Goal: Transaction & Acquisition: Purchase product/service

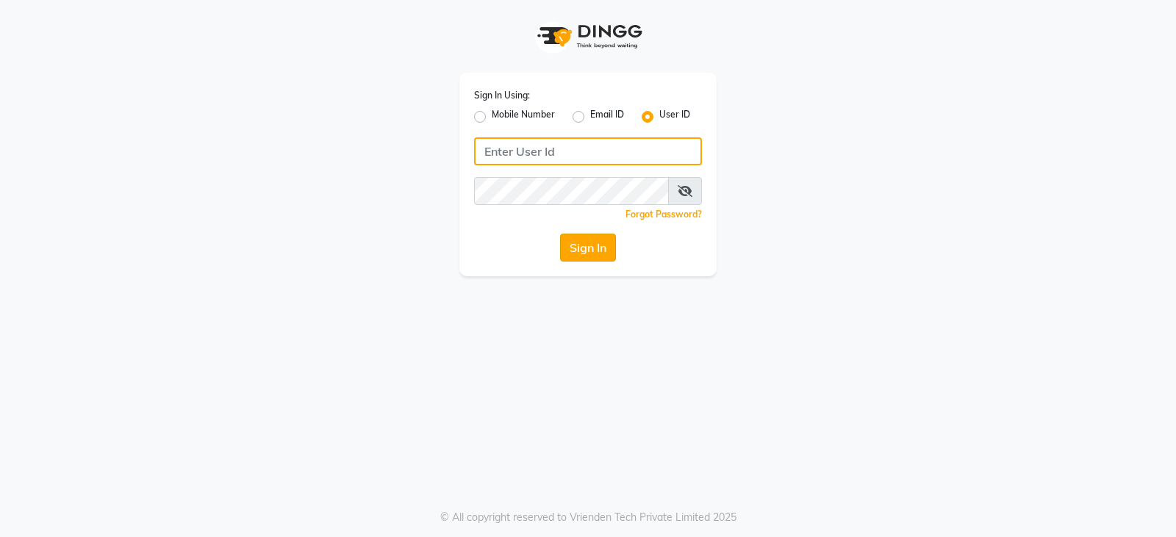
type input "e3902-01"
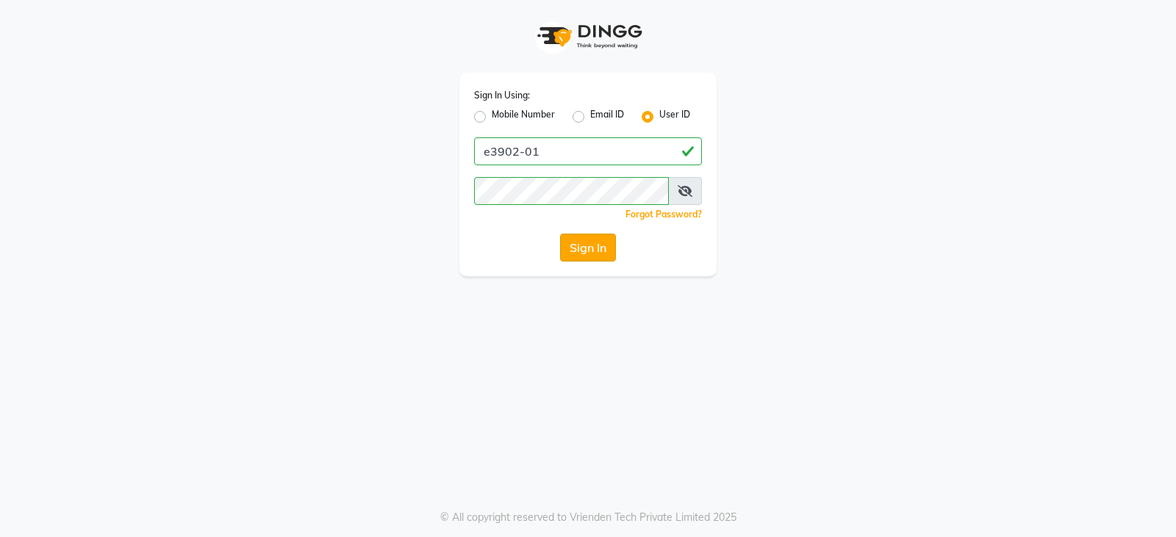
click at [587, 246] on button "Sign In" at bounding box center [588, 248] width 56 height 28
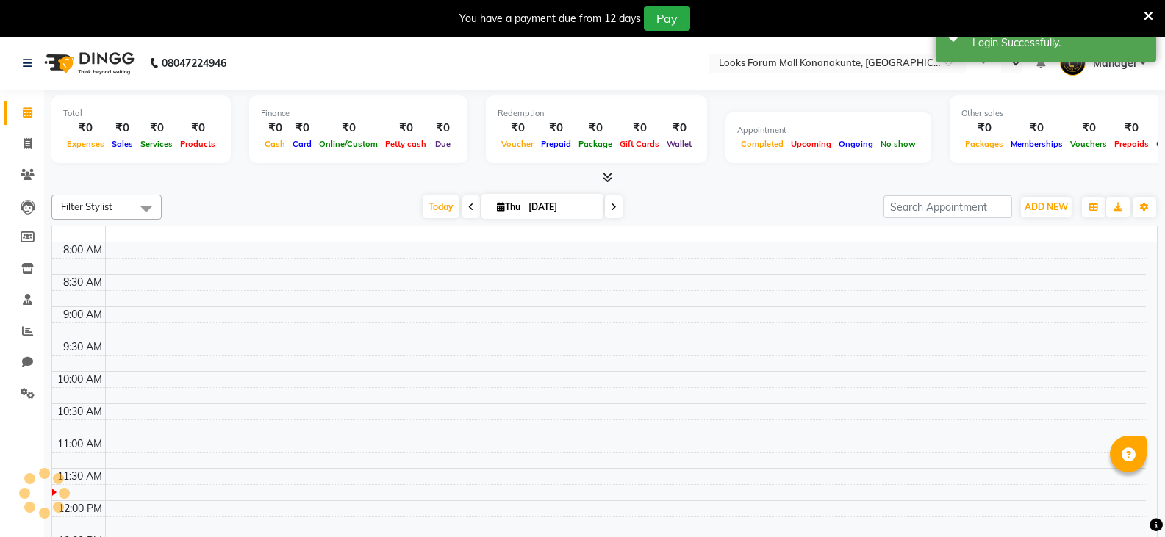
select select "en"
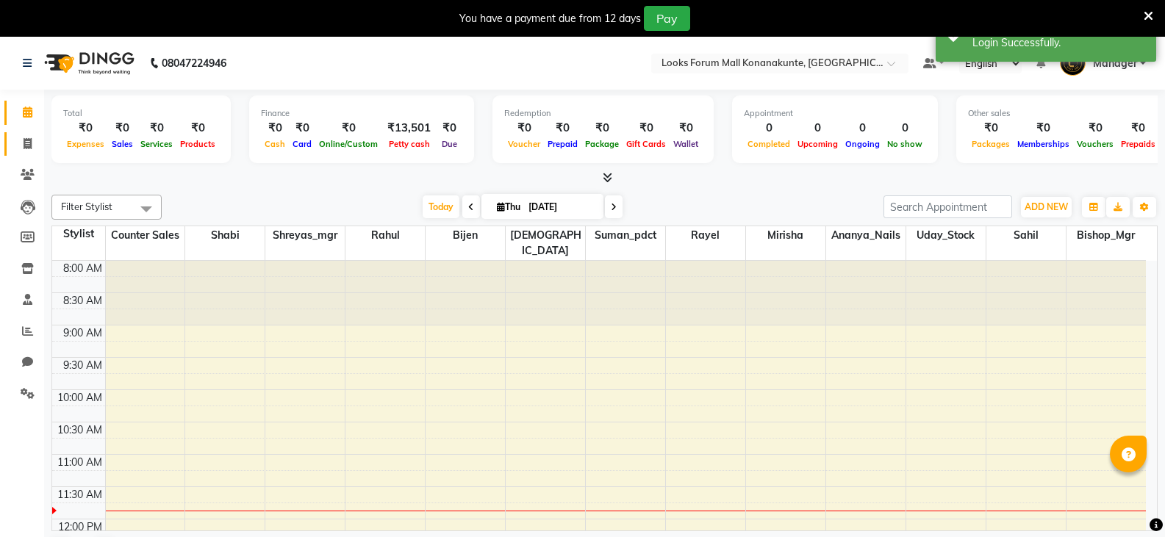
click at [32, 145] on span at bounding box center [28, 144] width 26 height 17
select select "service"
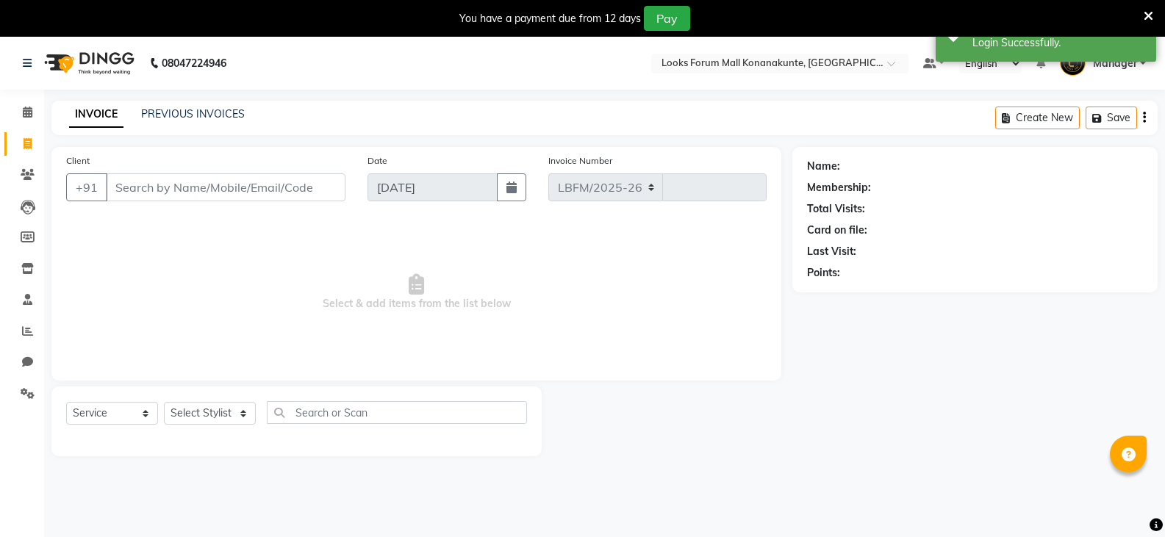
select select "8945"
type input "3103"
click at [226, 190] on input "Client" at bounding box center [226, 187] width 240 height 28
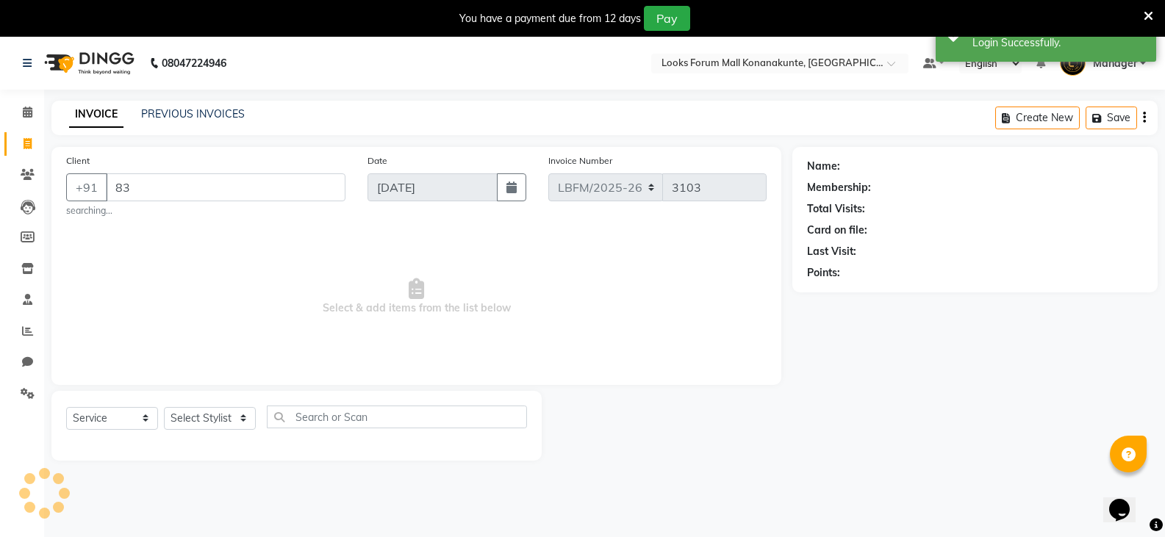
type input "8"
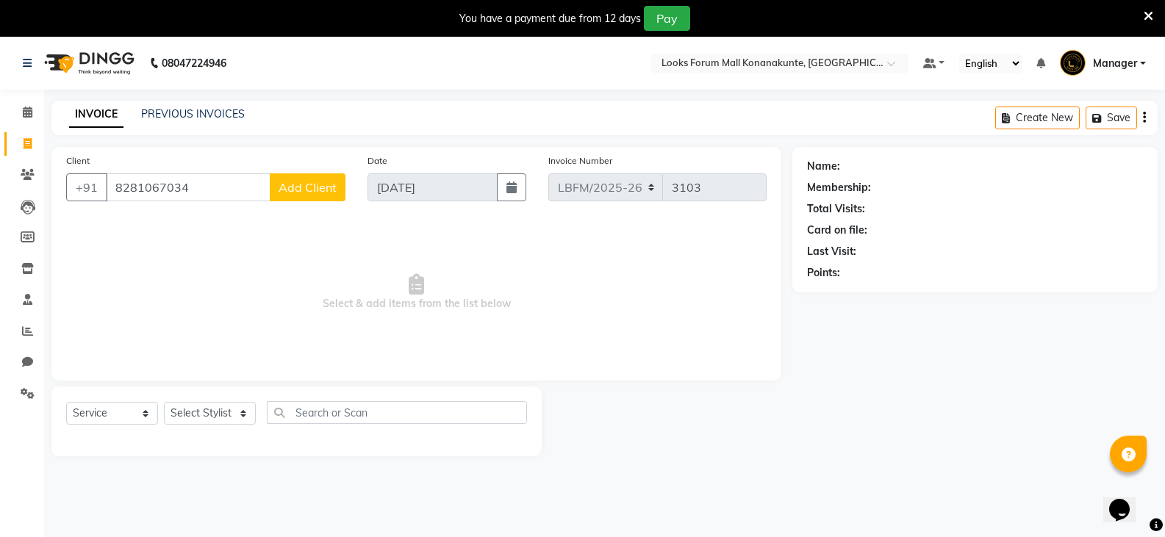
type input "8281067034"
click at [295, 181] on span "Add Client" at bounding box center [308, 187] width 58 height 15
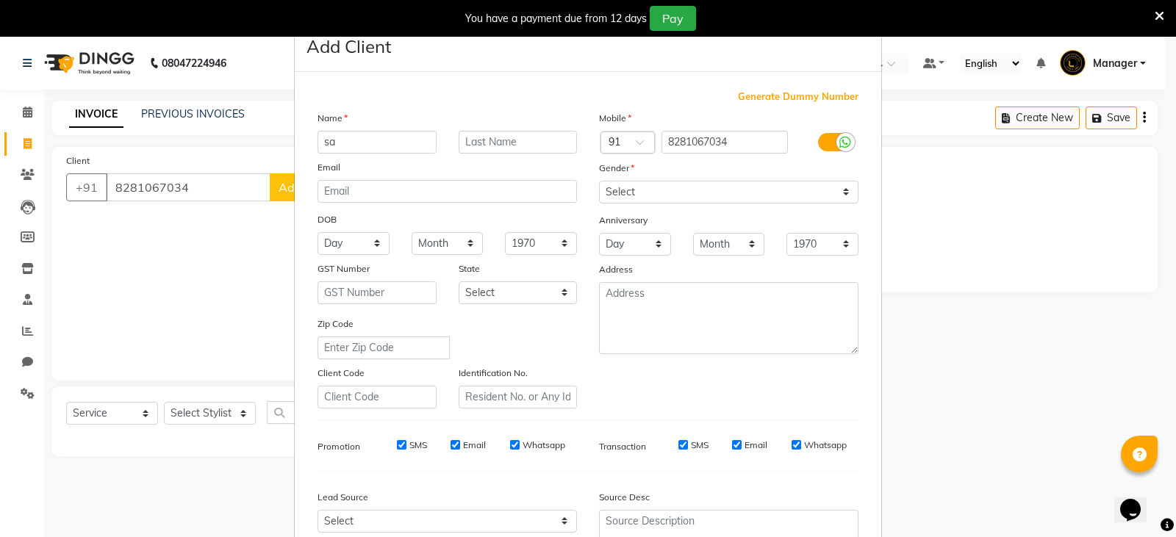
type input "s"
type input "sampath"
type input "c"
click at [629, 182] on select "Select [DEMOGRAPHIC_DATA] [DEMOGRAPHIC_DATA] Other Prefer Not To Say" at bounding box center [729, 192] width 260 height 23
select select "[DEMOGRAPHIC_DATA]"
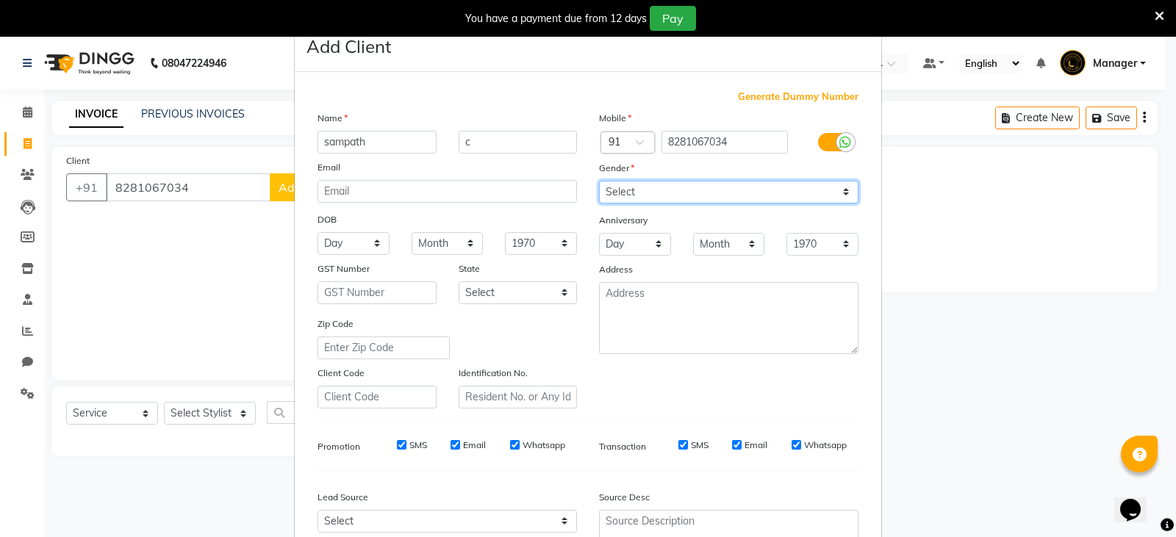
click at [599, 181] on select "Select [DEMOGRAPHIC_DATA] [DEMOGRAPHIC_DATA] Other Prefer Not To Say" at bounding box center [729, 192] width 260 height 23
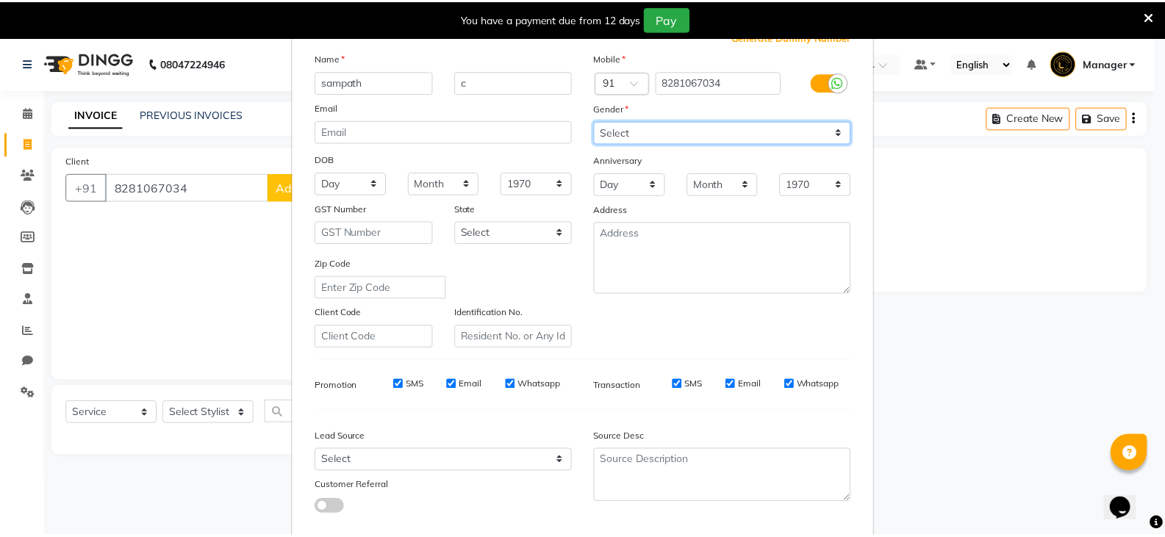
scroll to position [141, 0]
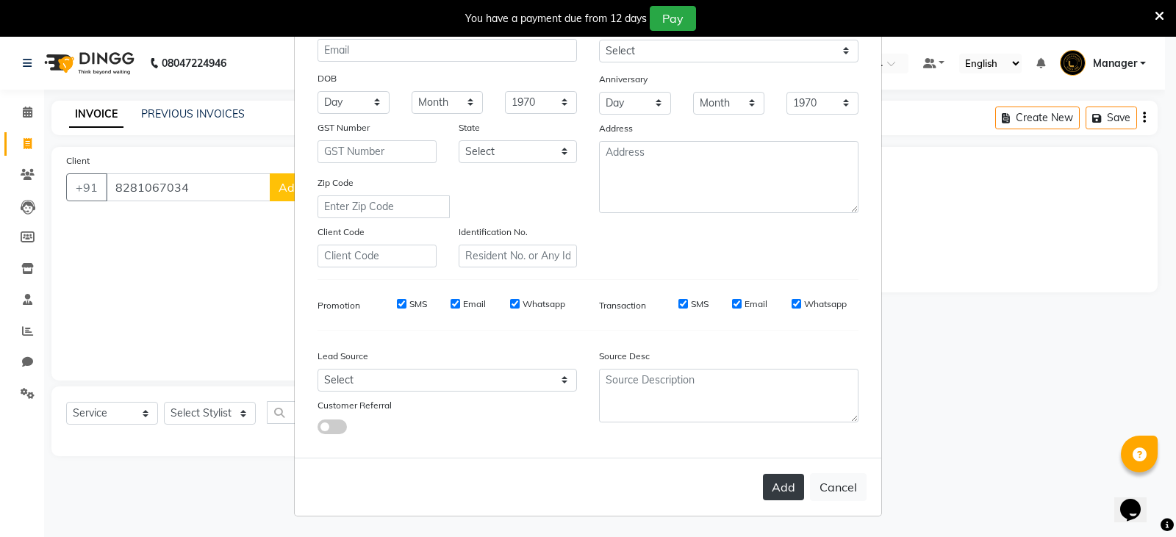
click at [771, 484] on button "Add" at bounding box center [783, 487] width 41 height 26
select select
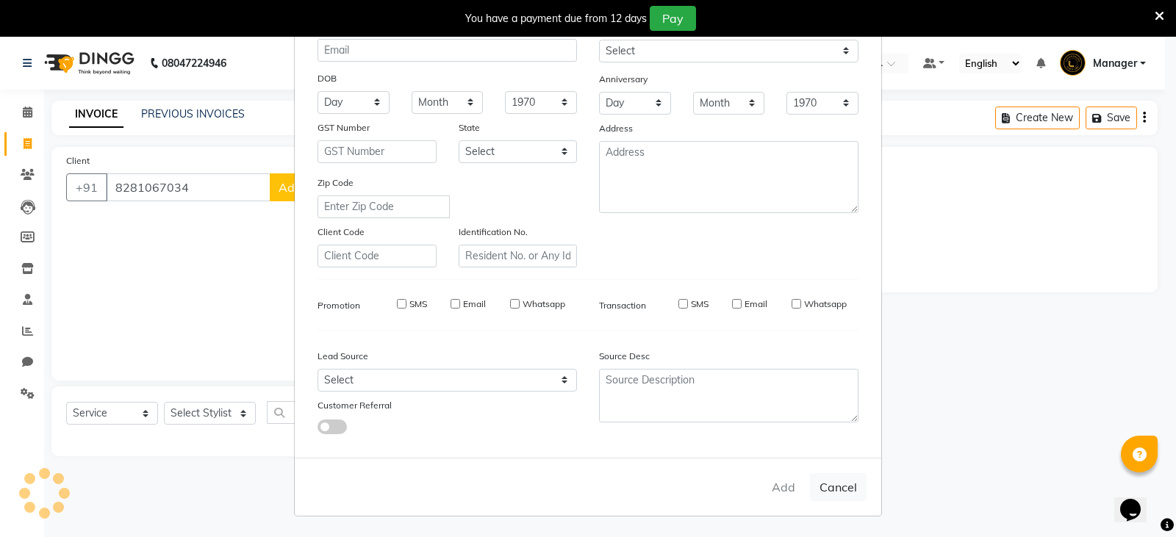
select select
checkbox input "false"
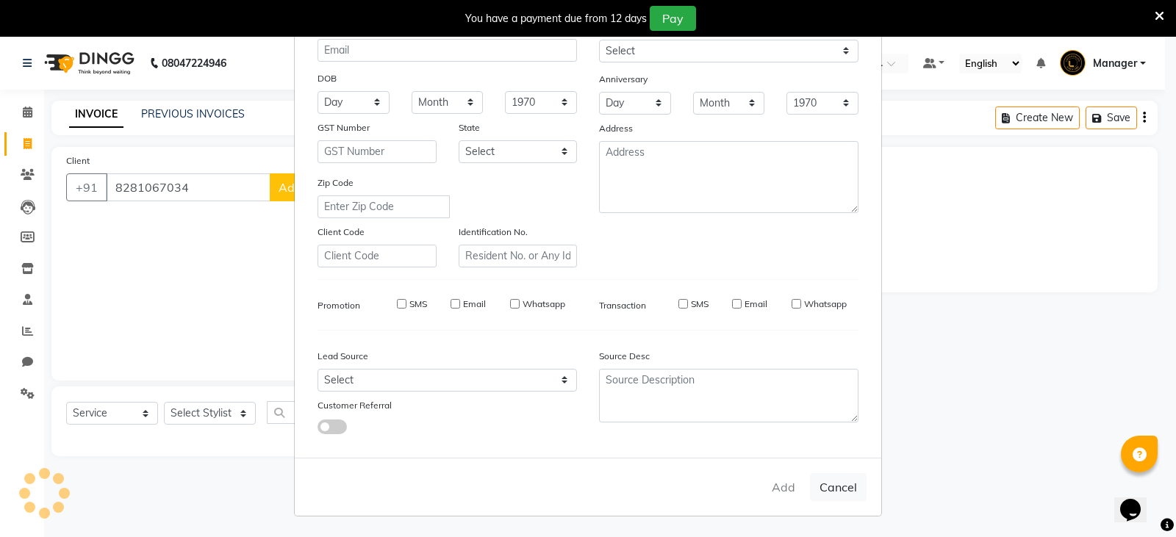
checkbox input "false"
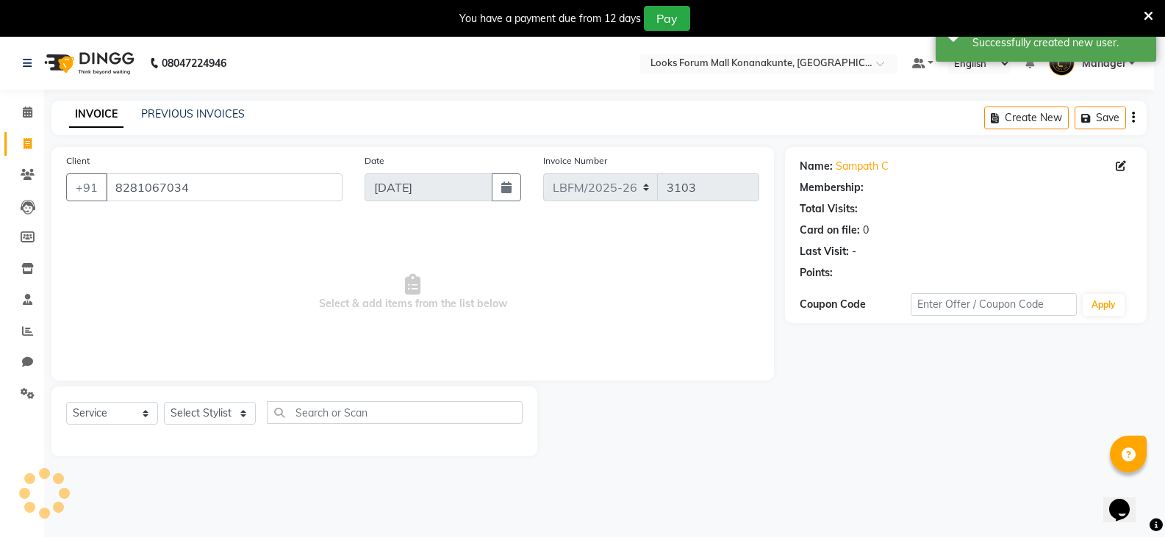
select select "1: Object"
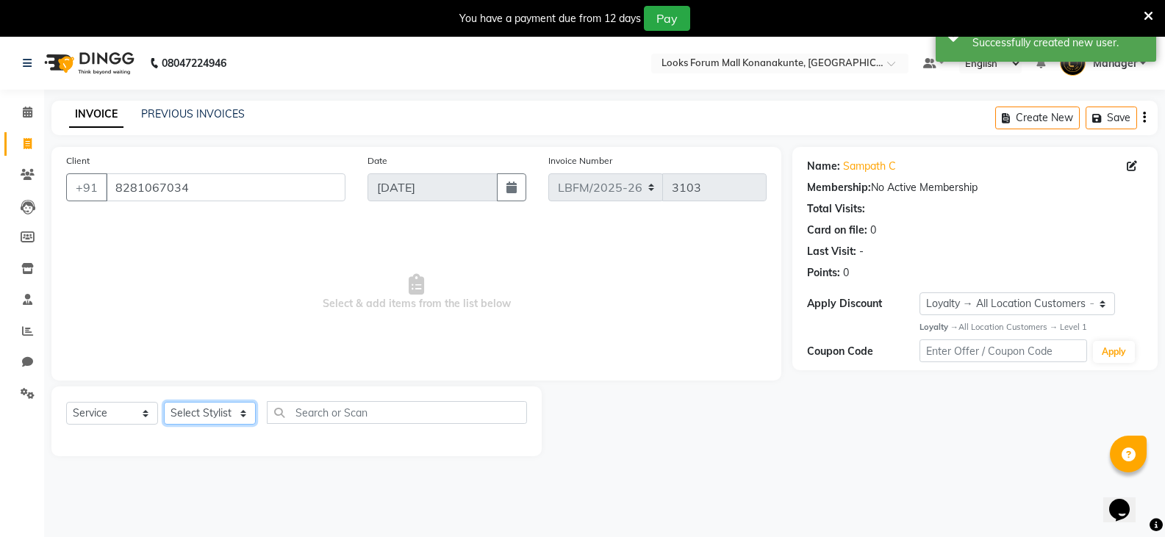
click at [231, 412] on select "Select Stylist Ananya_Nails [PERSON_NAME] Bijen Bishop_Mgr Counter Sales Manage…" at bounding box center [210, 413] width 92 height 23
select select "90400"
click at [164, 402] on select "Select Stylist Ananya_Nails [PERSON_NAME] Bijen Bishop_Mgr Counter Sales Manage…" at bounding box center [210, 413] width 92 height 23
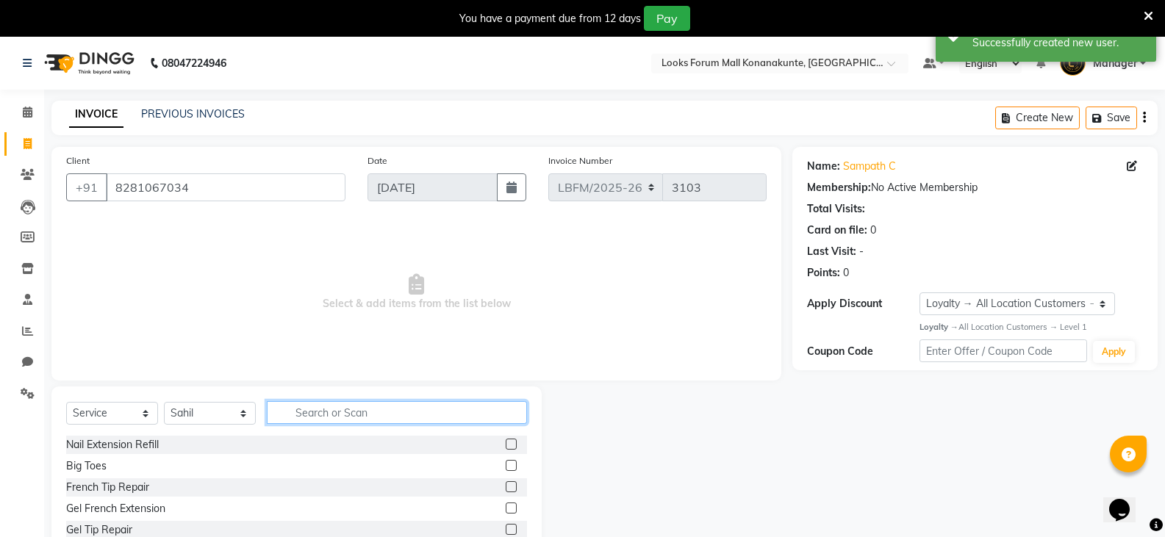
click at [410, 412] on input "text" at bounding box center [397, 412] width 260 height 23
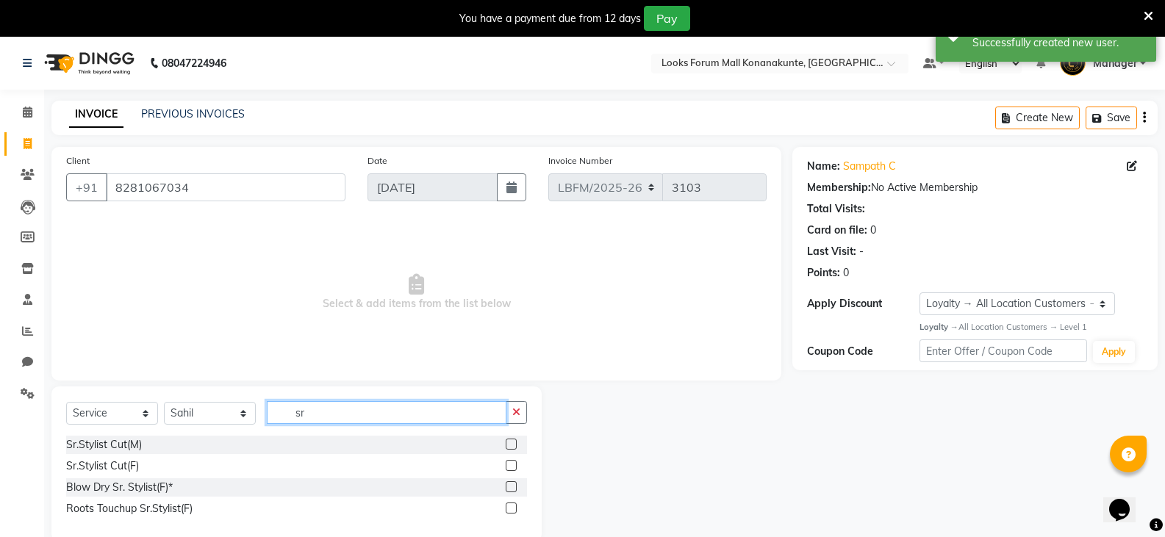
type input "sr"
click at [510, 440] on label at bounding box center [511, 444] width 11 height 11
click at [510, 440] on input "checkbox" at bounding box center [511, 445] width 10 height 10
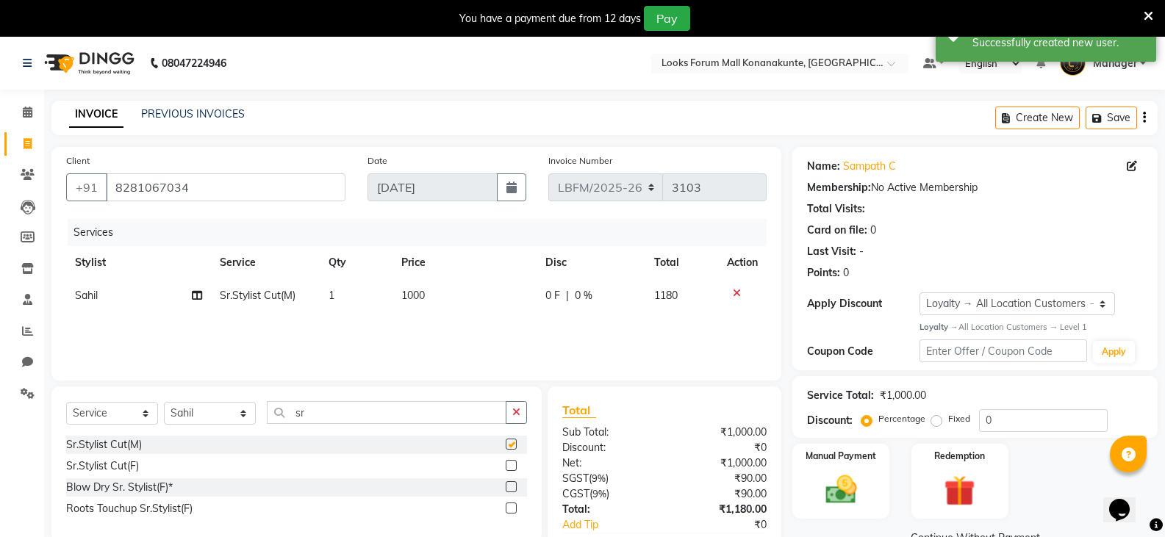
checkbox input "false"
click at [443, 296] on td "1000" at bounding box center [465, 295] width 145 height 33
select select "90400"
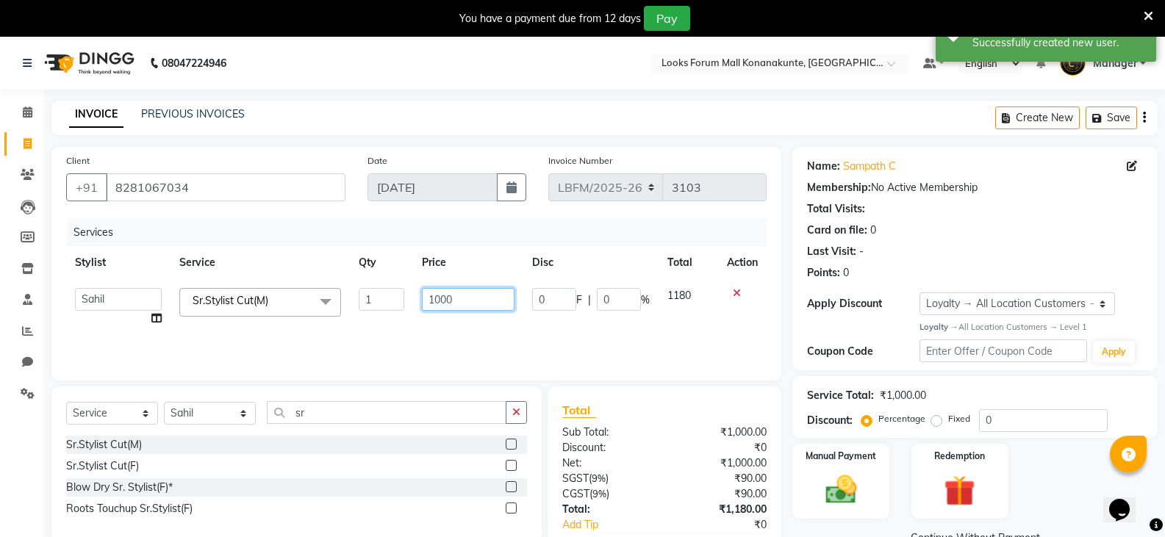
click at [437, 300] on input "1000" at bounding box center [468, 299] width 92 height 23
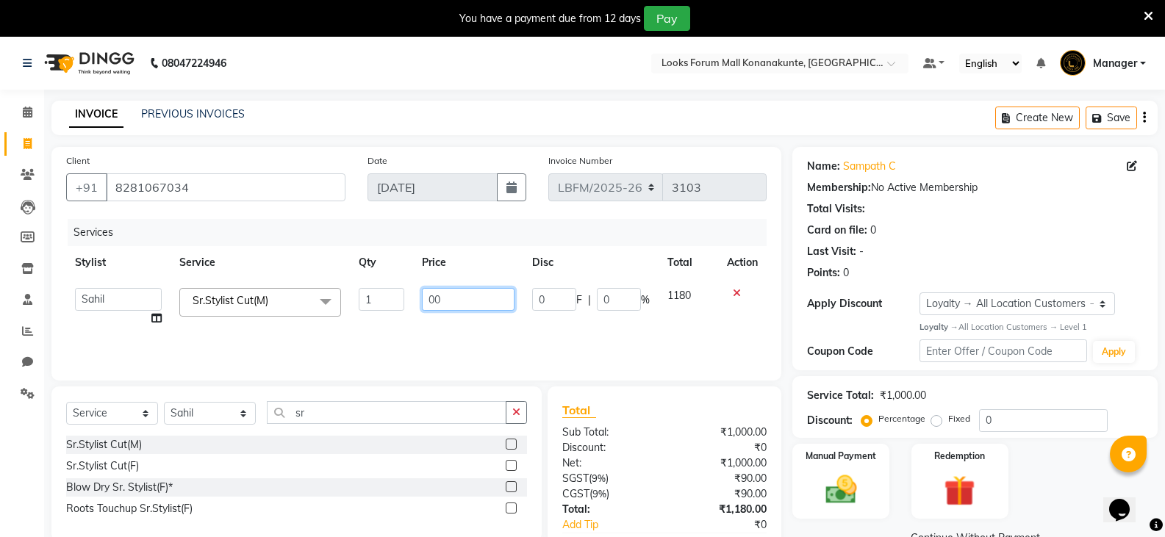
type input "900"
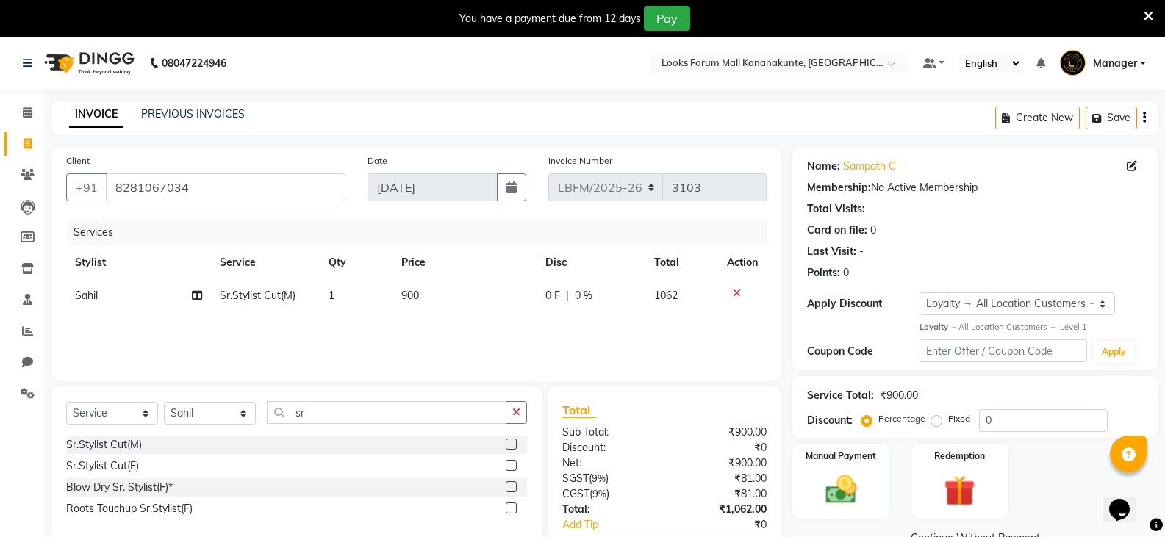
click at [631, 299] on div "0 F | 0 %" at bounding box center [590, 295] width 91 height 15
select select "90400"
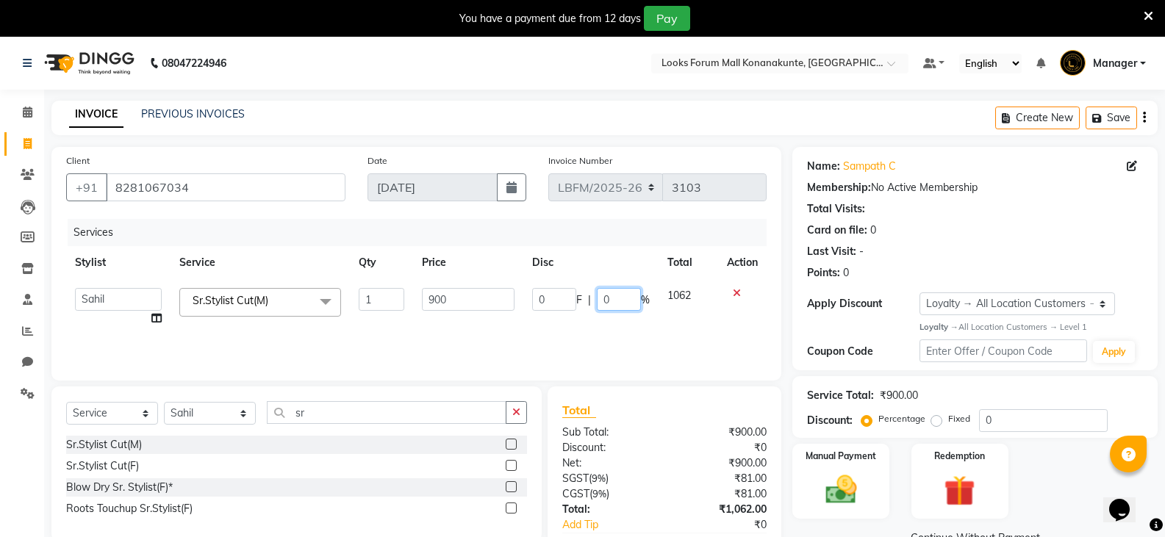
click at [609, 301] on input "0" at bounding box center [619, 299] width 44 height 23
type input "20"
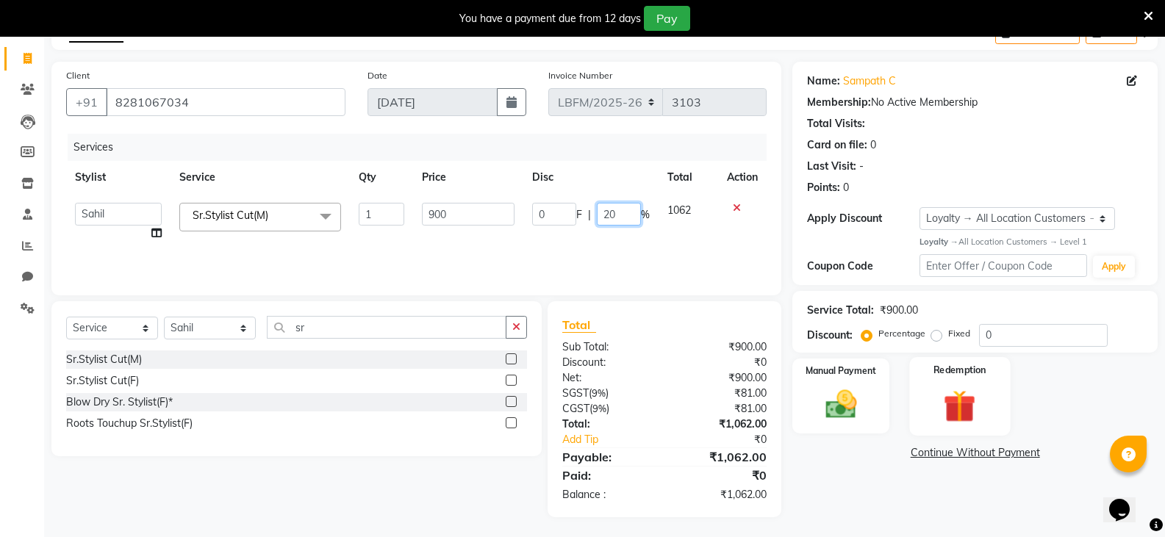
scroll to position [87, 0]
click at [854, 409] on img at bounding box center [841, 402] width 52 height 37
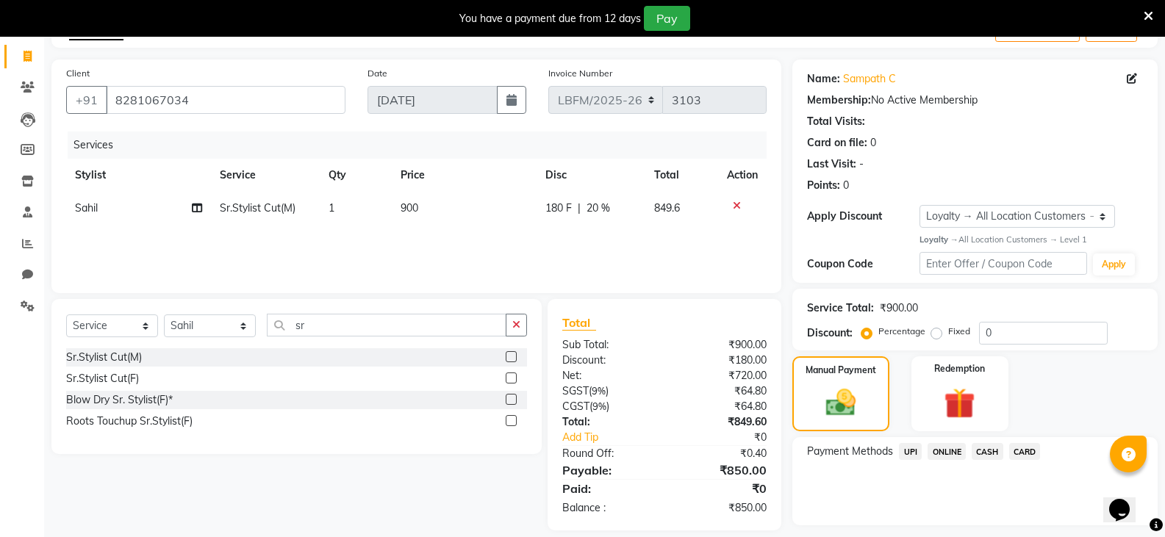
click at [1019, 451] on span "CARD" at bounding box center [1025, 451] width 32 height 17
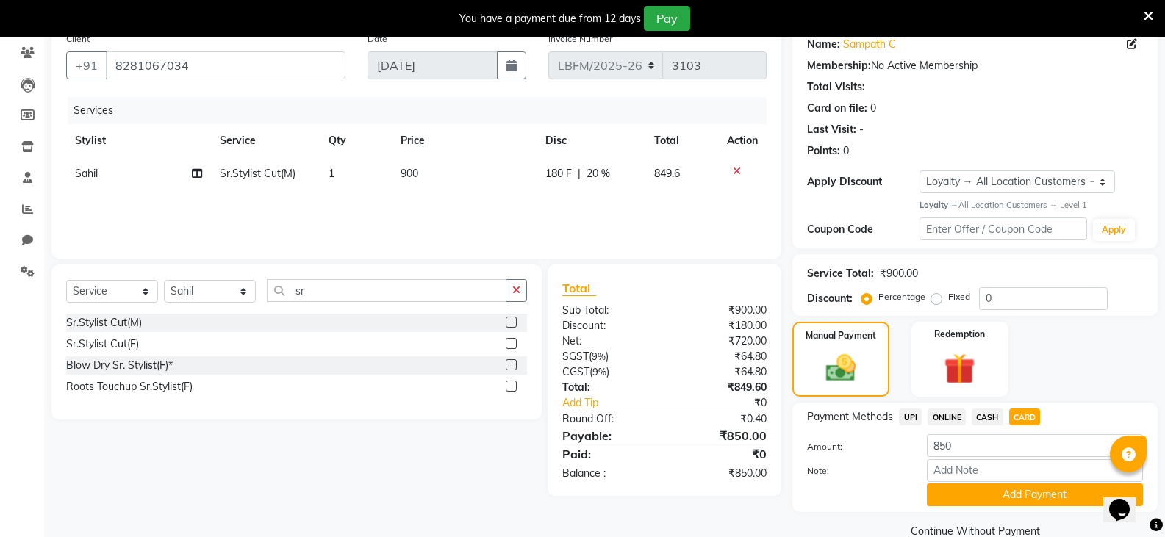
scroll to position [149, 0]
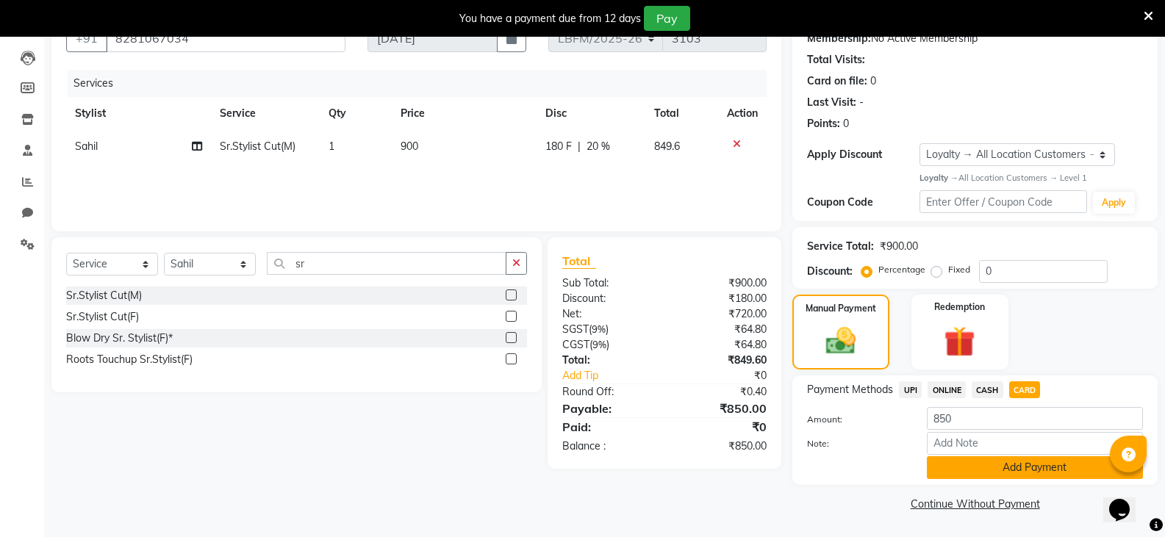
click at [951, 467] on button "Add Payment" at bounding box center [1035, 468] width 216 height 23
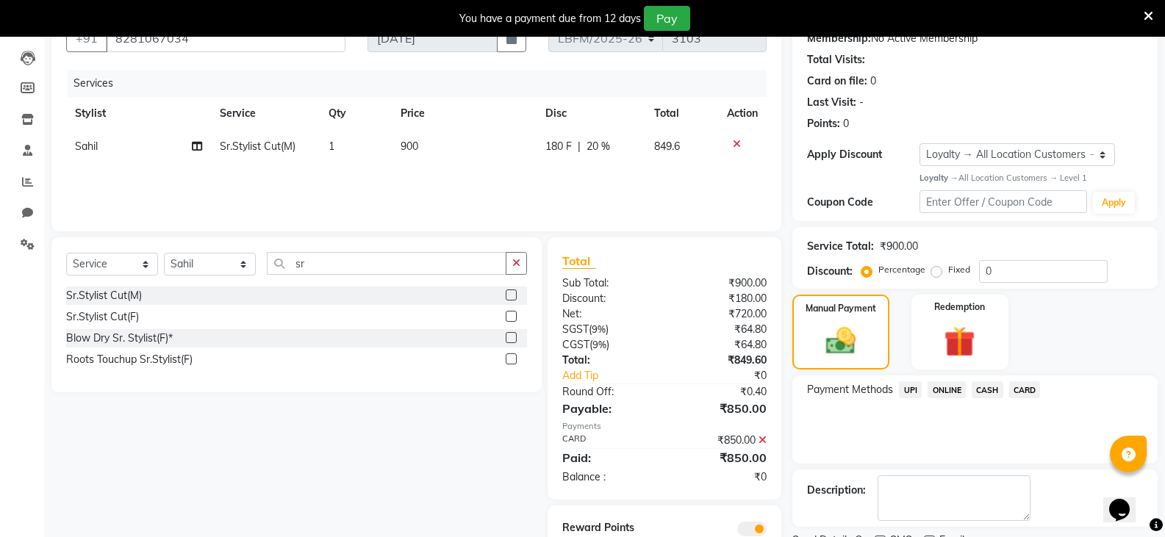
scroll to position [211, 0]
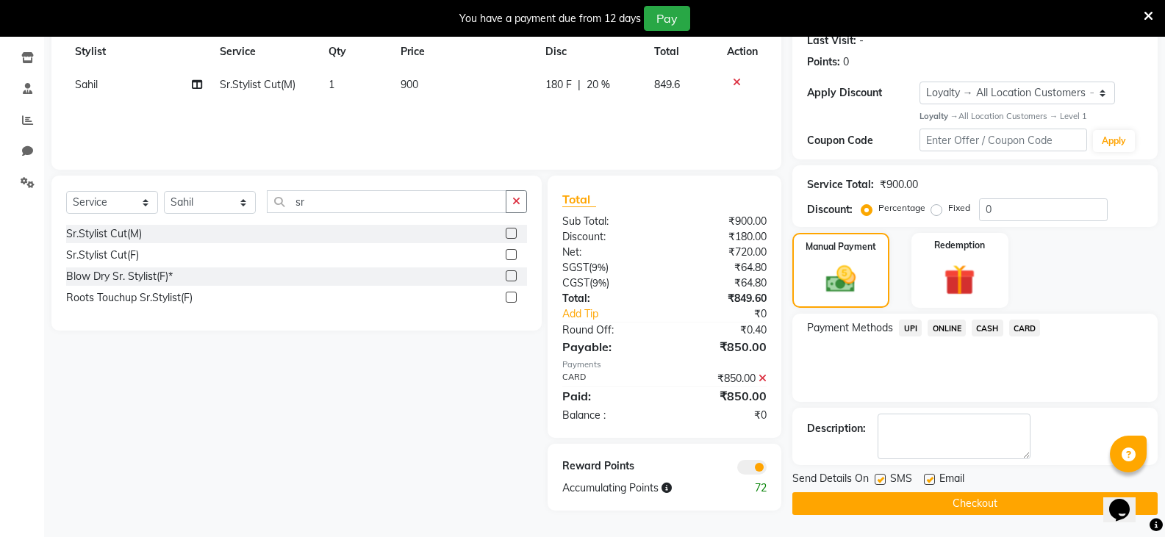
click at [956, 501] on button "Checkout" at bounding box center [974, 504] width 365 height 23
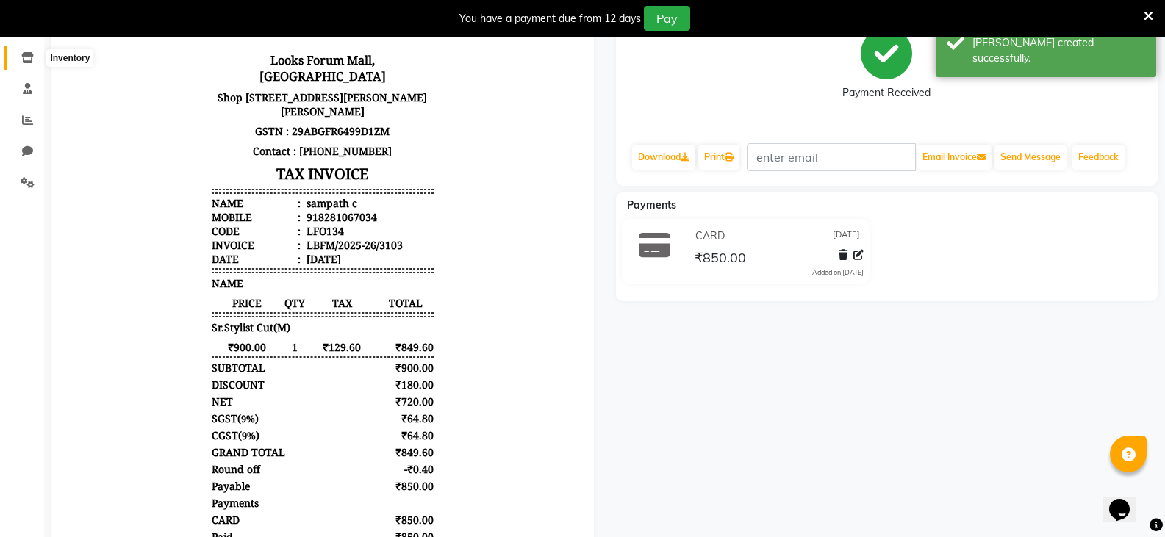
click at [24, 55] on icon at bounding box center [27, 57] width 12 height 11
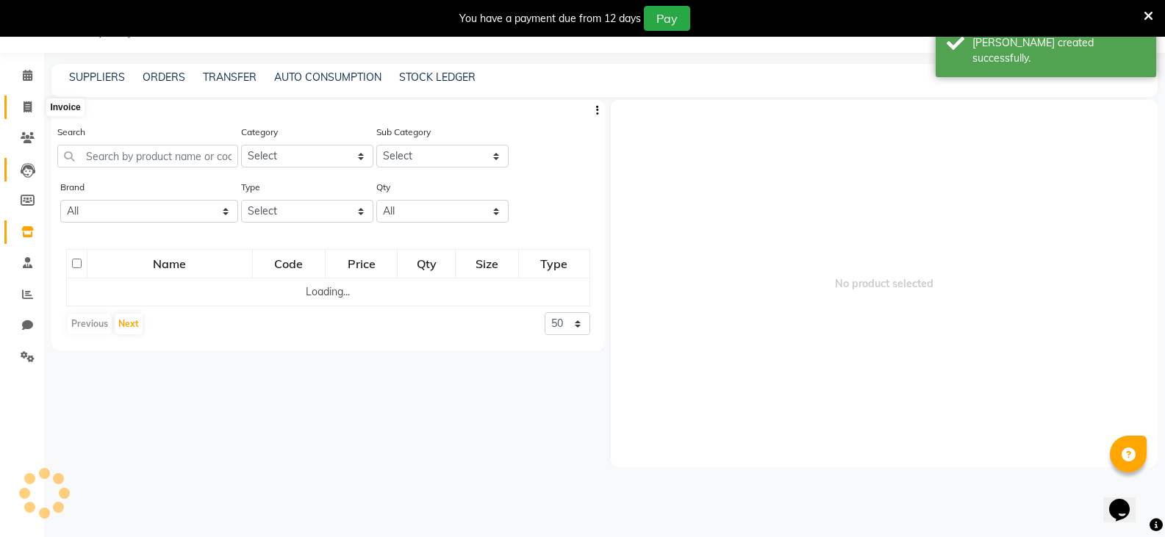
click at [29, 163] on icon at bounding box center [28, 170] width 15 height 15
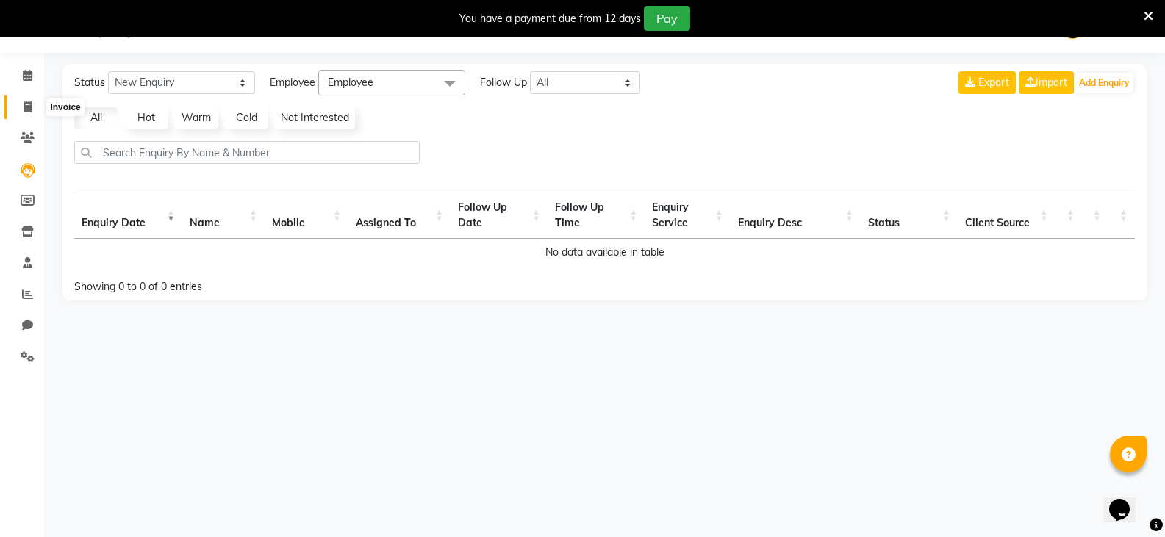
click at [33, 110] on span at bounding box center [28, 107] width 26 height 17
select select "service"
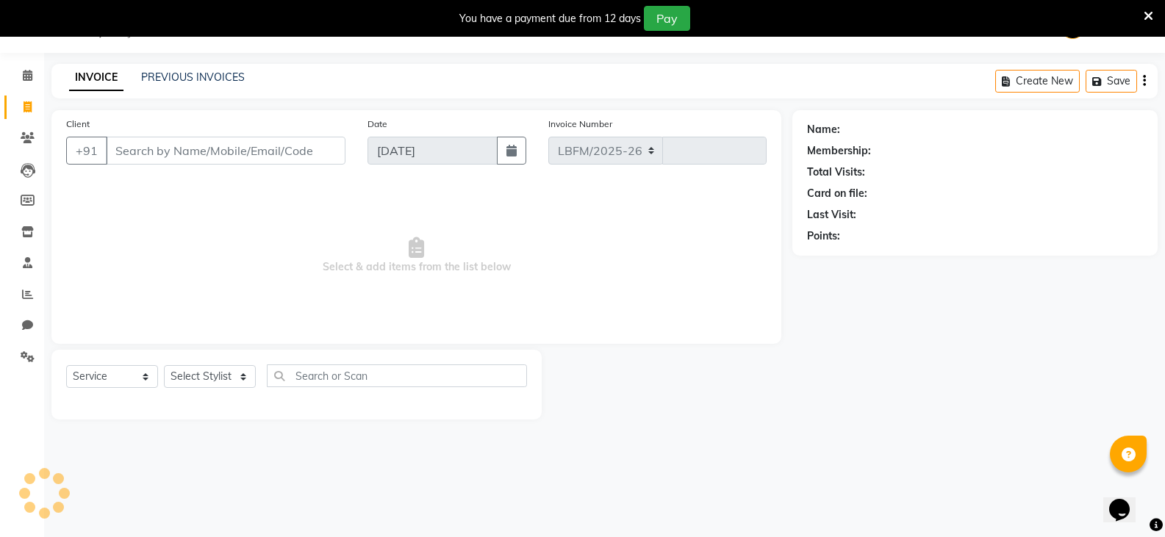
select select "8945"
type input "3104"
click at [34, 71] on span at bounding box center [28, 76] width 26 height 17
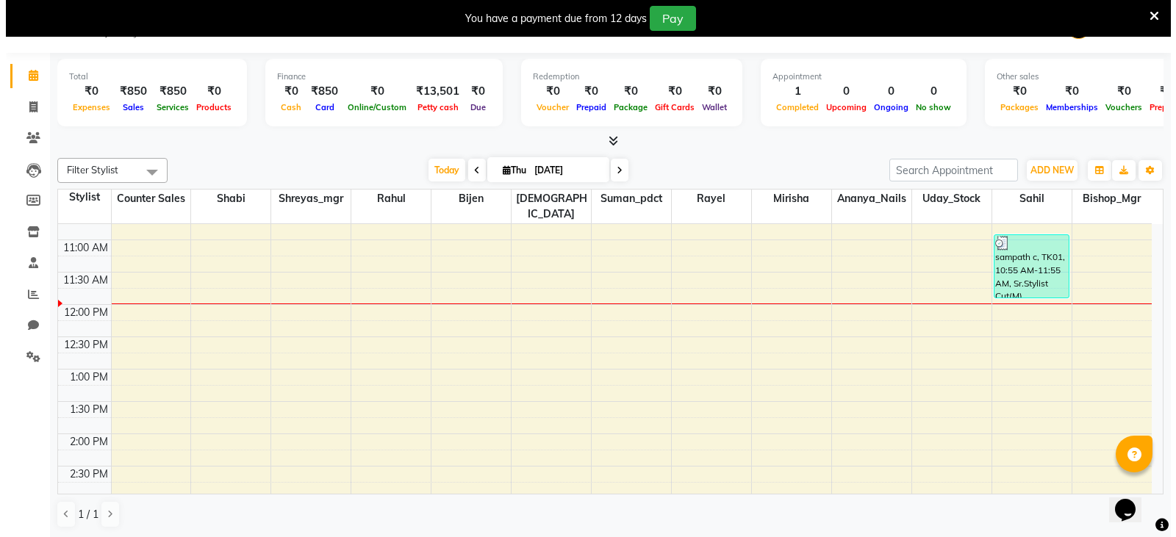
scroll to position [221, 0]
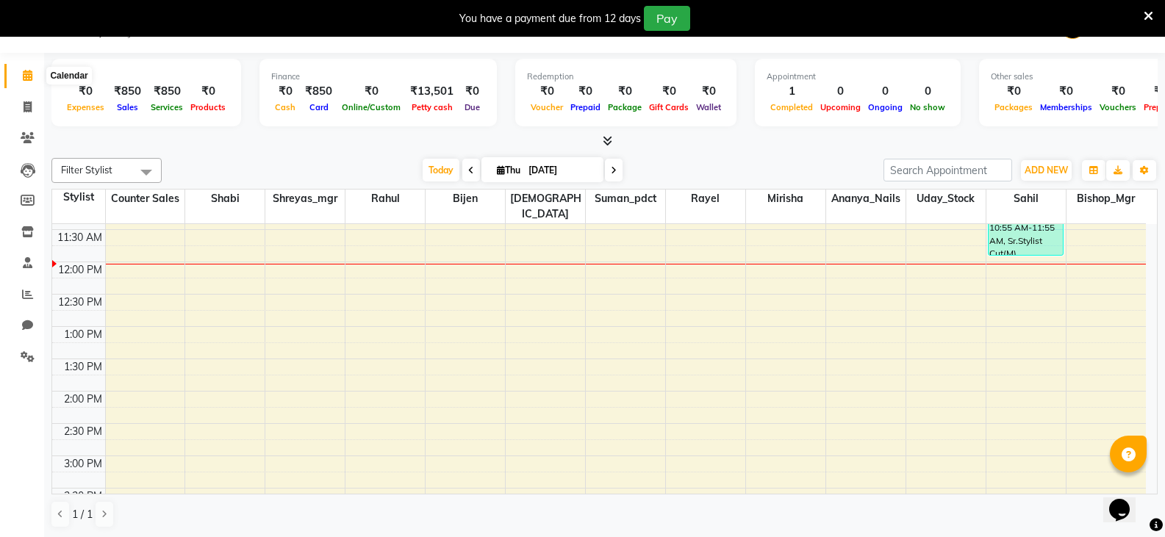
click at [27, 78] on icon at bounding box center [28, 75] width 10 height 11
click at [31, 112] on icon at bounding box center [28, 106] width 8 height 11
select select "service"
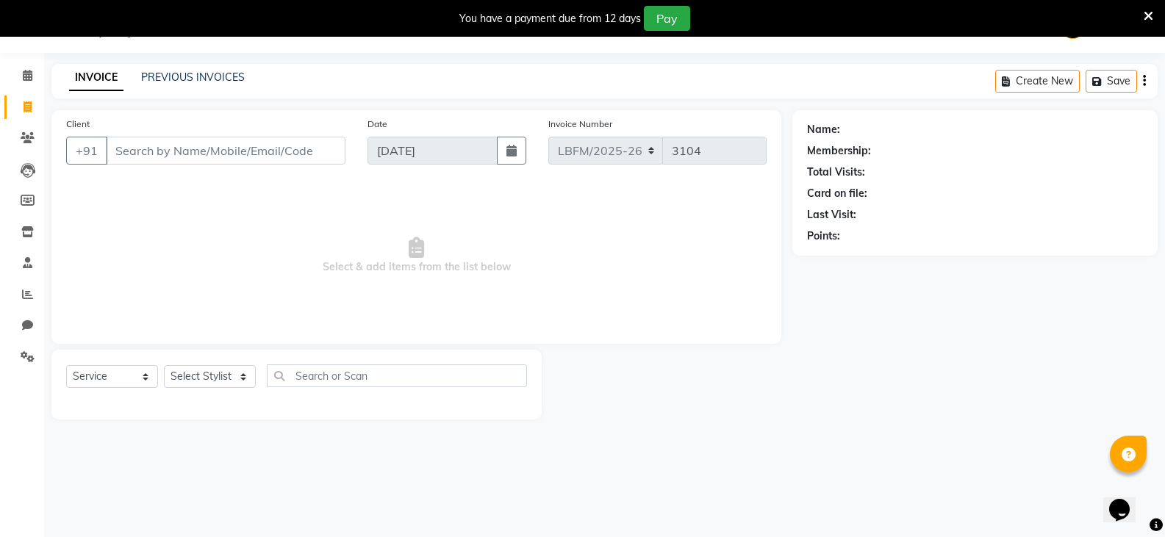
click at [164, 149] on input "Client" at bounding box center [226, 151] width 240 height 28
type input "9916975114"
click at [306, 156] on span "Add Client" at bounding box center [308, 150] width 58 height 15
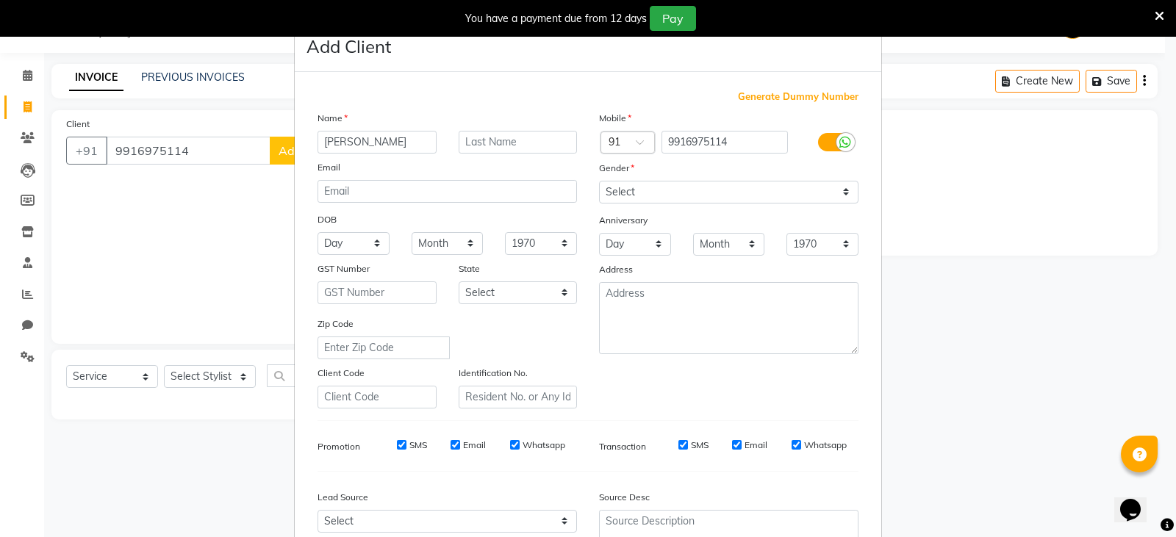
type input "[PERSON_NAME]"
type input "c"
click at [667, 193] on select "Select [DEMOGRAPHIC_DATA] [DEMOGRAPHIC_DATA] Other Prefer Not To Say" at bounding box center [729, 192] width 260 height 23
select select "[DEMOGRAPHIC_DATA]"
click at [599, 181] on select "Select [DEMOGRAPHIC_DATA] [DEMOGRAPHIC_DATA] Other Prefer Not To Say" at bounding box center [729, 192] width 260 height 23
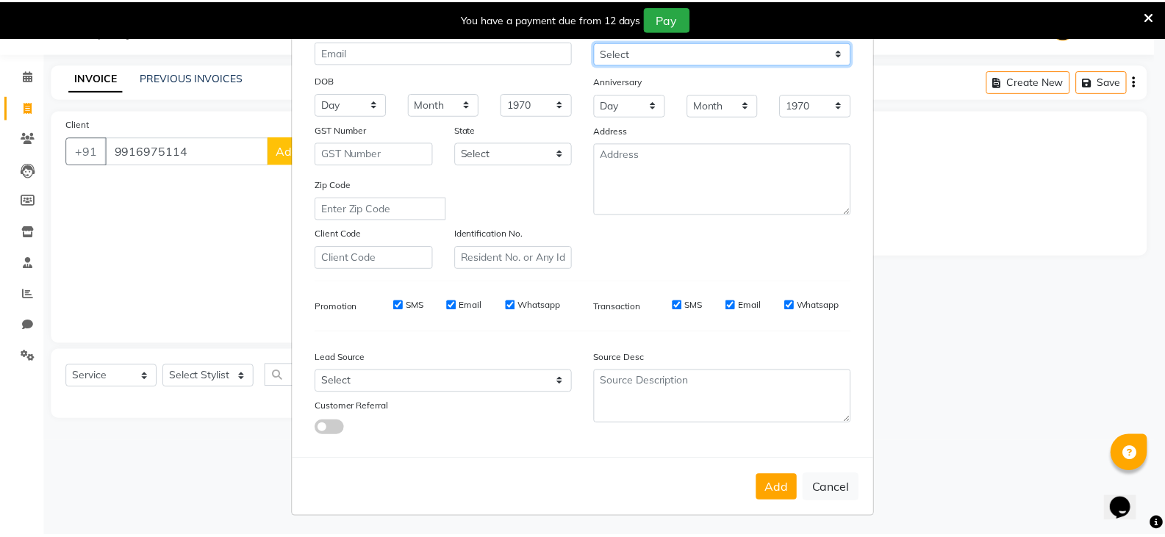
scroll to position [141, 0]
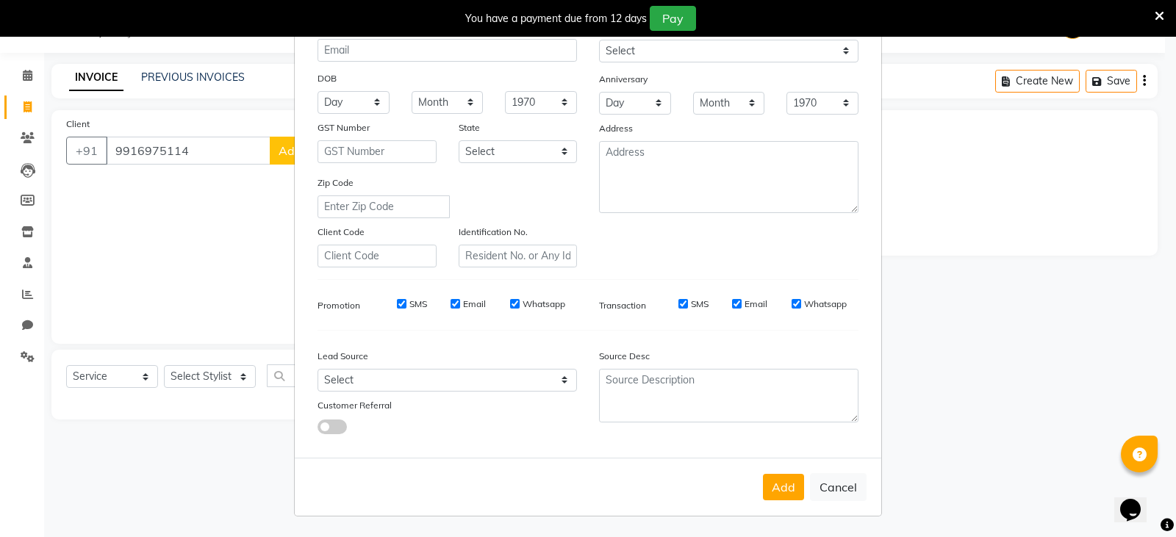
click at [773, 487] on button "Add" at bounding box center [783, 487] width 41 height 26
select select
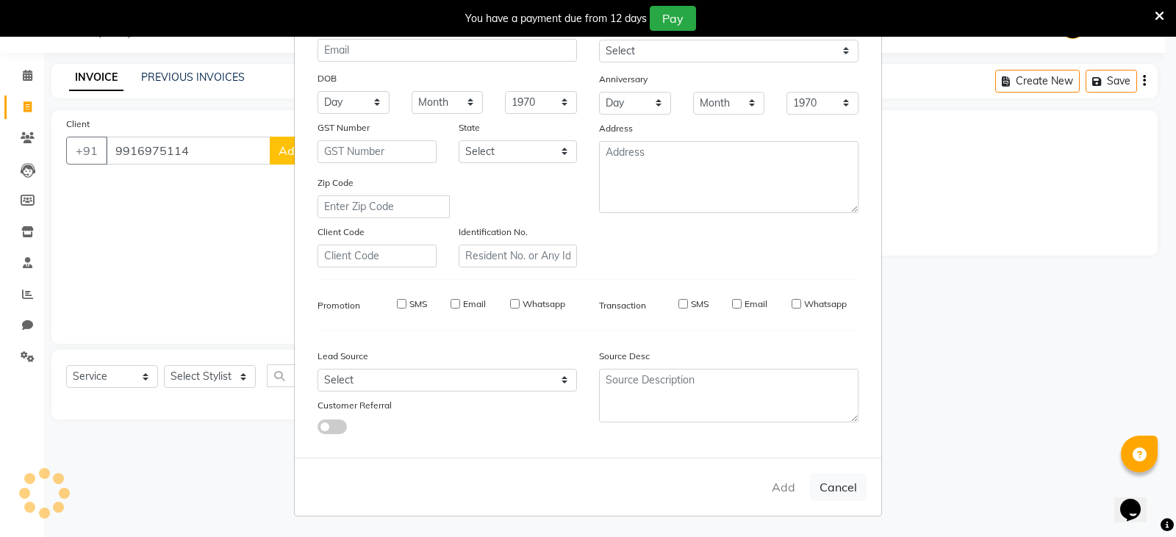
select select
checkbox input "false"
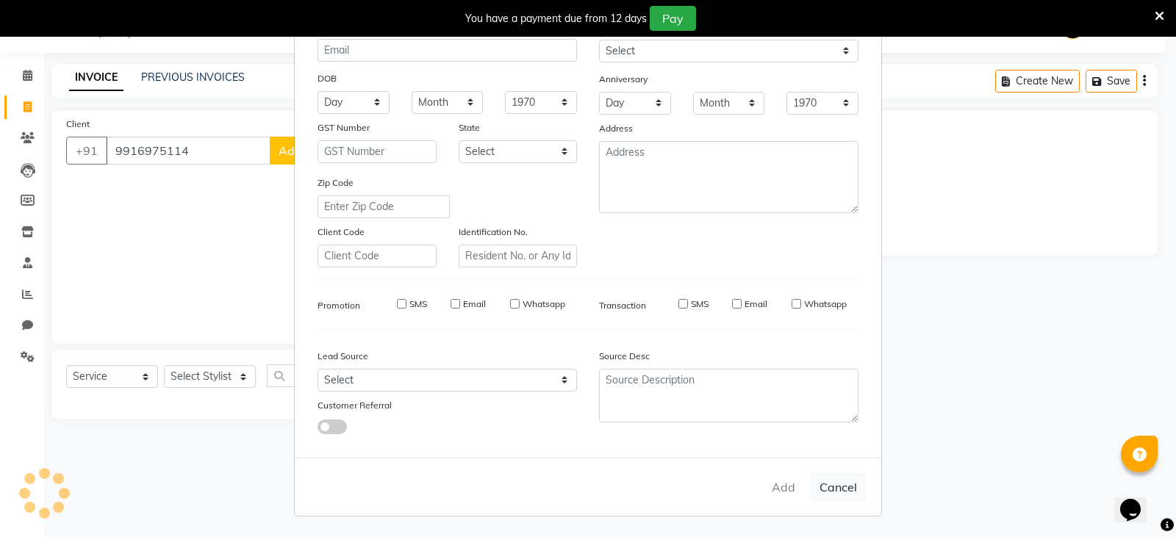
checkbox input "false"
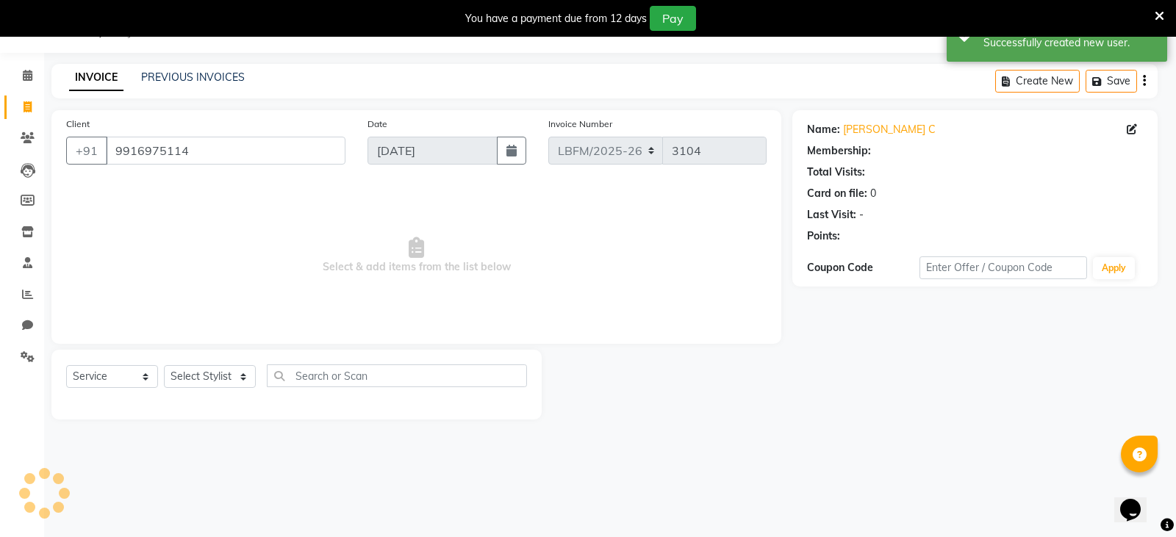
select select "1: Object"
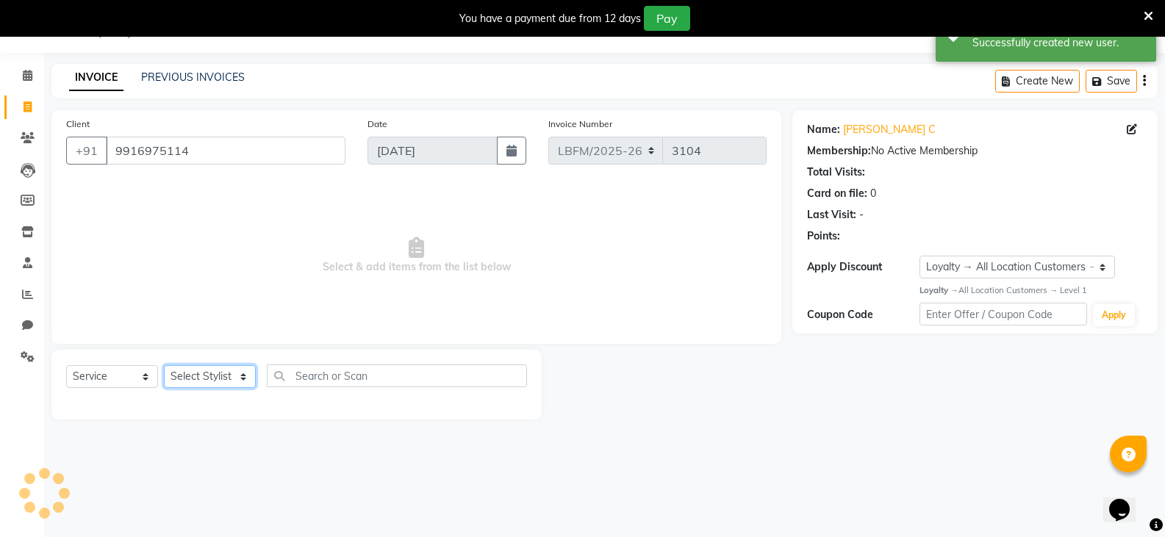
click at [228, 377] on select "Select Stylist Ananya_Nails [PERSON_NAME] Bijen Bishop_Mgr Counter Sales Manage…" at bounding box center [210, 376] width 92 height 23
select select "90395"
click at [164, 365] on select "Select Stylist Ananya_Nails [PERSON_NAME] Bijen Bishop_Mgr Counter Sales Manage…" at bounding box center [210, 376] width 92 height 23
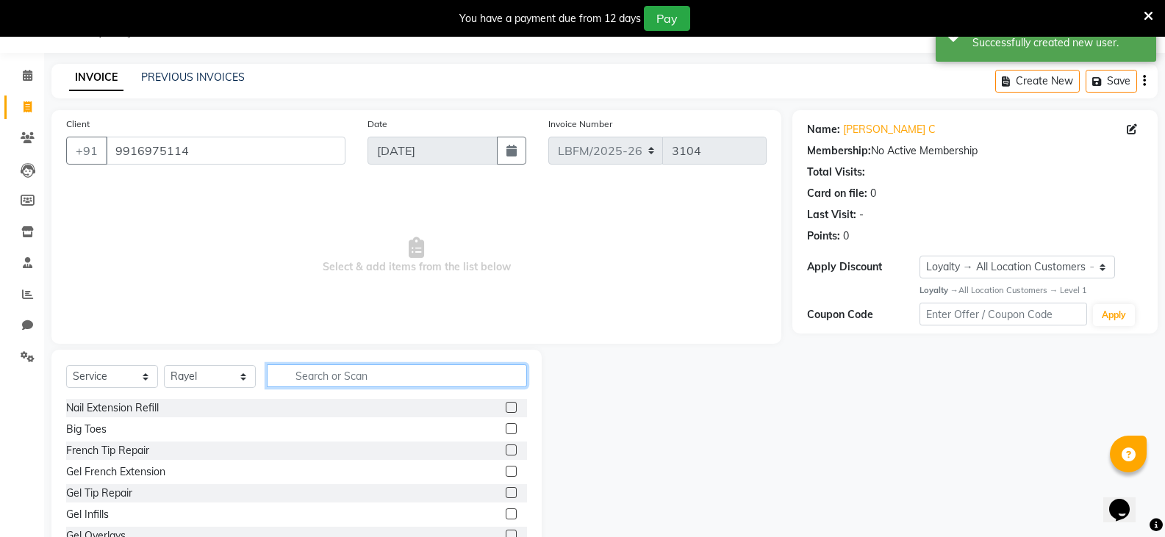
click at [390, 382] on input "text" at bounding box center [397, 376] width 260 height 23
type input "eye"
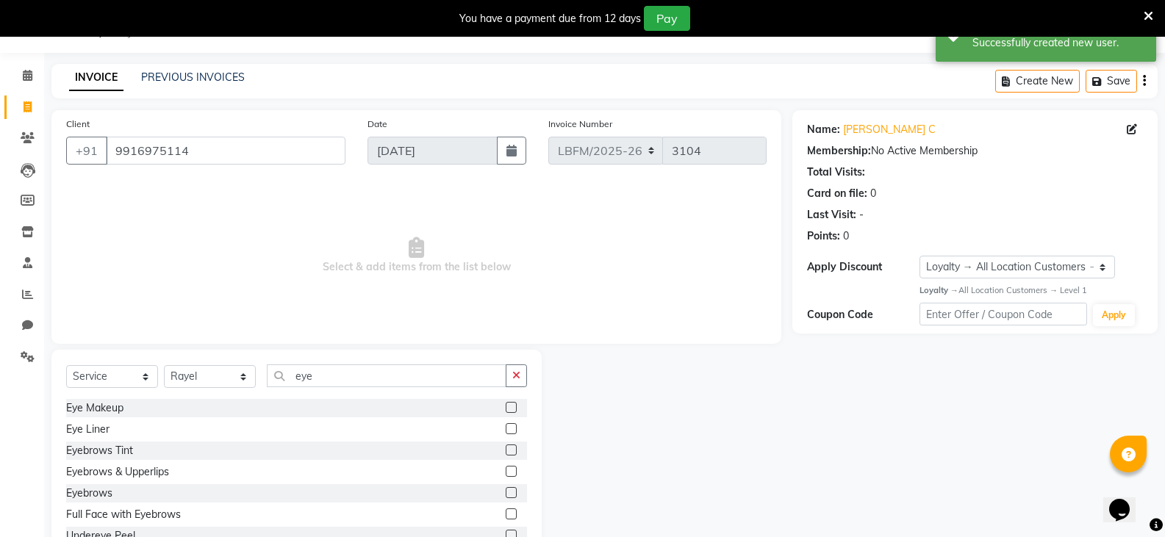
click at [506, 472] on label at bounding box center [511, 471] width 11 height 11
click at [506, 472] on input "checkbox" at bounding box center [511, 473] width 10 height 10
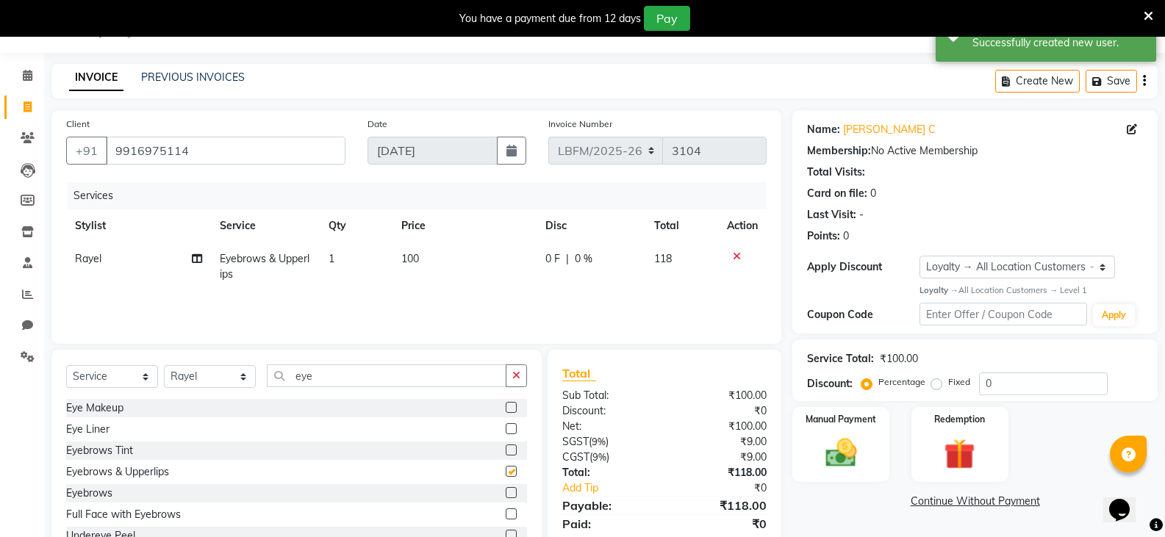
checkbox input "false"
click at [429, 262] on td "100" at bounding box center [465, 267] width 145 height 49
select select "90395"
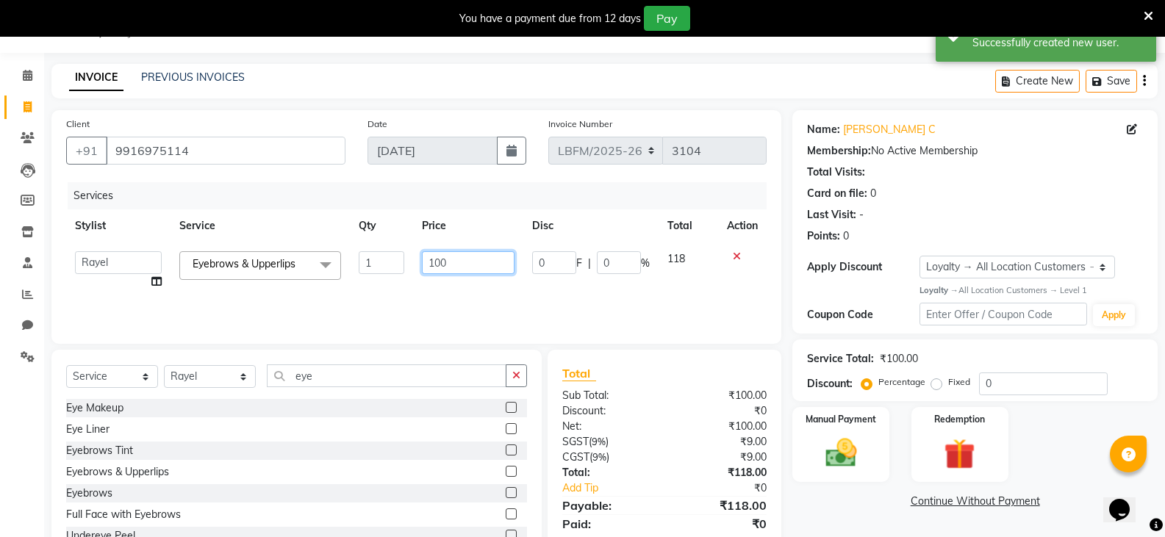
click at [443, 263] on input "100" at bounding box center [468, 262] width 92 height 23
type input "270"
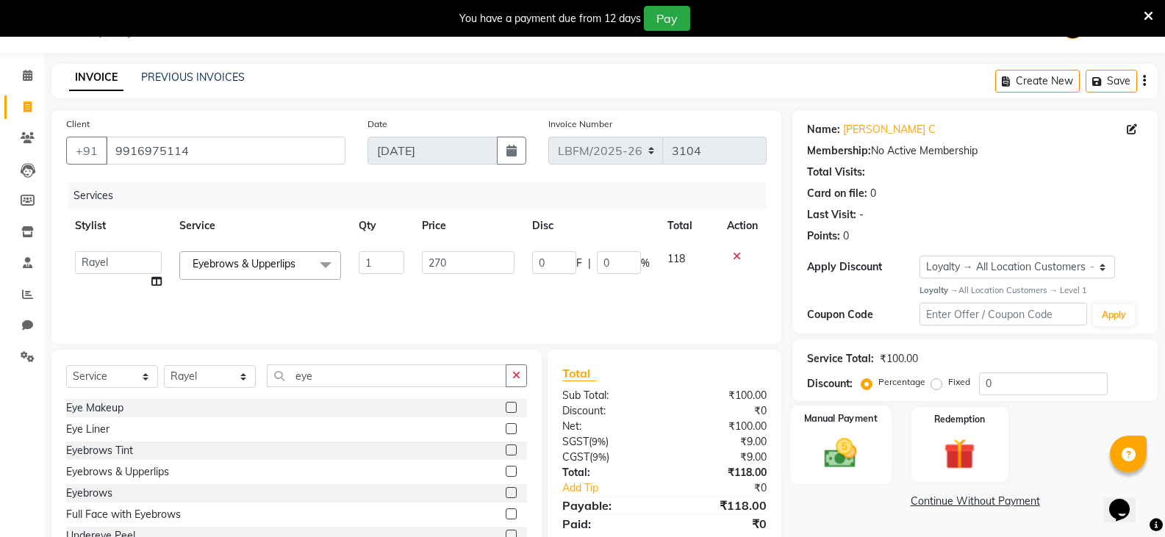
click at [842, 454] on img at bounding box center [841, 452] width 52 height 37
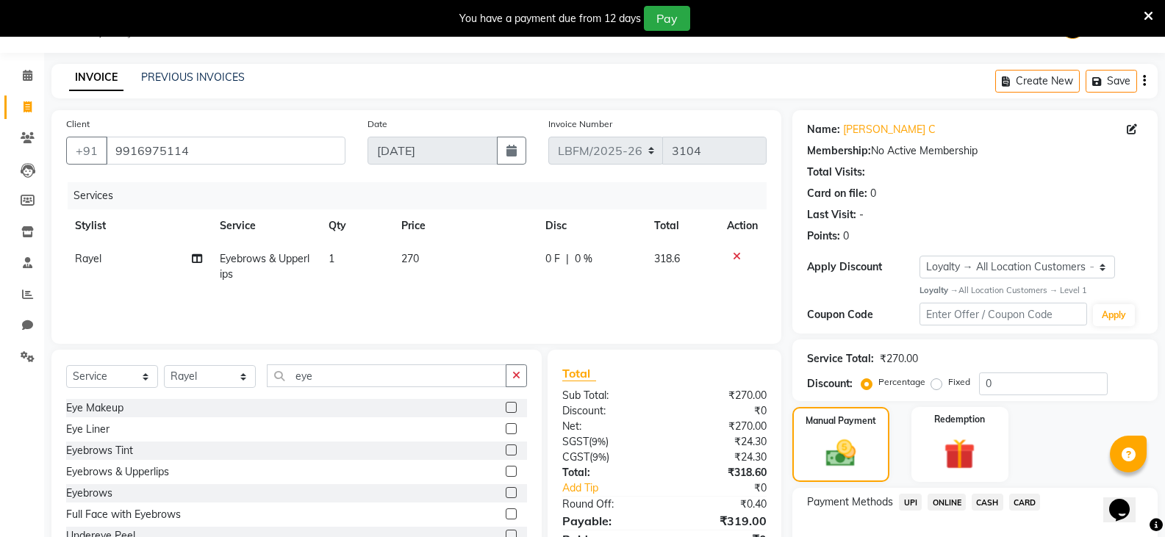
click at [1016, 499] on span "CARD" at bounding box center [1025, 502] width 32 height 17
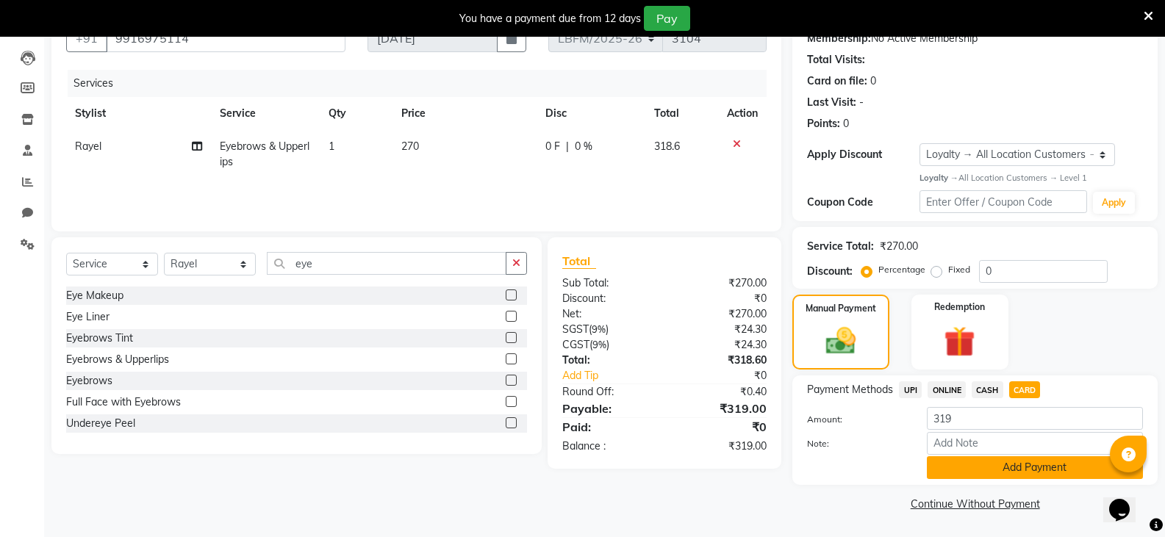
click at [972, 468] on button "Add Payment" at bounding box center [1035, 468] width 216 height 23
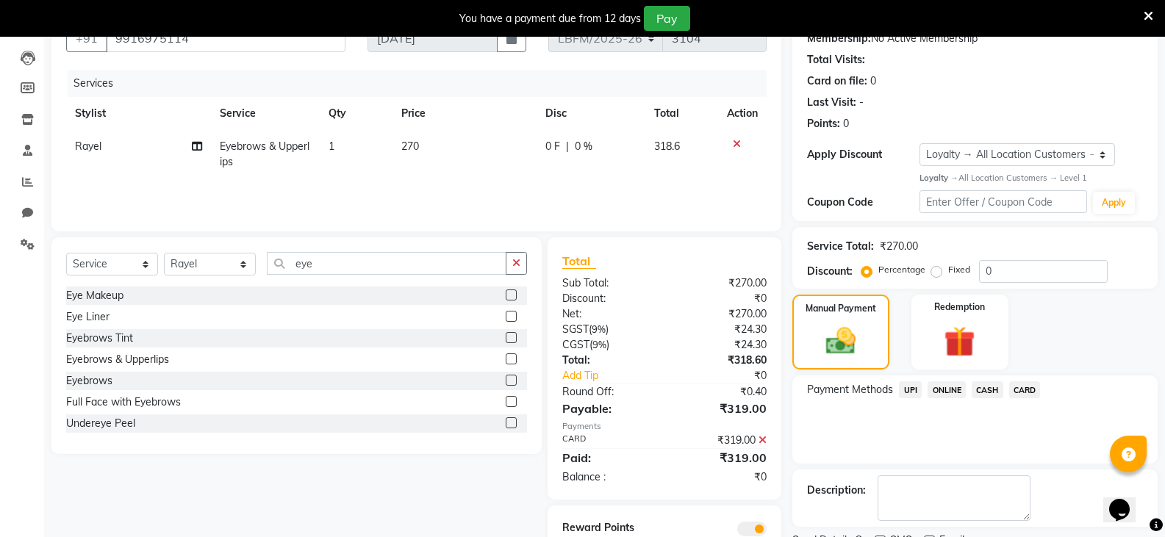
scroll to position [211, 0]
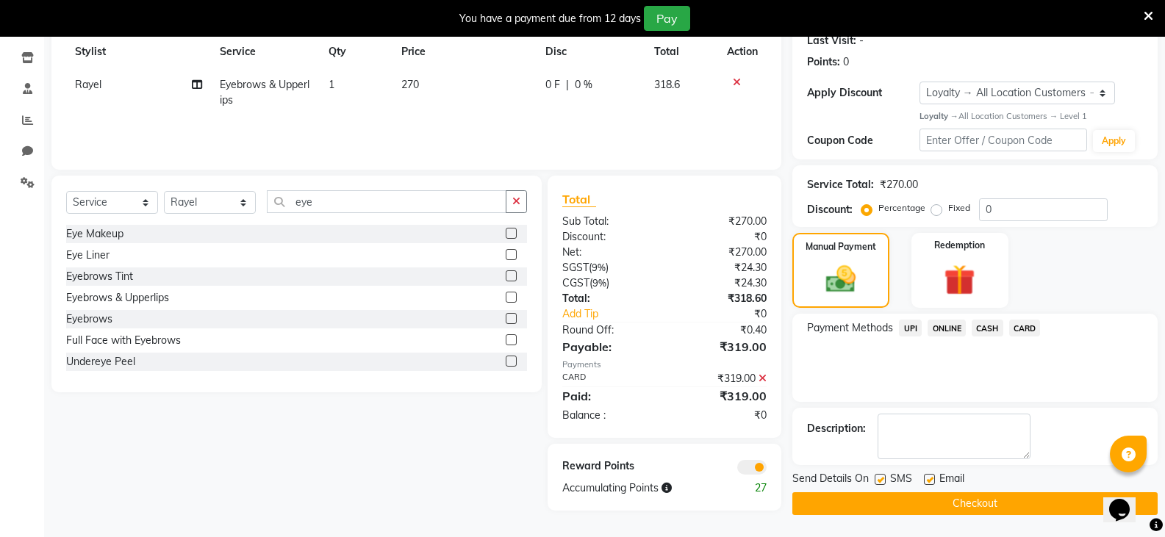
click at [962, 497] on button "Checkout" at bounding box center [974, 504] width 365 height 23
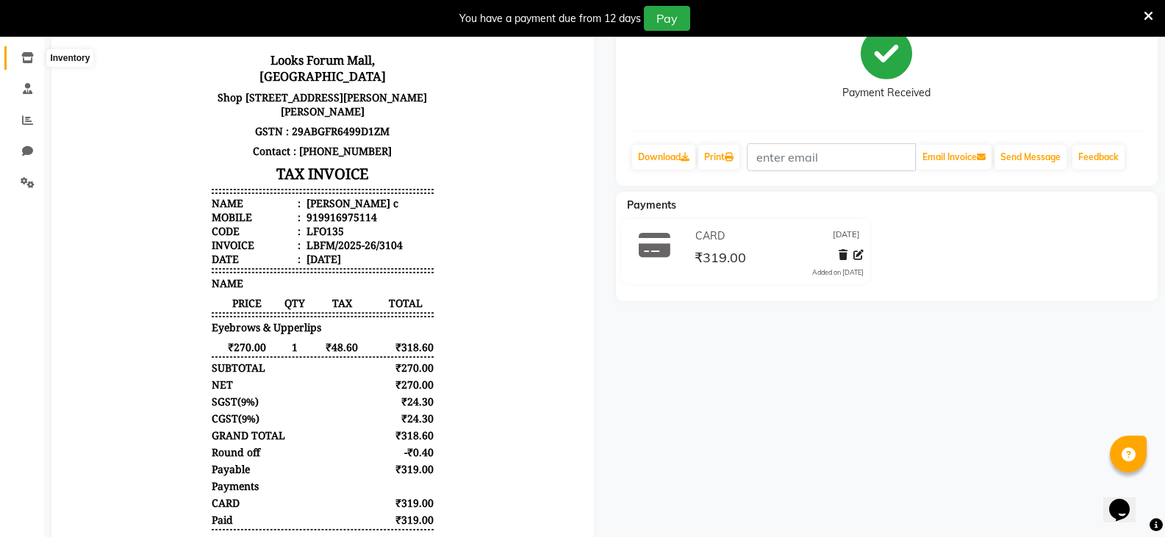
click at [26, 54] on icon at bounding box center [27, 57] width 12 height 11
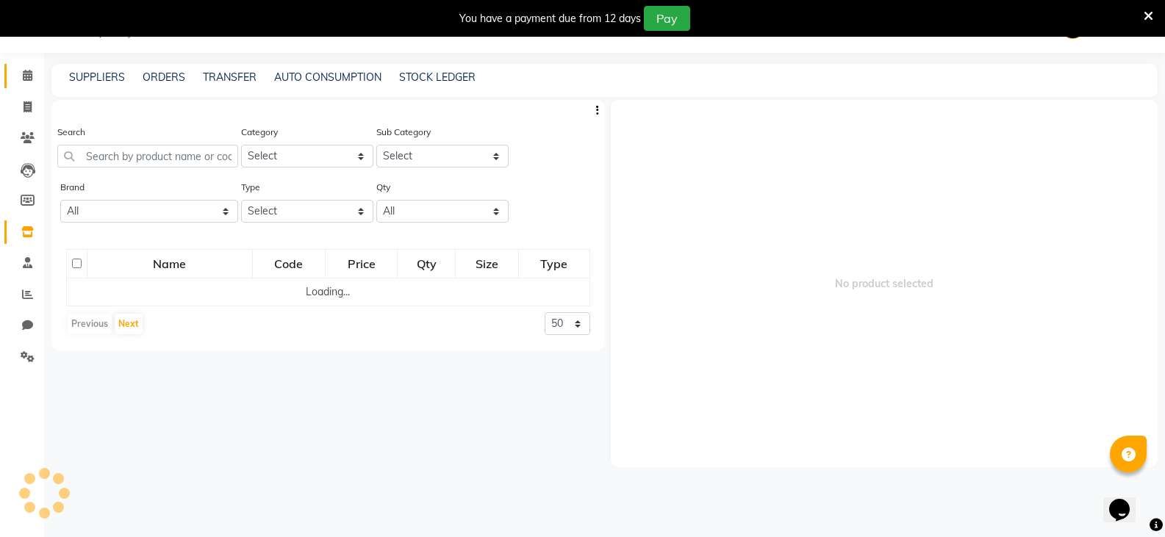
scroll to position [37, 0]
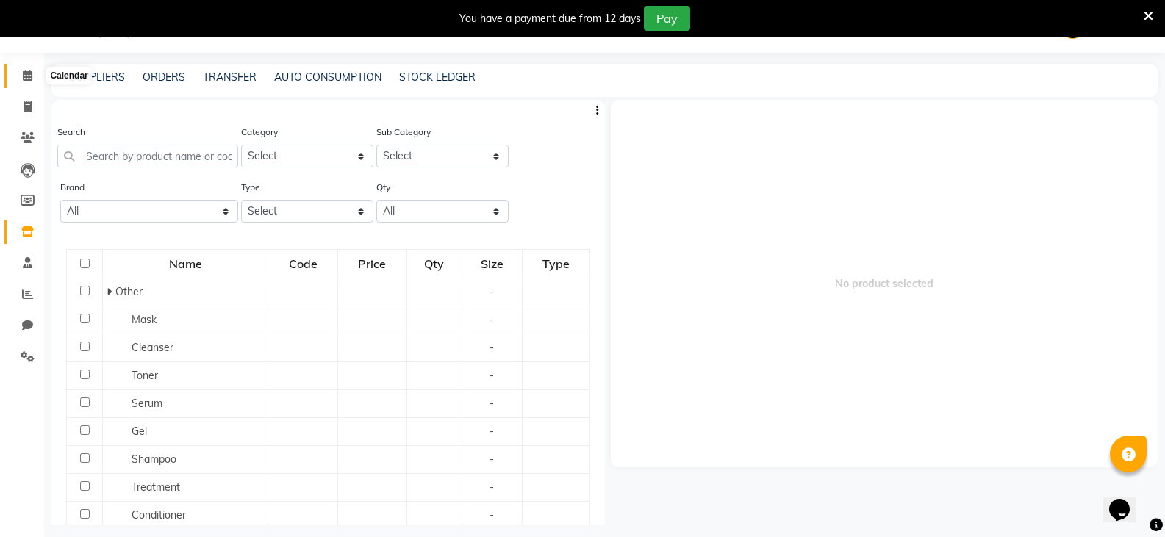
click at [23, 72] on icon at bounding box center [28, 75] width 10 height 11
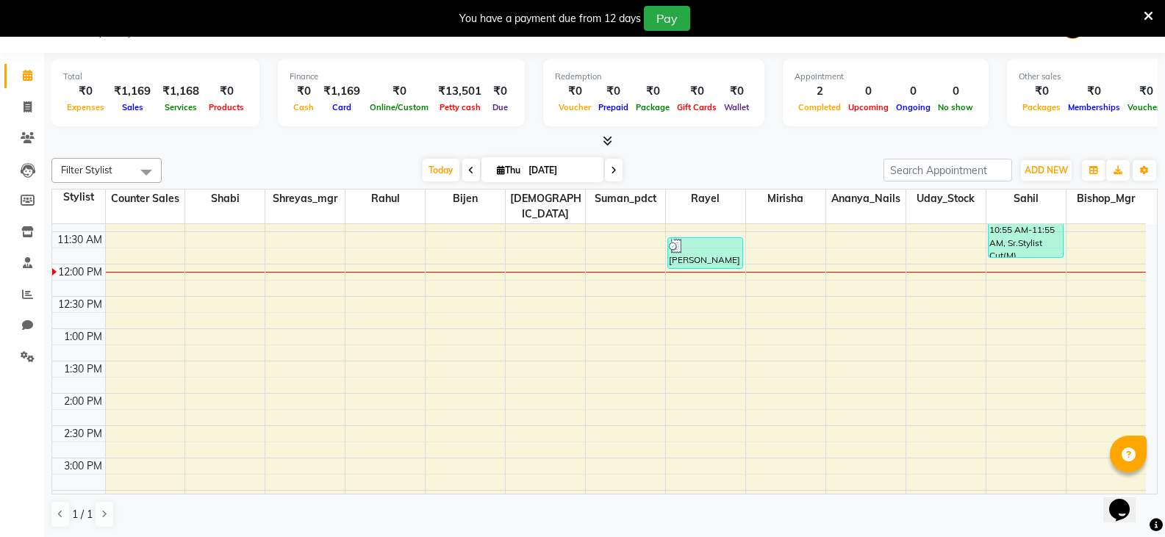
scroll to position [221, 0]
click at [700, 382] on div "8:00 AM 8:30 AM 9:00 AM 9:30 AM 10:00 AM 10:30 AM 11:00 AM 11:30 AM 12:00 PM 12…" at bounding box center [599, 424] width 1094 height 840
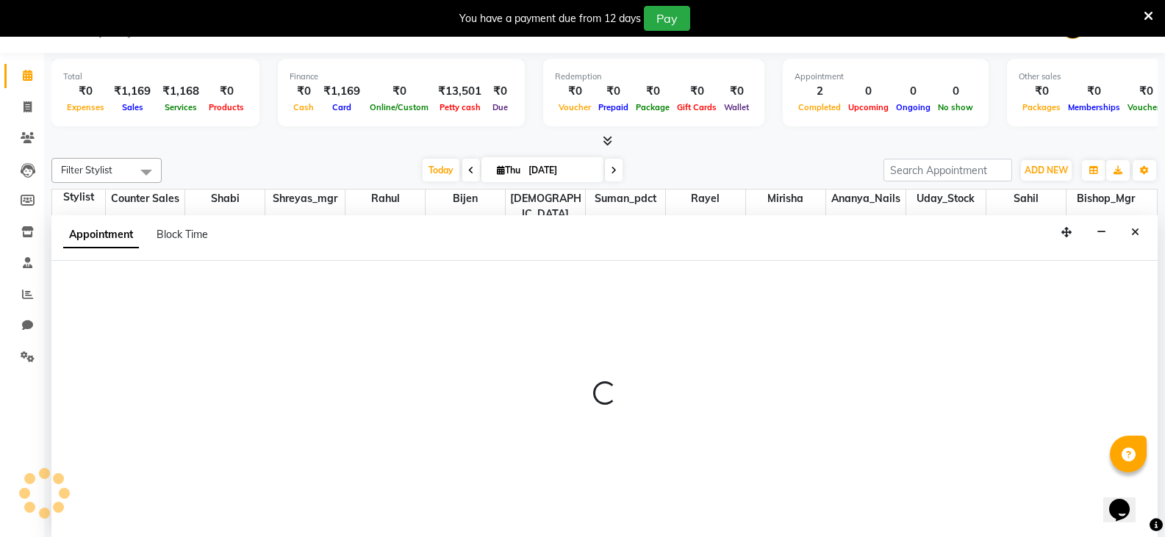
click at [700, 382] on div at bounding box center [604, 399] width 1106 height 277
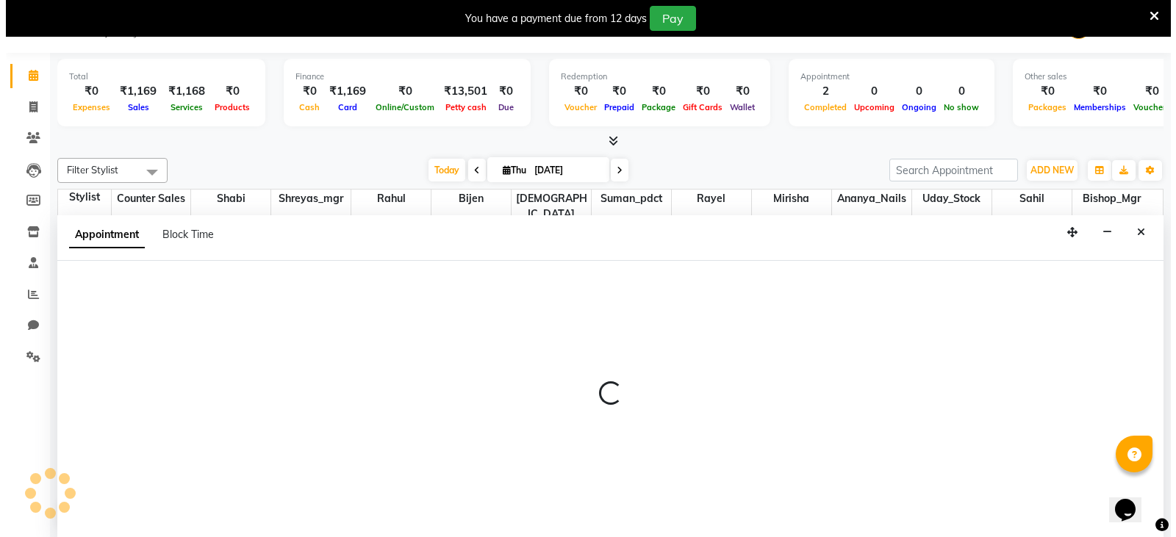
scroll to position [37, 0]
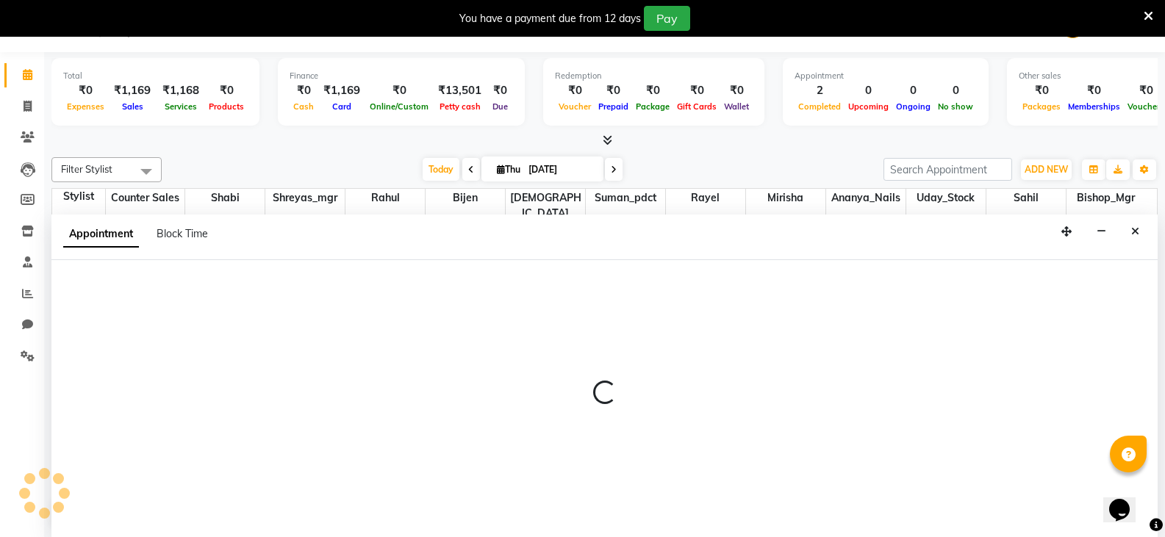
select select "90395"
select select "840"
select select "tentative"
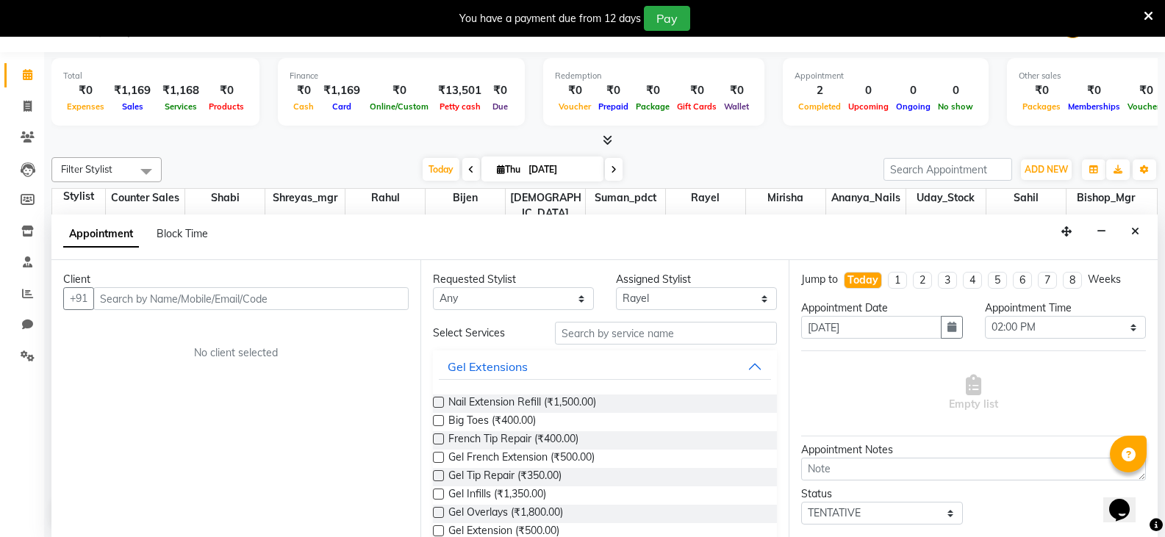
click at [289, 296] on input "text" at bounding box center [250, 298] width 315 height 23
type input "9008311777"
click at [367, 300] on span "Add Client" at bounding box center [378, 298] width 49 height 13
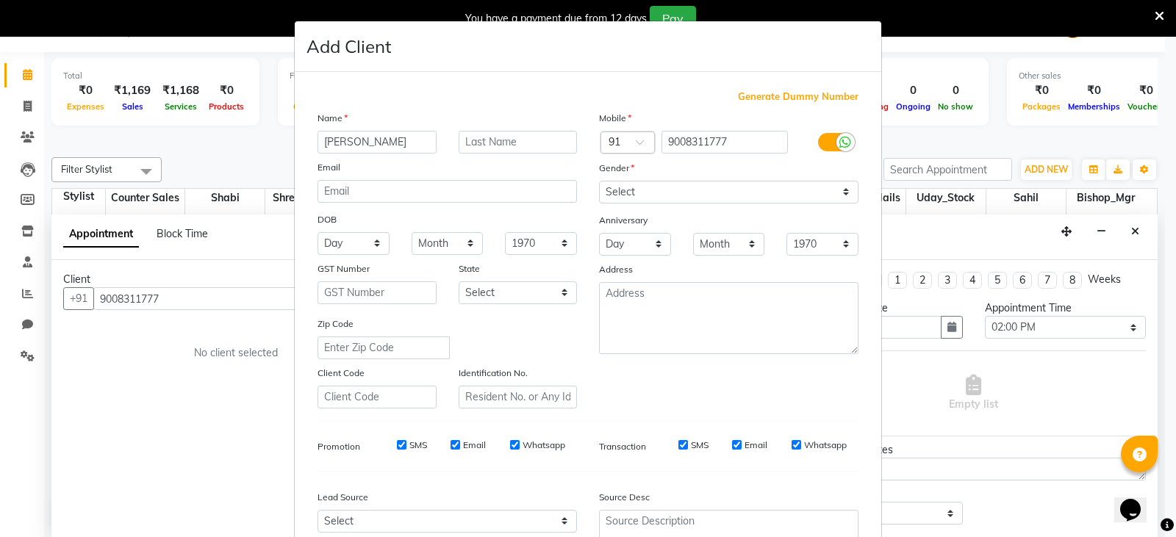
type input "[PERSON_NAME]"
type input "c"
click at [684, 194] on select "Select [DEMOGRAPHIC_DATA] [DEMOGRAPHIC_DATA] Other Prefer Not To Say" at bounding box center [729, 192] width 260 height 23
select select "[DEMOGRAPHIC_DATA]"
click at [599, 181] on select "Select [DEMOGRAPHIC_DATA] [DEMOGRAPHIC_DATA] Other Prefer Not To Say" at bounding box center [729, 192] width 260 height 23
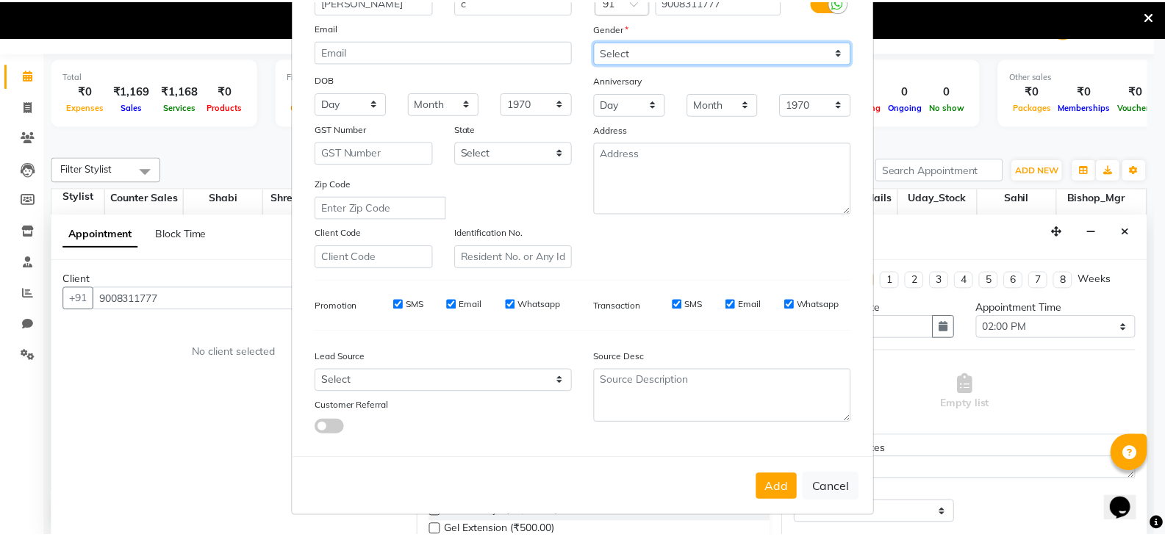
scroll to position [141, 0]
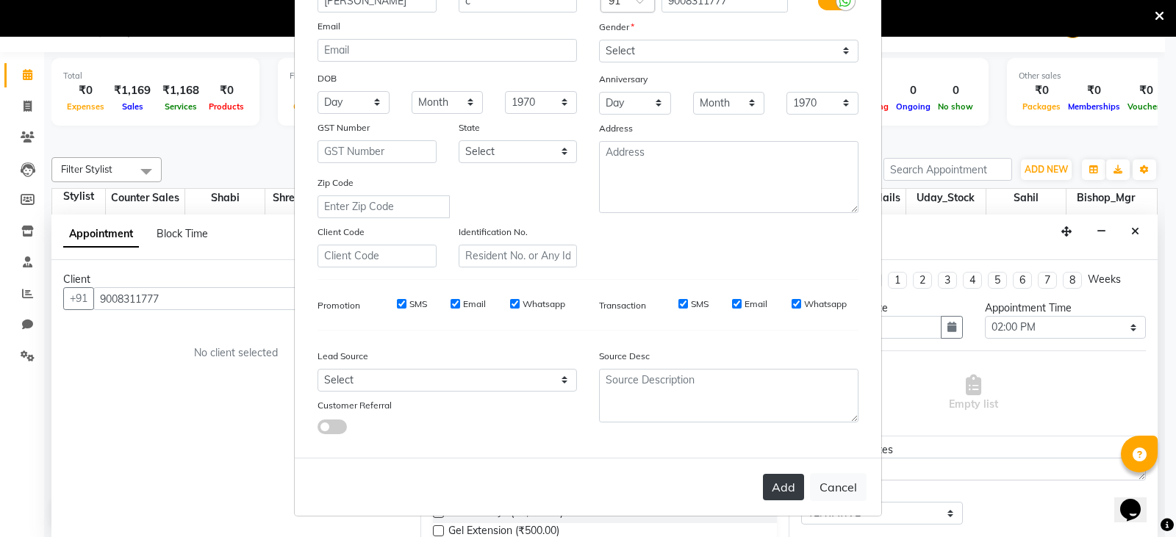
click at [771, 488] on button "Add" at bounding box center [783, 487] width 41 height 26
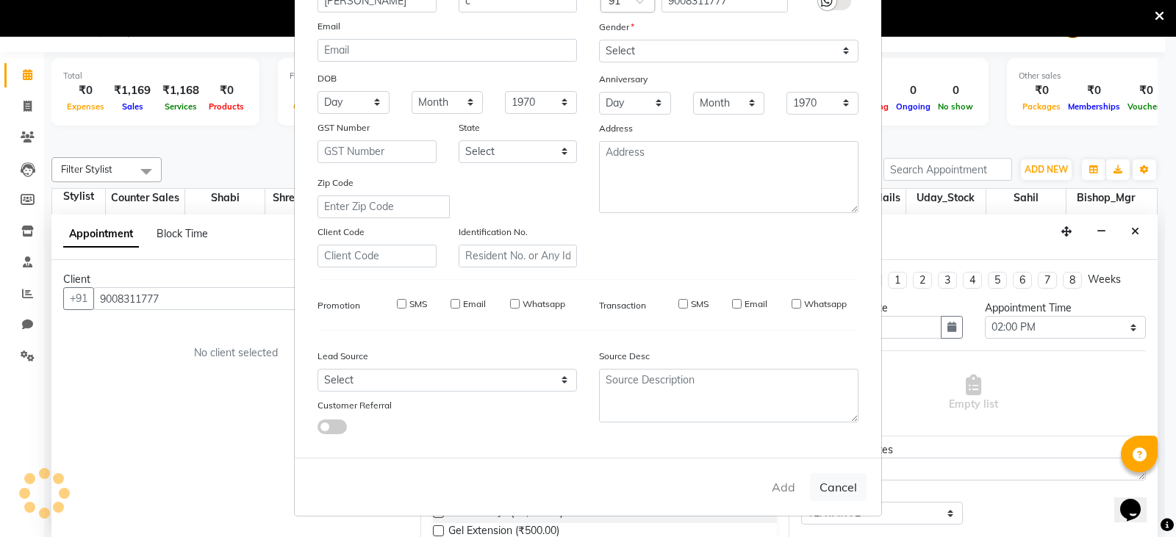
select select
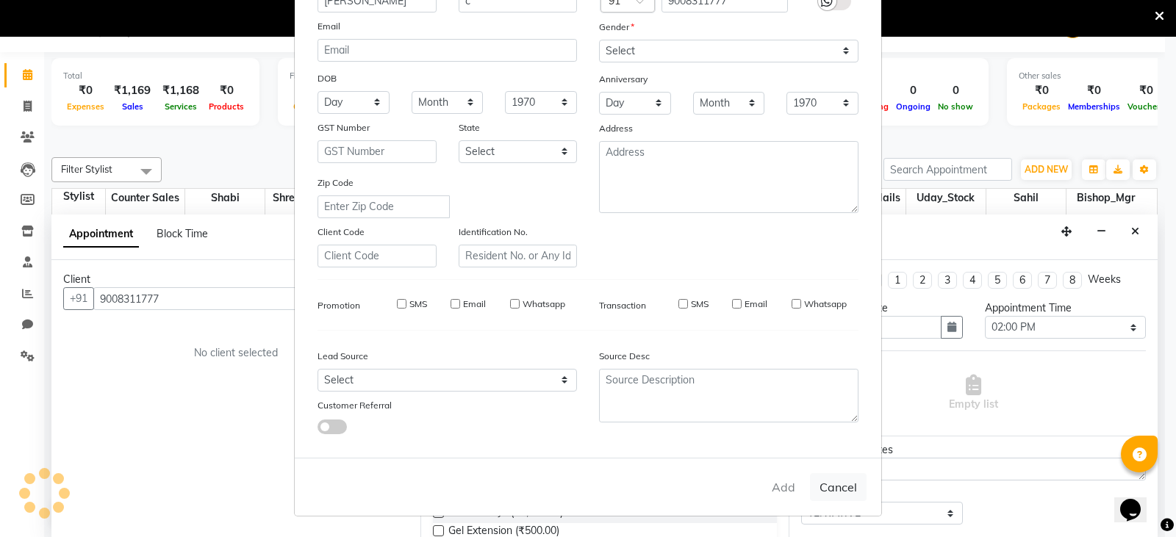
select select
checkbox input "false"
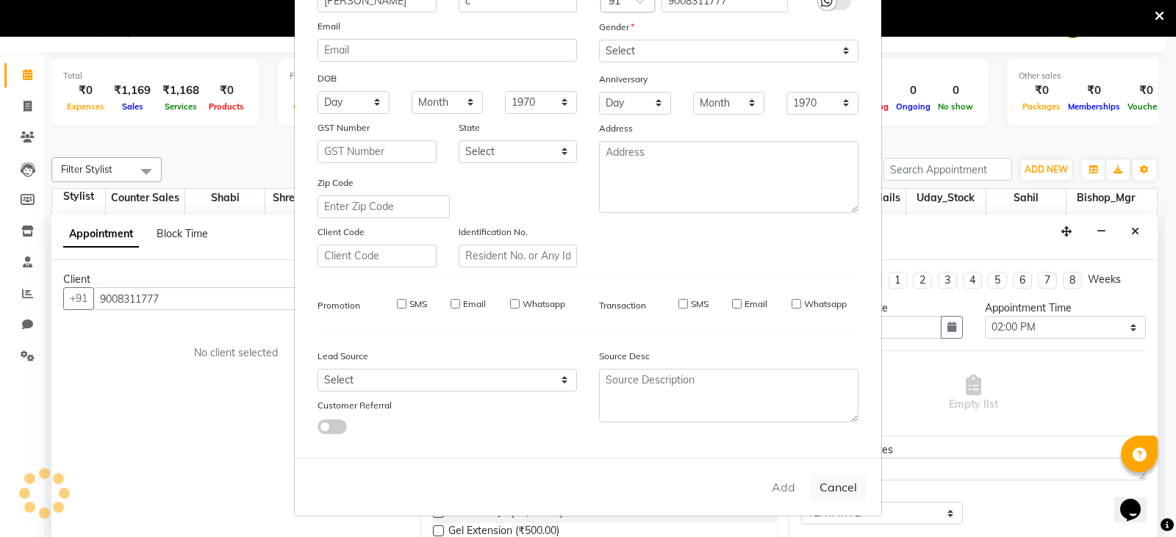
checkbox input "false"
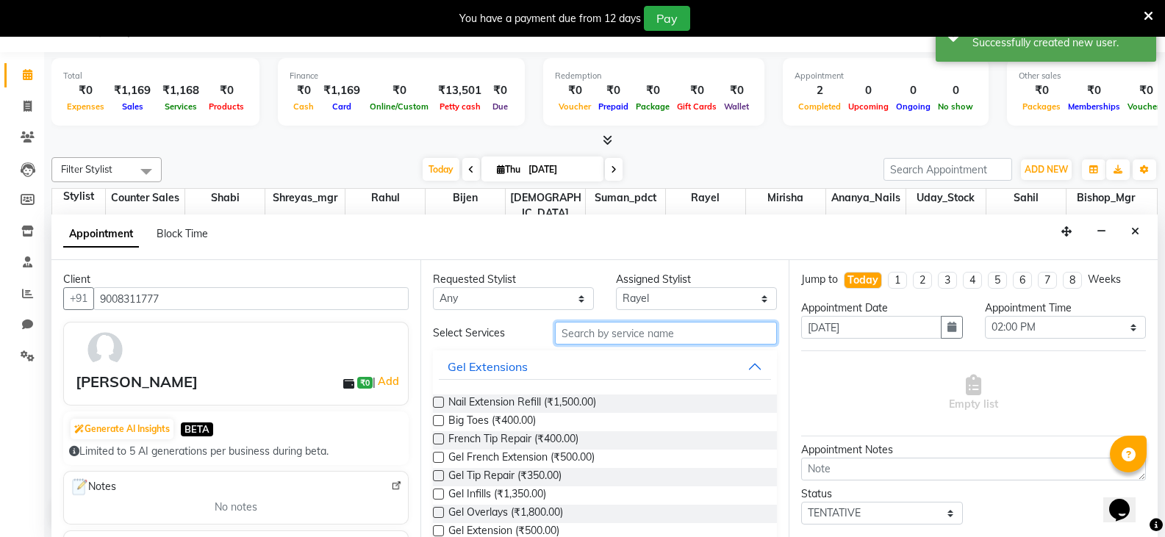
click at [676, 332] on input "text" at bounding box center [666, 333] width 222 height 23
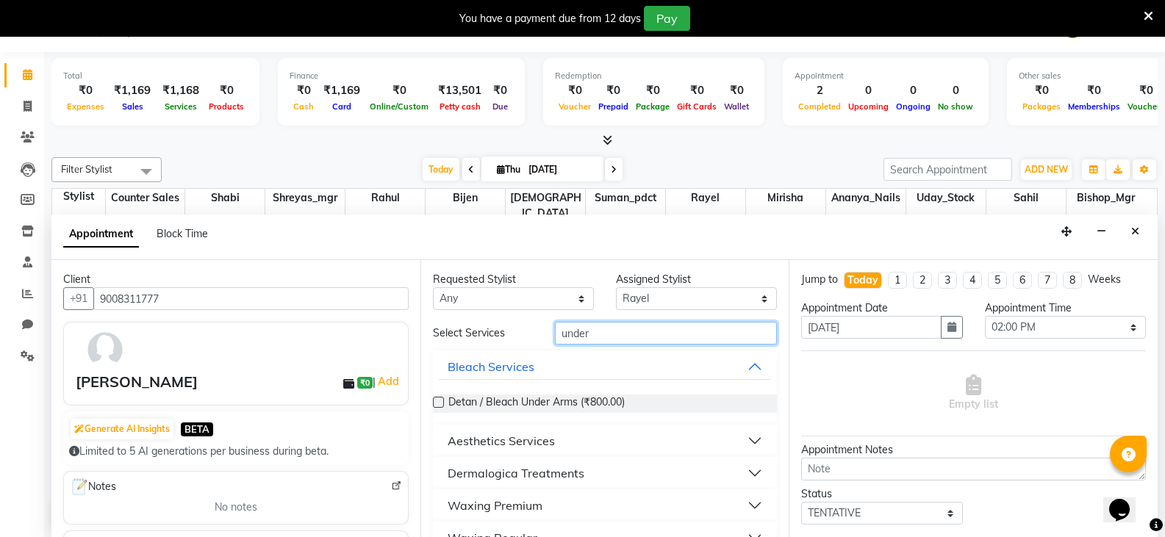
scroll to position [61, 0]
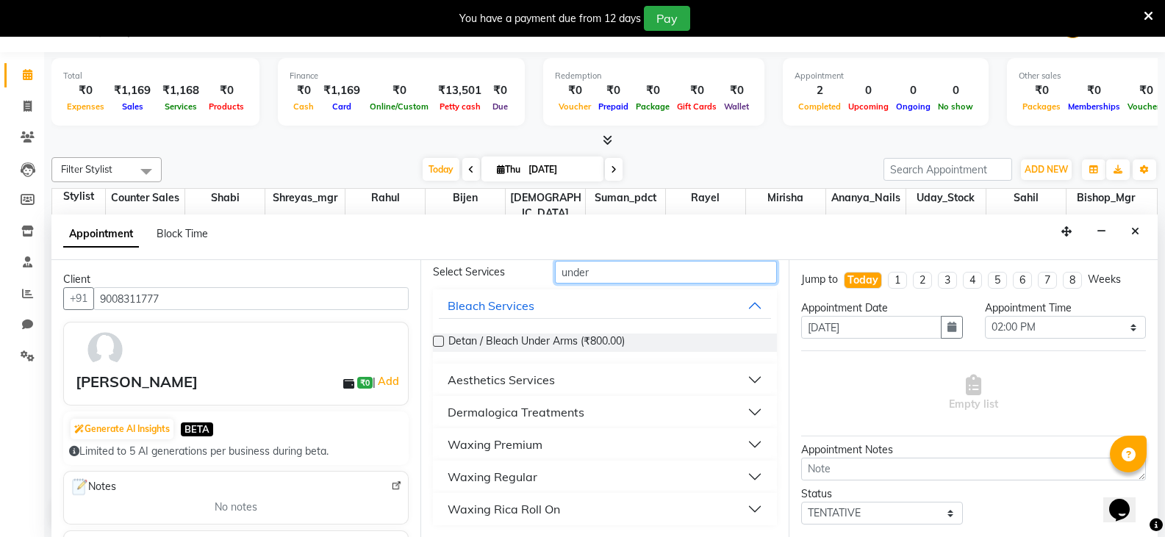
type input "under"
click at [745, 478] on button "Waxing Regular" at bounding box center [605, 477] width 333 height 26
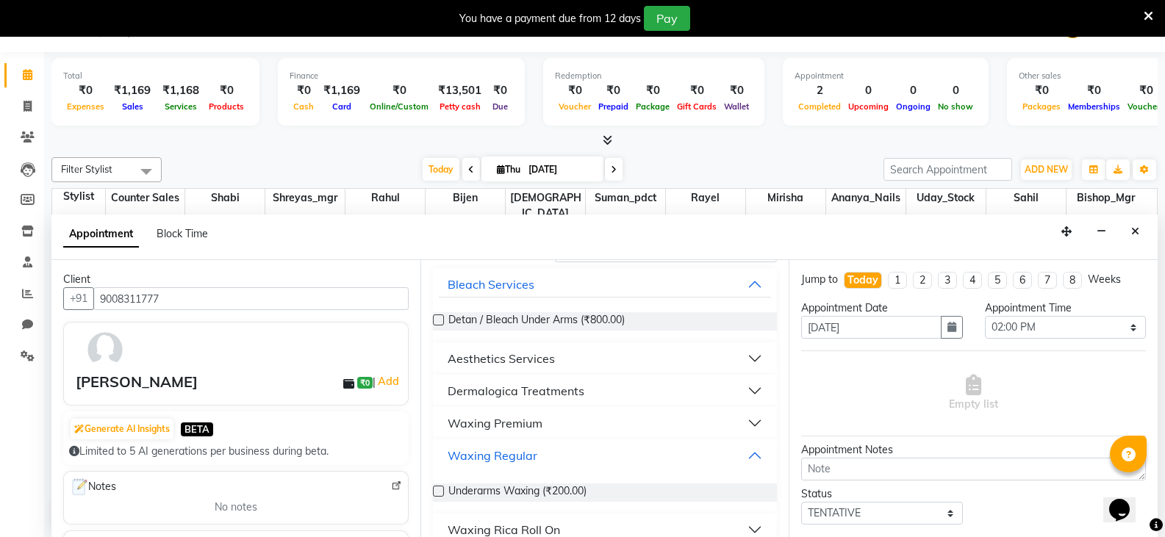
scroll to position [103, 0]
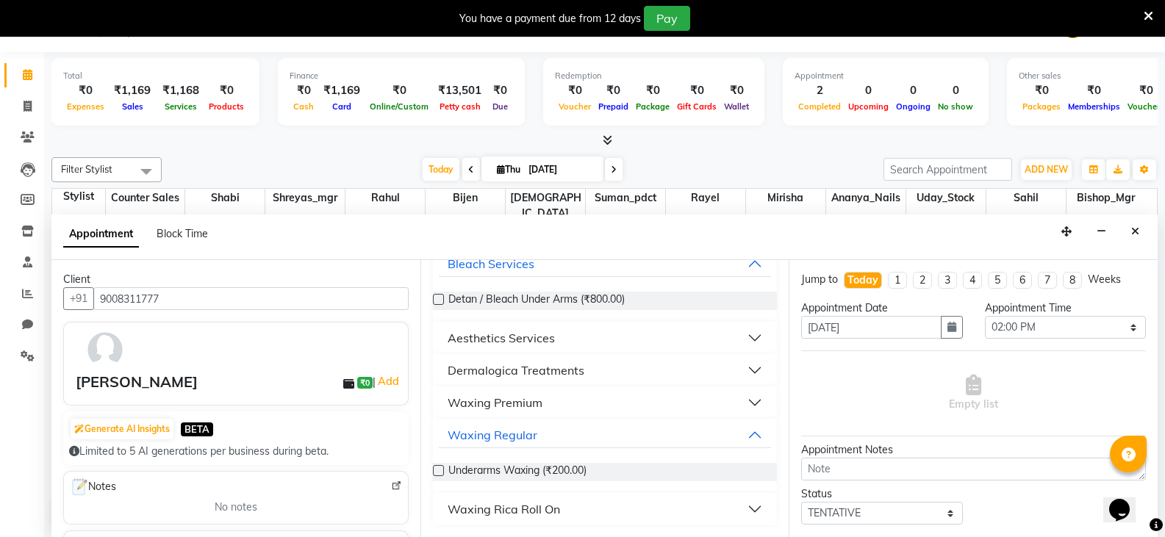
click at [443, 470] on label at bounding box center [438, 470] width 11 height 11
click at [443, 470] on input "checkbox" at bounding box center [438, 473] width 10 height 10
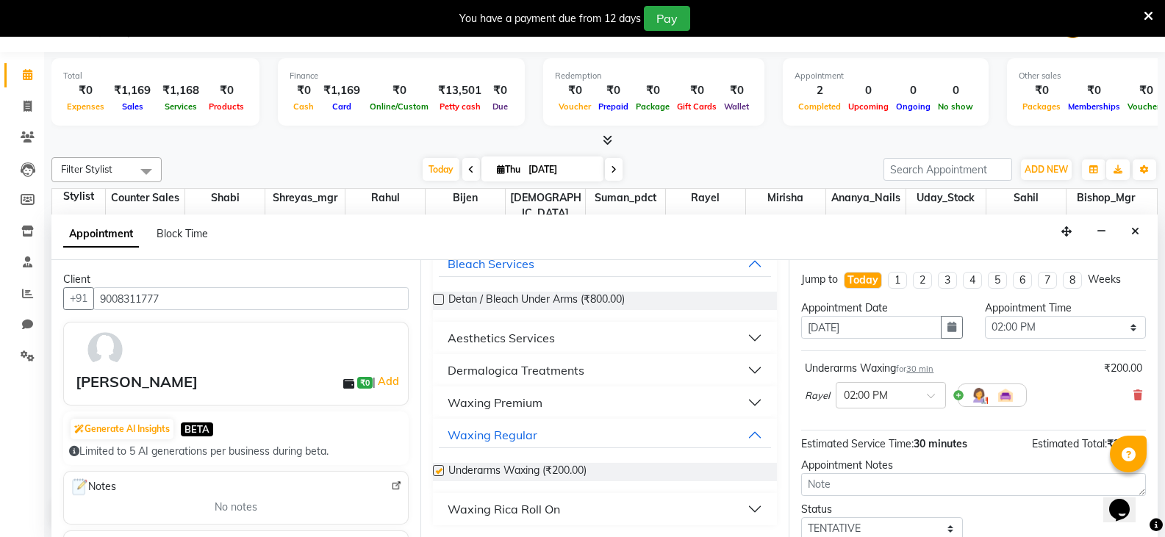
checkbox input "false"
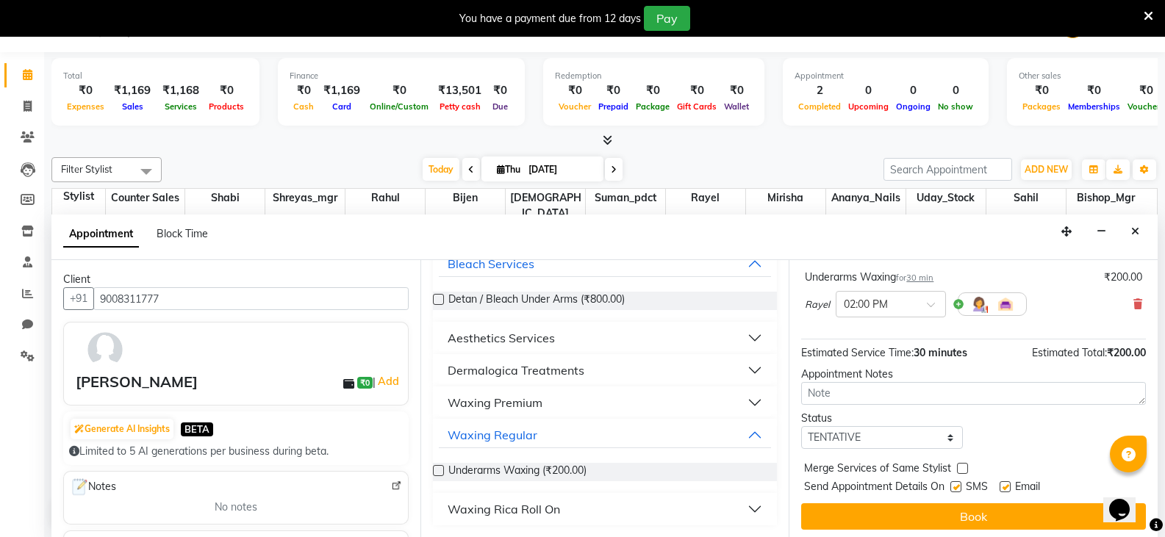
scroll to position [96, 0]
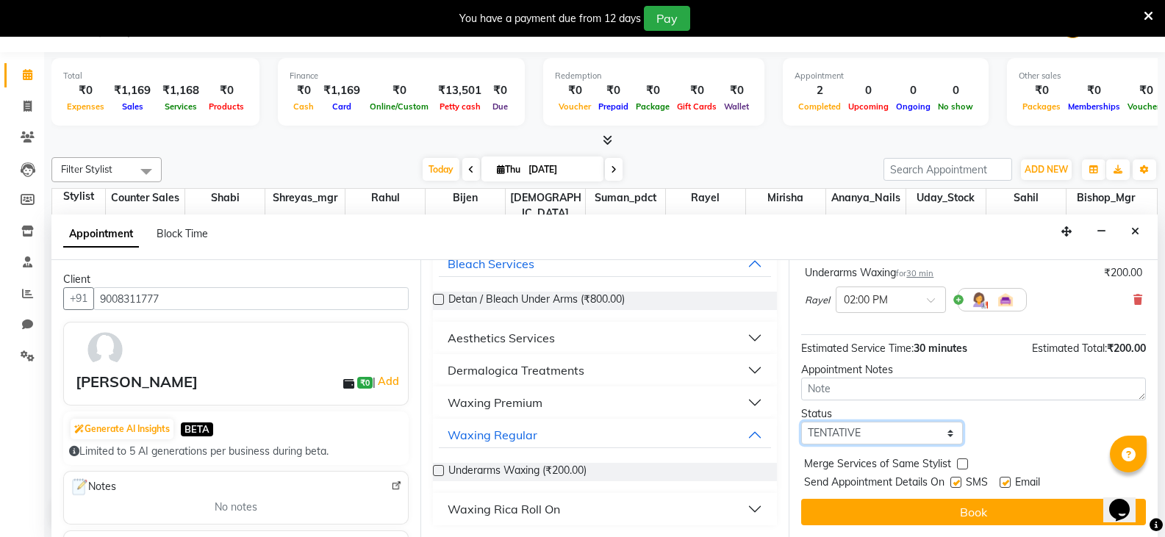
click at [931, 438] on select "Select TENTATIVE CONFIRM CHECK-IN UPCOMING" at bounding box center [881, 433] width 161 height 23
select select "confirm booking"
click at [801, 422] on select "Select TENTATIVE CONFIRM CHECK-IN UPCOMING" at bounding box center [881, 433] width 161 height 23
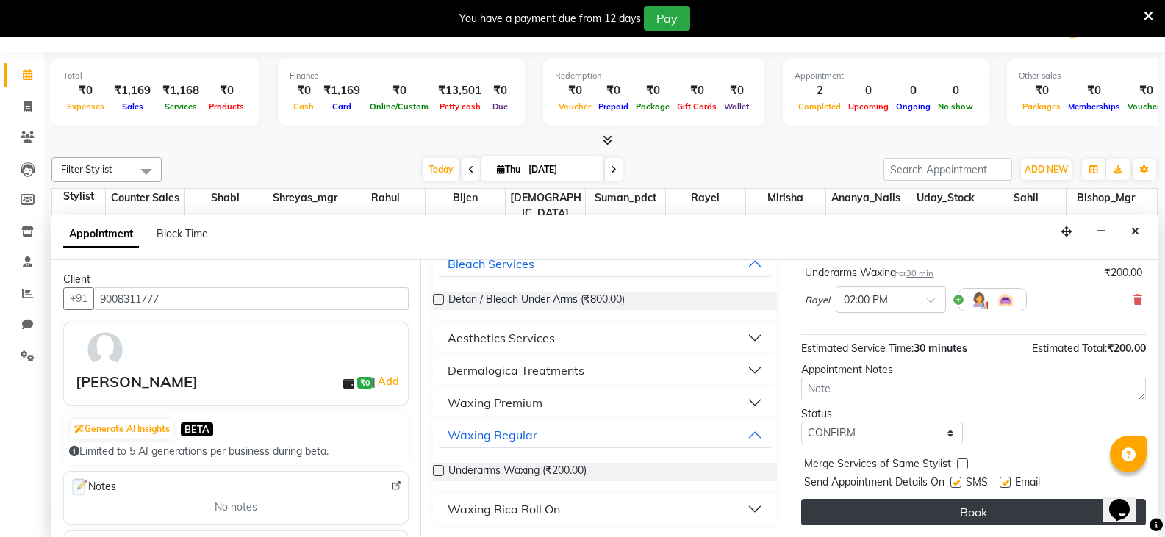
click at [948, 508] on button "Book" at bounding box center [973, 512] width 345 height 26
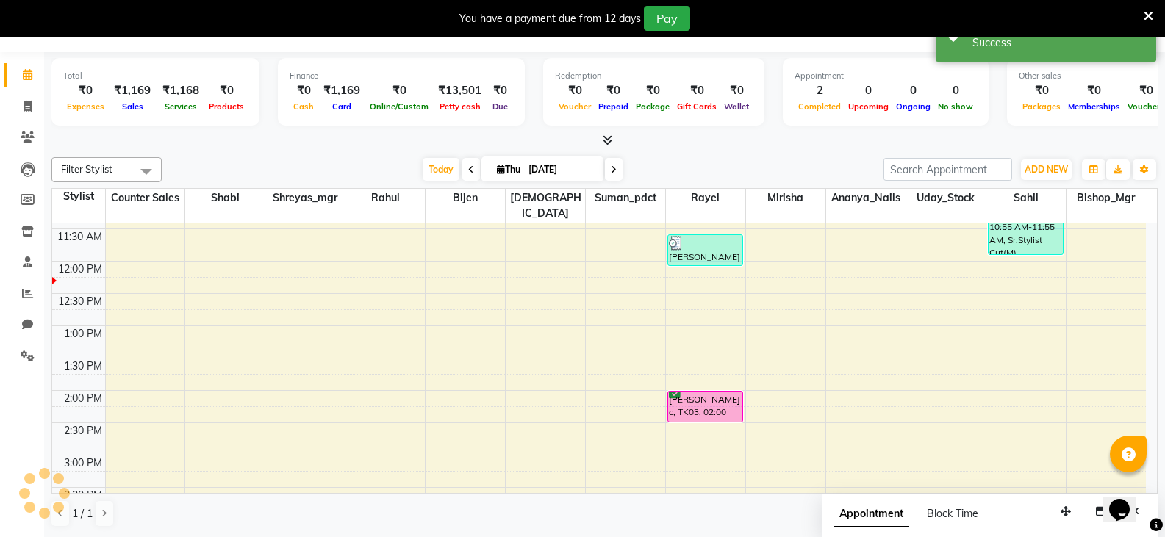
scroll to position [0, 0]
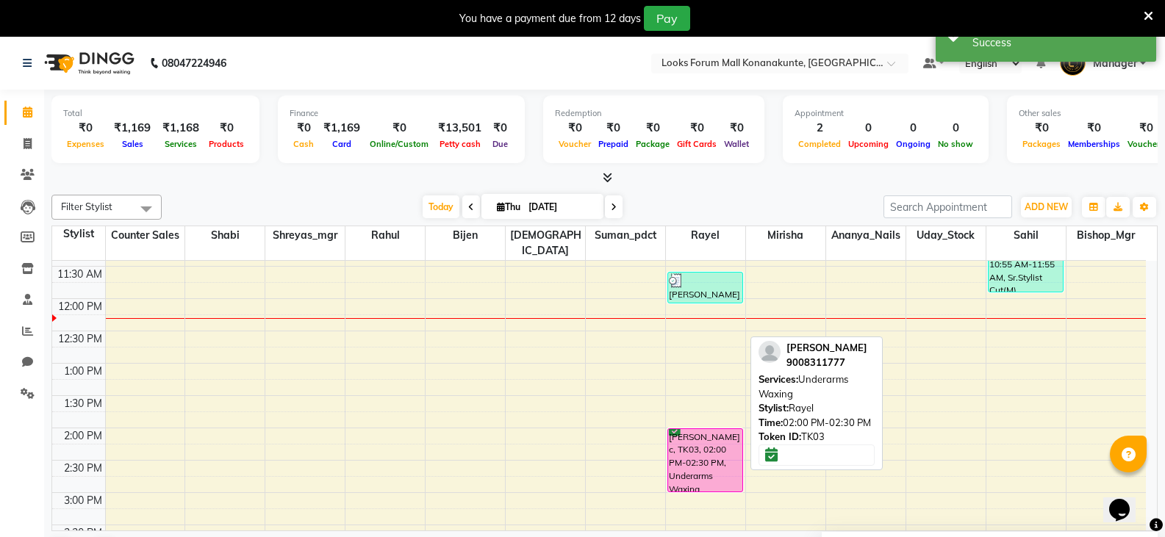
drag, startPoint x: 710, startPoint y: 440, endPoint x: 712, endPoint y: 466, distance: 25.8
click at [712, 466] on div "[PERSON_NAME] c, TK02, 11:35 AM-12:05 PM, Eyebrows & Upperlips [PERSON_NAME] c,…" at bounding box center [705, 460] width 79 height 840
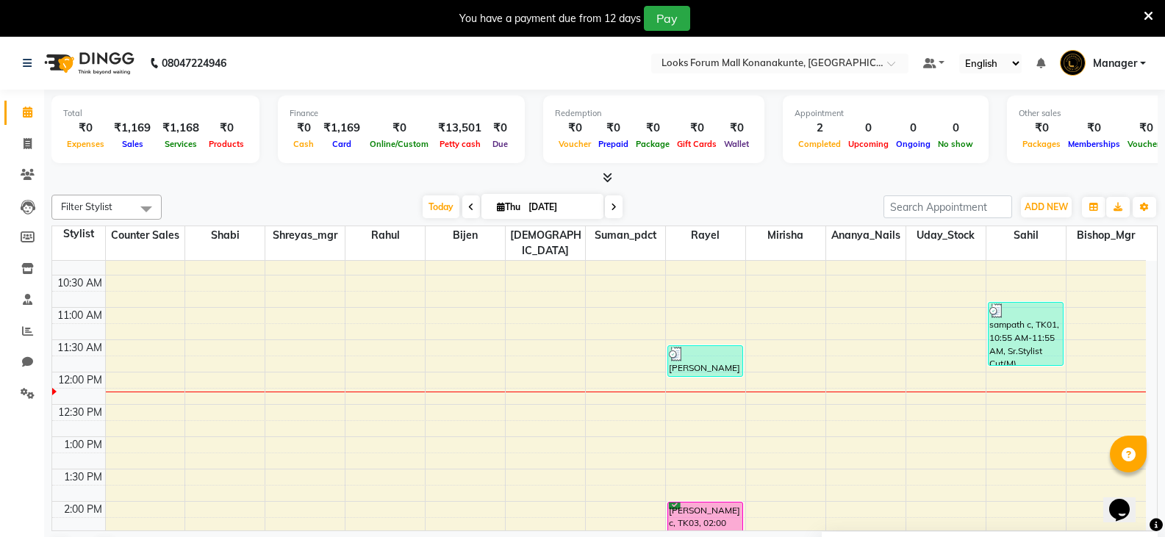
scroll to position [294, 0]
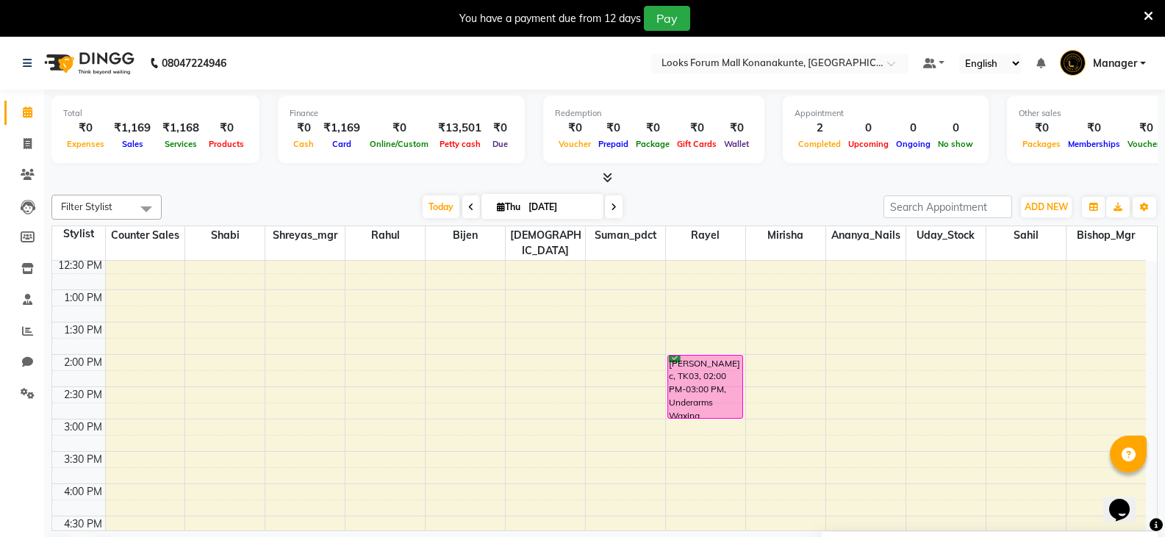
click at [1165, 537] on html "08047224946 Select Location × Looks Forum Mall Konanakunte, Bengaluru Default P…" at bounding box center [582, 268] width 1165 height 537
drag, startPoint x: 810, startPoint y: 523, endPoint x: 1066, endPoint y: 572, distance: 260.4
click at [1066, 537] on html "08047224946 Select Location × Looks Forum Mall Konanakunte, Bengaluru Default P…" at bounding box center [582, 268] width 1165 height 537
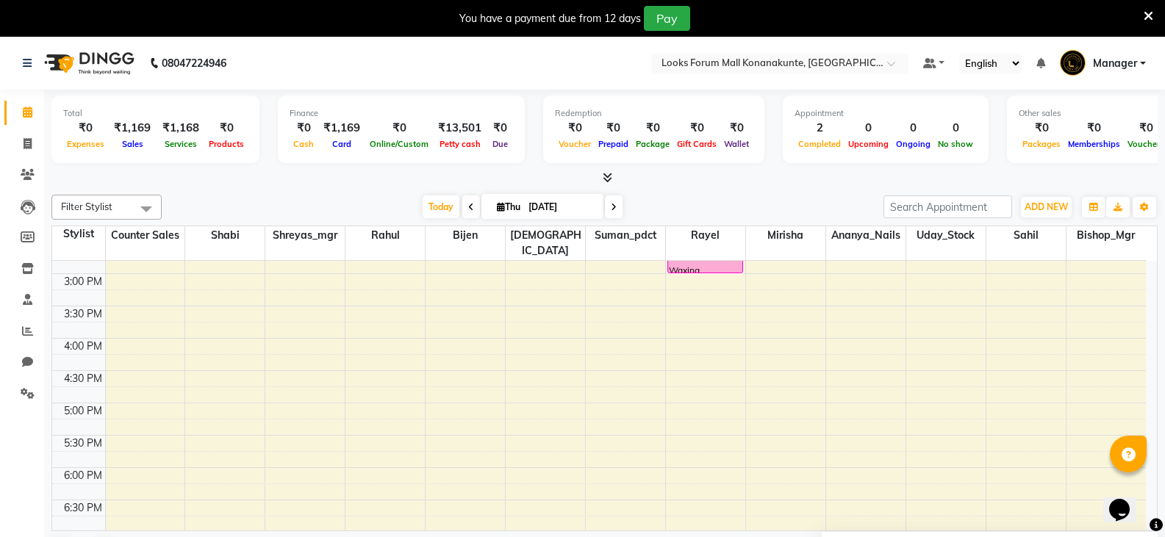
scroll to position [368, 0]
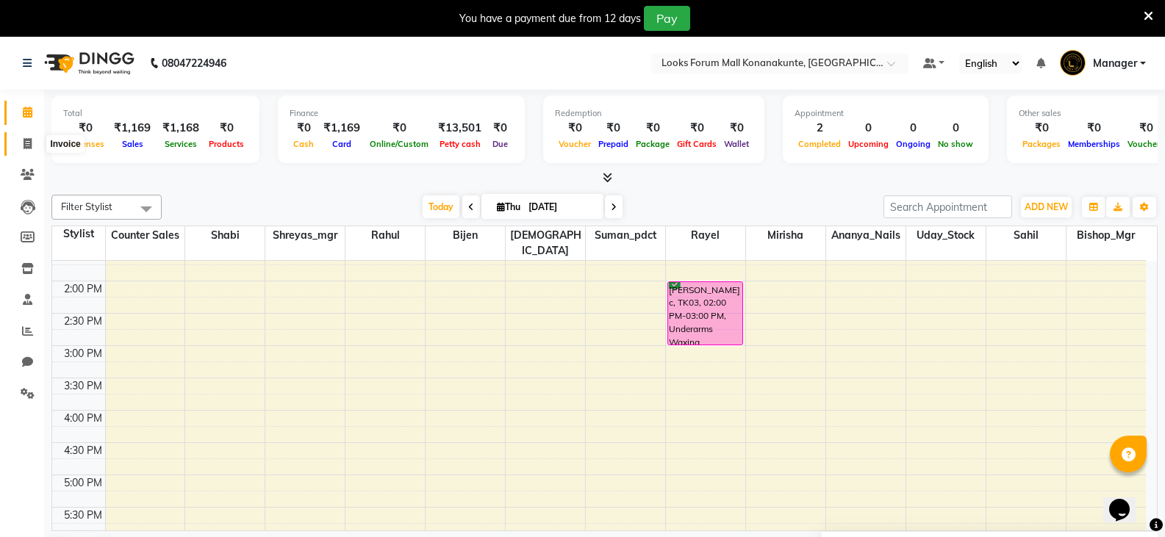
drag, startPoint x: 34, startPoint y: 142, endPoint x: 87, endPoint y: 146, distance: 53.1
click at [34, 142] on span at bounding box center [28, 144] width 26 height 17
select select "service"
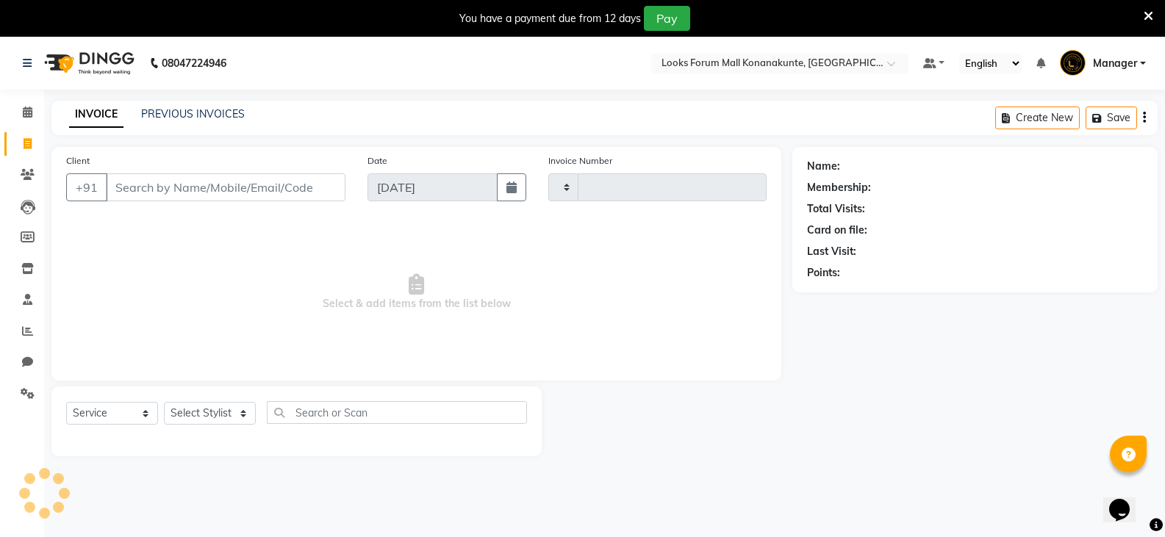
type input "3105"
select select "8945"
click at [202, 410] on select "Select Stylist Ananya_Nails [PERSON_NAME] Bijen Bishop_Mgr Counter Sales Manage…" at bounding box center [210, 413] width 92 height 23
select select "90392"
click at [164, 402] on select "Select Stylist Ananya_Nails [PERSON_NAME] Bijen Bishop_Mgr Counter Sales Manage…" at bounding box center [210, 413] width 92 height 23
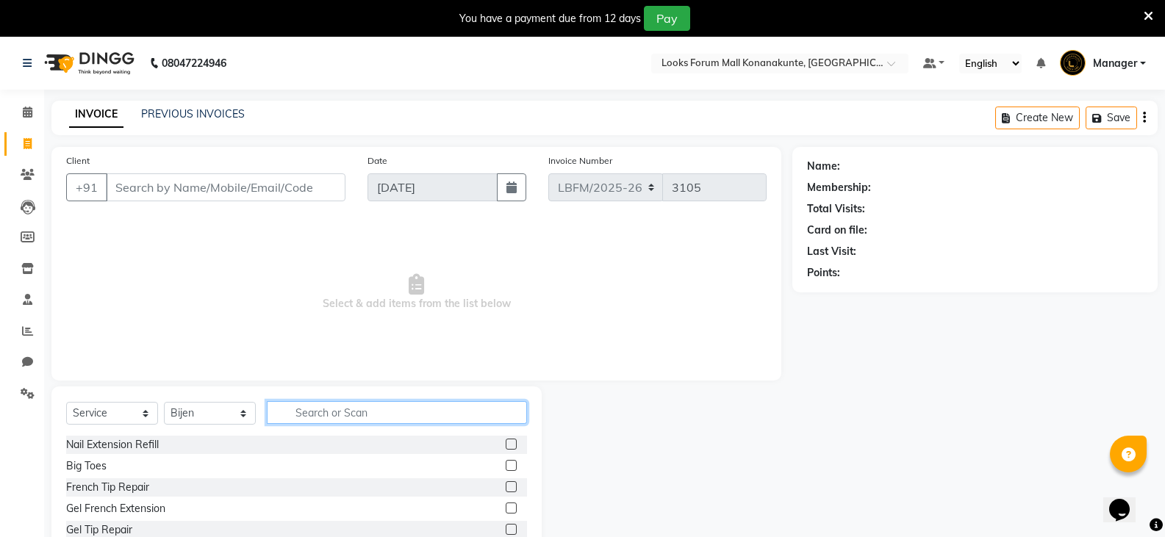
click at [361, 409] on input "text" at bounding box center [397, 412] width 260 height 23
type input "wash"
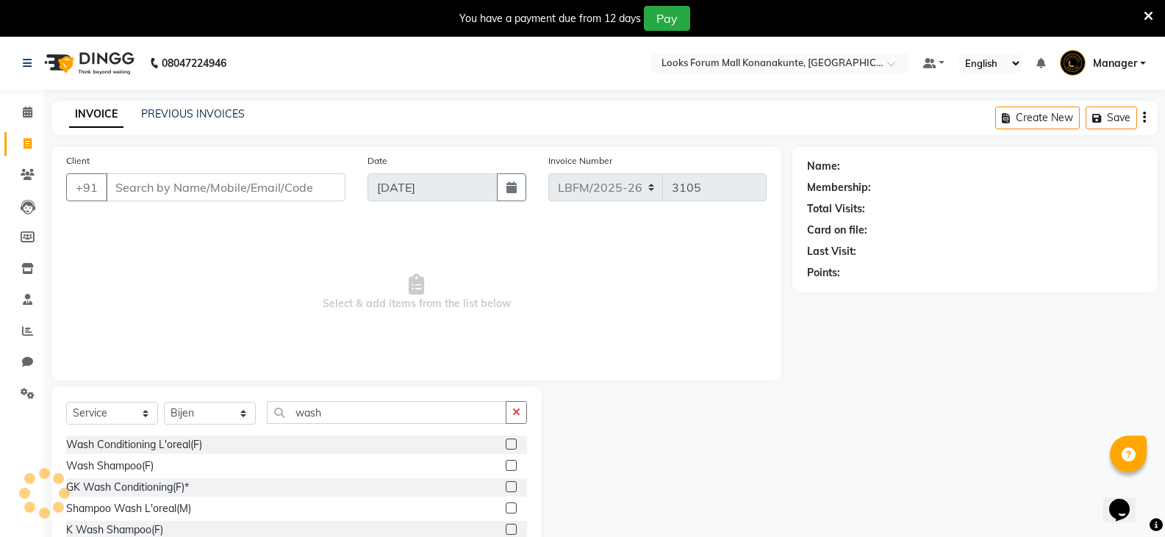
click at [511, 468] on label at bounding box center [511, 465] width 11 height 11
click at [511, 468] on input "checkbox" at bounding box center [511, 467] width 10 height 10
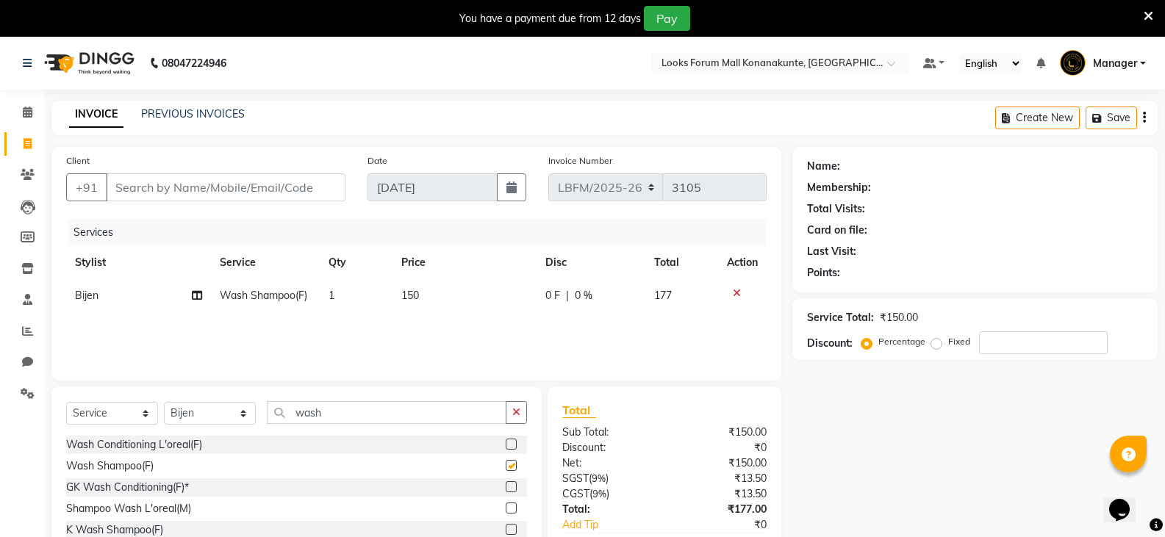
checkbox input "false"
click at [361, 418] on input "wash" at bounding box center [387, 412] width 240 height 23
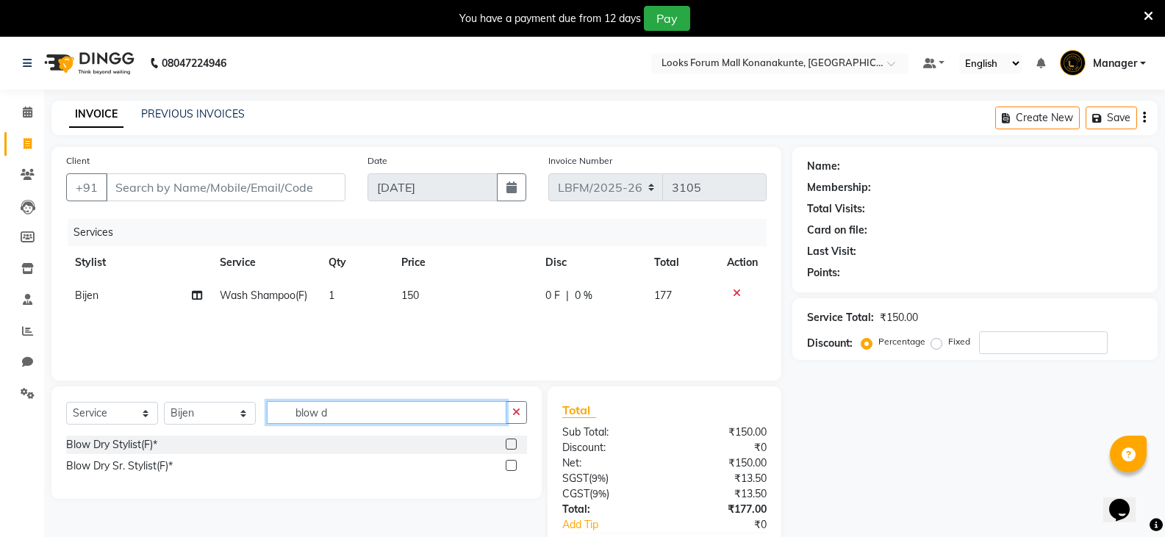
type input "blow d"
click at [512, 445] on label at bounding box center [511, 444] width 11 height 11
click at [512, 445] on input "checkbox" at bounding box center [511, 445] width 10 height 10
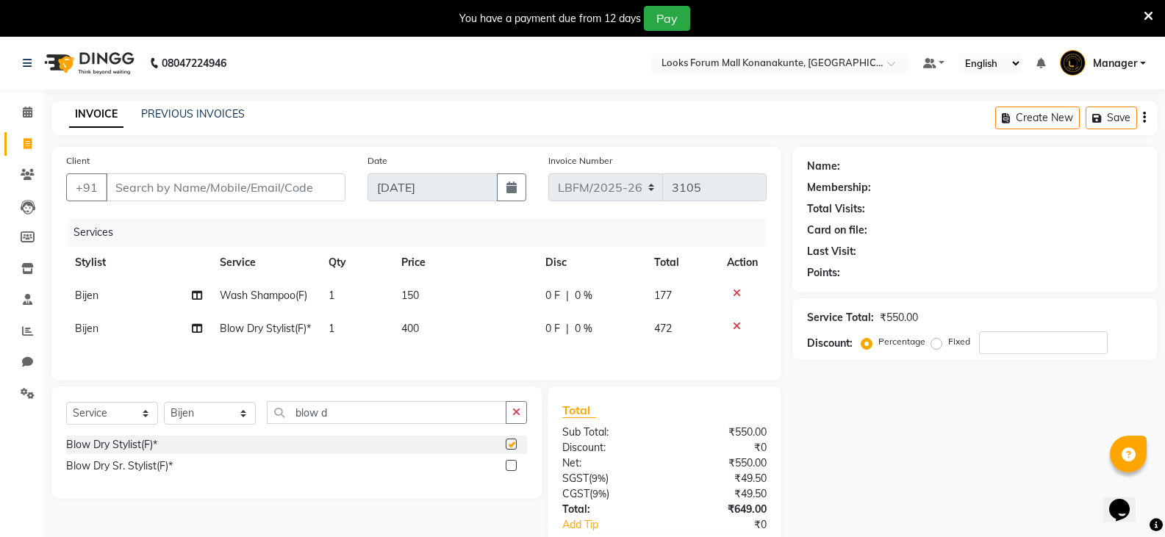
checkbox input "false"
click at [433, 301] on td "150" at bounding box center [465, 295] width 145 height 33
select select "90392"
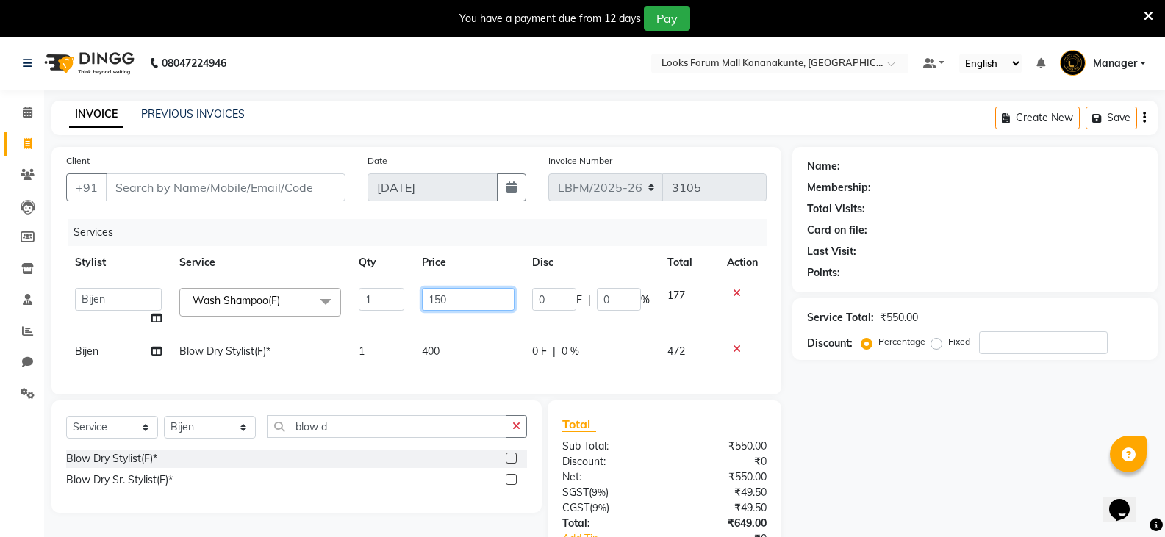
click at [442, 304] on input "150" at bounding box center [468, 299] width 92 height 23
type input "600"
click at [448, 350] on td "400" at bounding box center [468, 351] width 110 height 33
select select "90392"
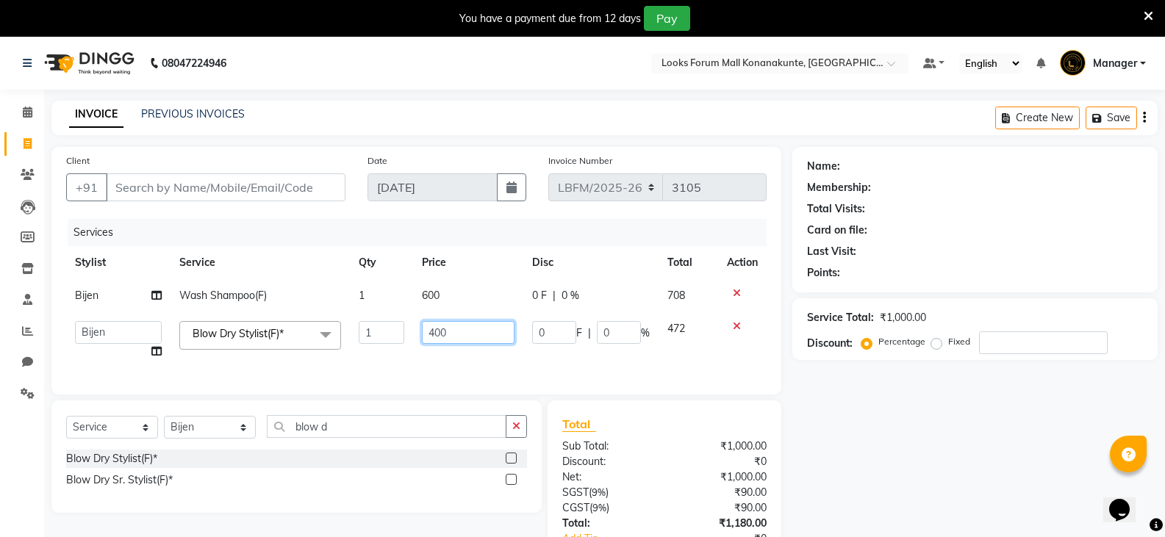
click at [436, 334] on input "400" at bounding box center [468, 332] width 92 height 23
type input "600"
click at [862, 387] on div "Name: Membership: Total Visits: Card on file: Last Visit: Points: Service Total…" at bounding box center [980, 382] width 376 height 470
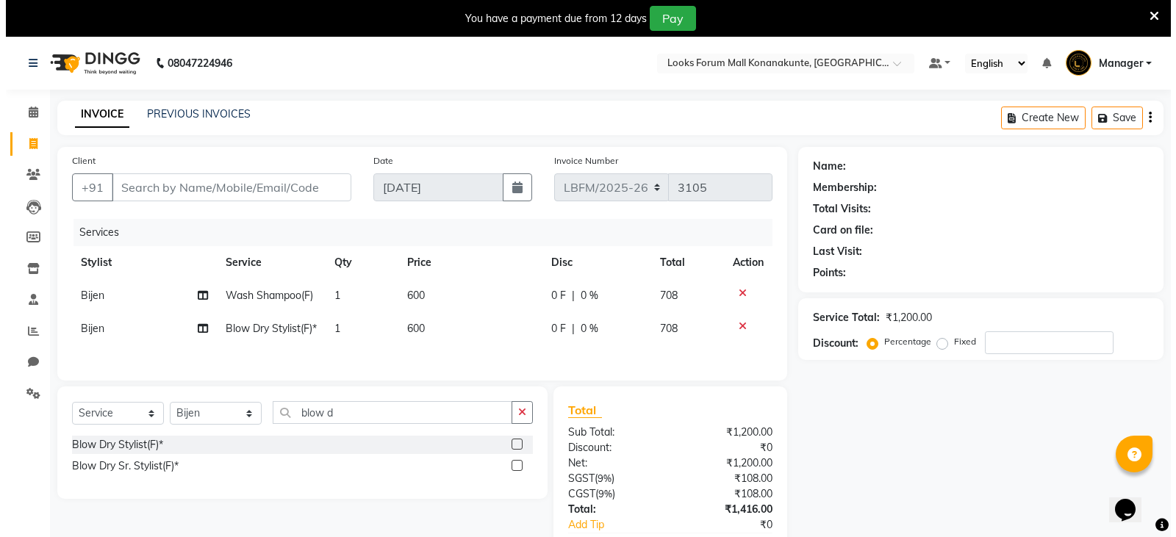
scroll to position [105, 0]
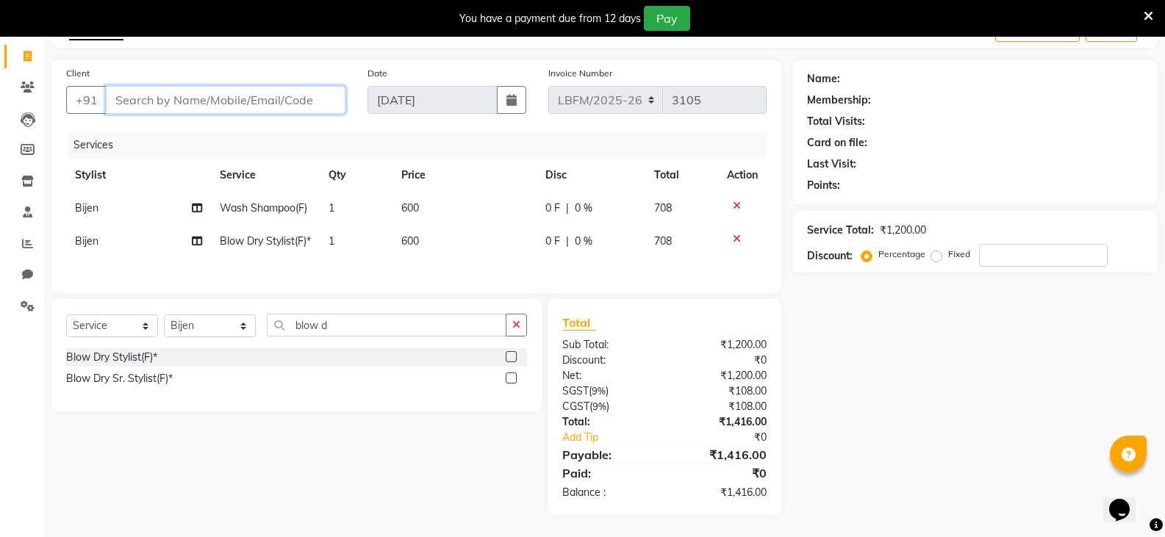
click at [290, 92] on input "Client" at bounding box center [226, 100] width 240 height 28
click at [248, 86] on input "Client" at bounding box center [226, 100] width 240 height 28
type input "7"
type input "0"
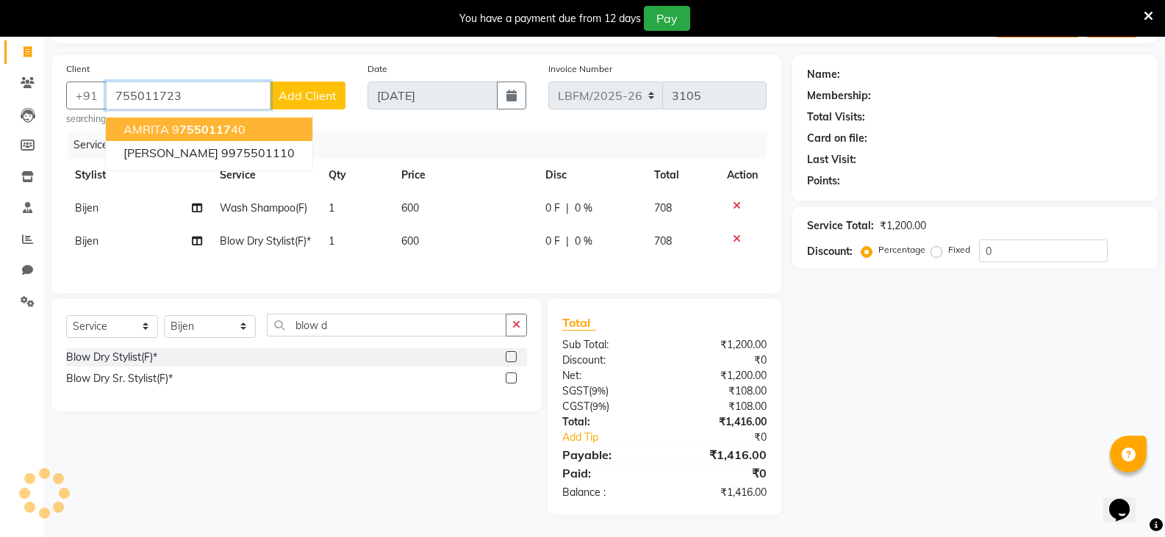
type input "755011723"
click at [309, 88] on span "Add Client" at bounding box center [308, 95] width 58 height 15
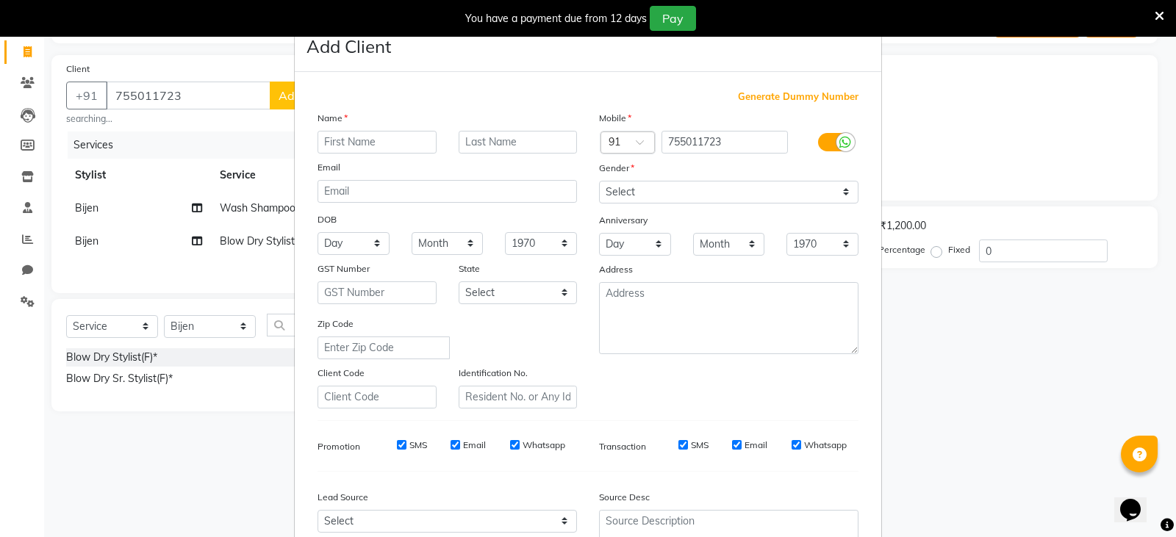
click at [334, 149] on input "text" at bounding box center [377, 142] width 119 height 23
click at [685, 141] on input "755011723" at bounding box center [725, 142] width 127 height 23
type input "7406195355"
click at [398, 146] on input "text" at bounding box center [377, 142] width 119 height 23
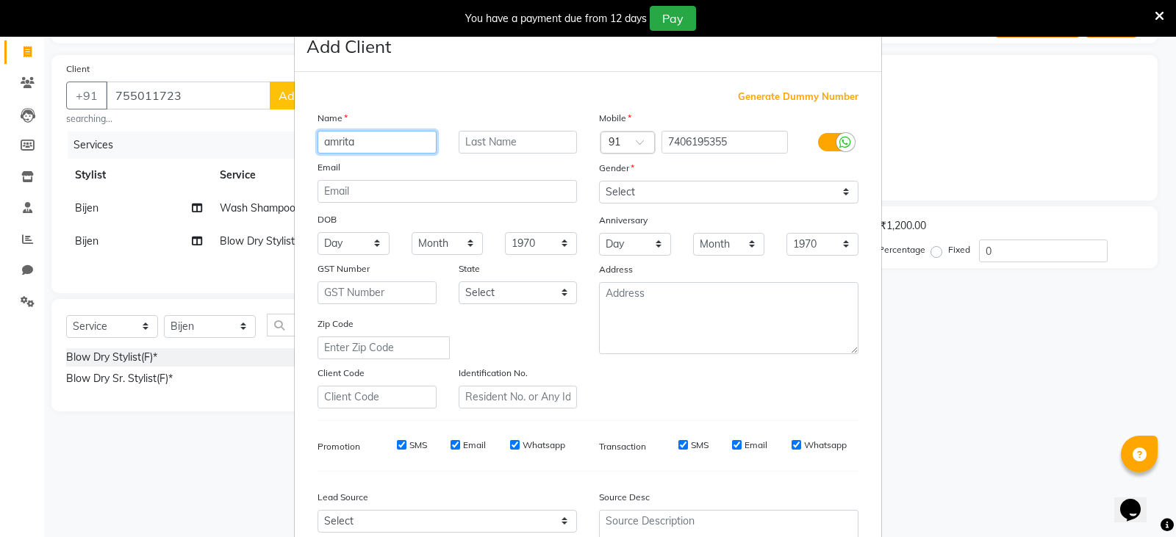
type input "amrita"
type input "c"
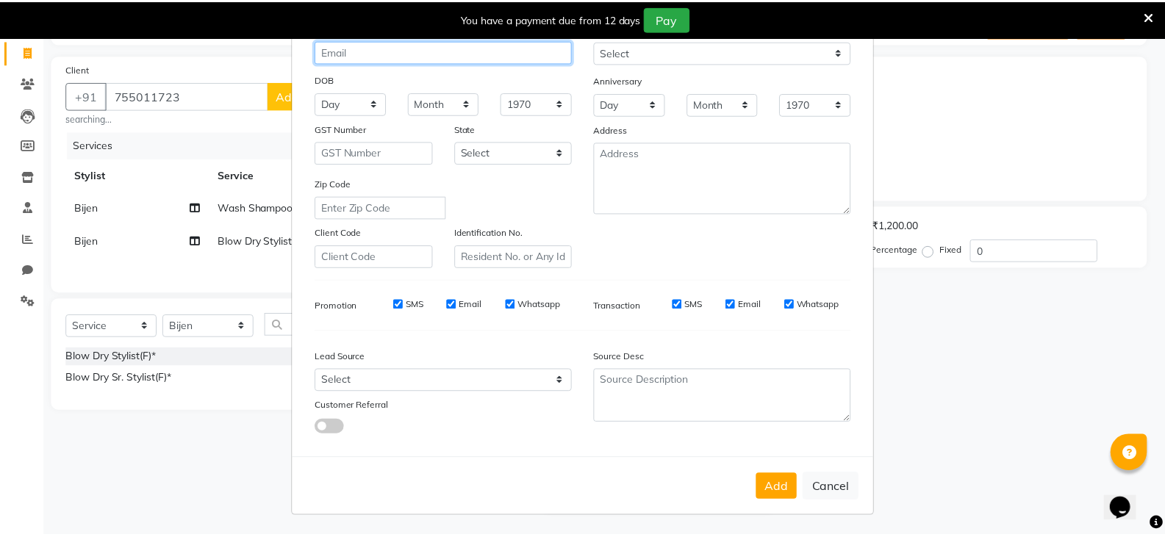
scroll to position [141, 0]
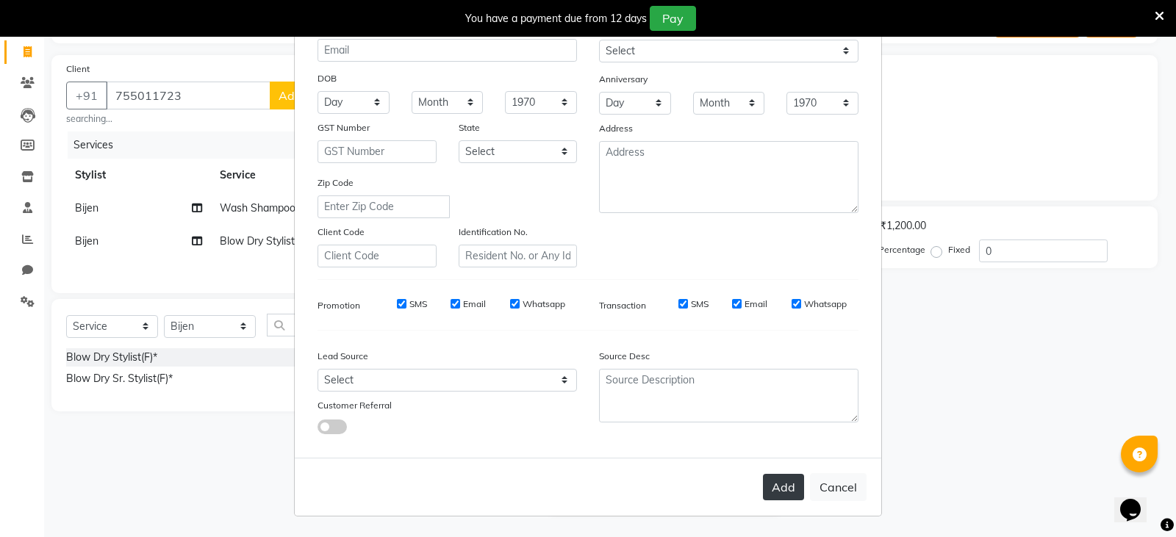
click at [784, 476] on button "Add" at bounding box center [783, 487] width 41 height 26
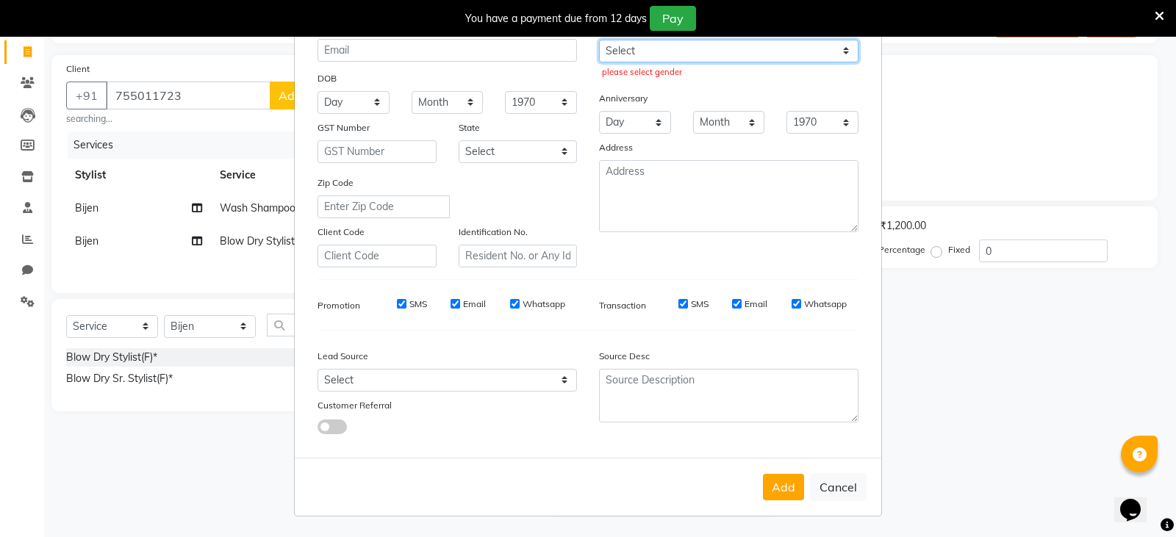
click at [674, 54] on select "Select [DEMOGRAPHIC_DATA] [DEMOGRAPHIC_DATA] Other Prefer Not To Say" at bounding box center [729, 51] width 260 height 23
select select "[DEMOGRAPHIC_DATA]"
click at [599, 40] on select "Select [DEMOGRAPHIC_DATA] [DEMOGRAPHIC_DATA] Other Prefer Not To Say" at bounding box center [729, 51] width 260 height 23
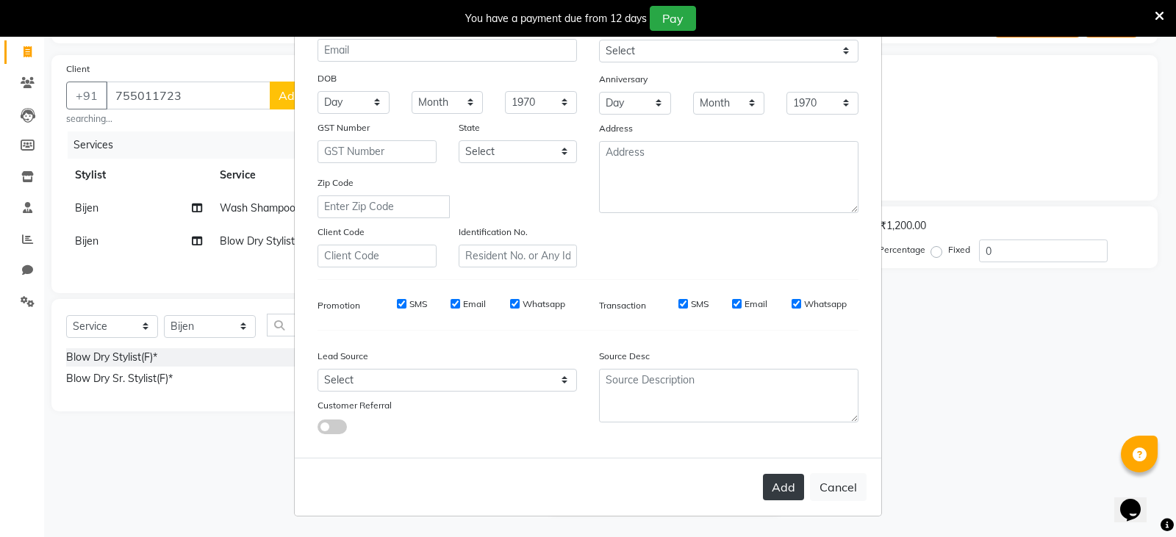
click at [778, 487] on button "Add" at bounding box center [783, 487] width 41 height 26
type input "7406195355"
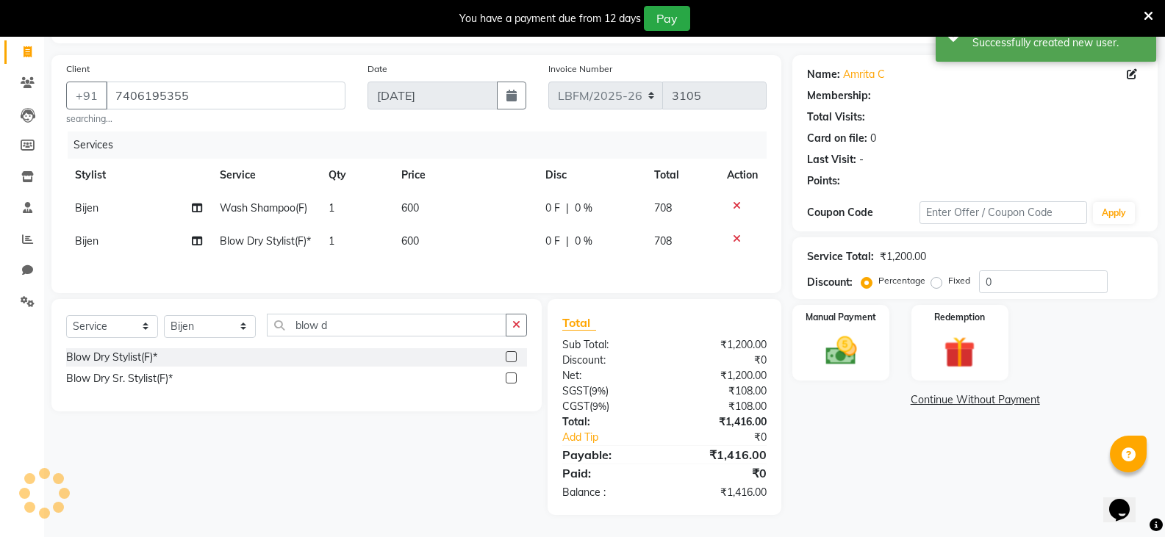
select select "1: Object"
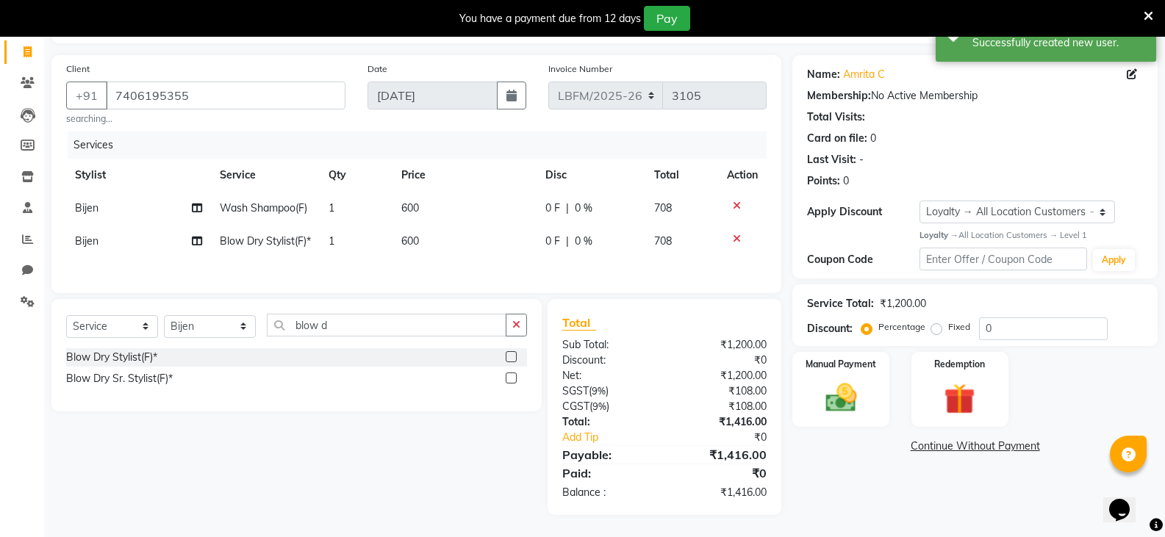
click at [736, 234] on icon at bounding box center [737, 239] width 8 height 10
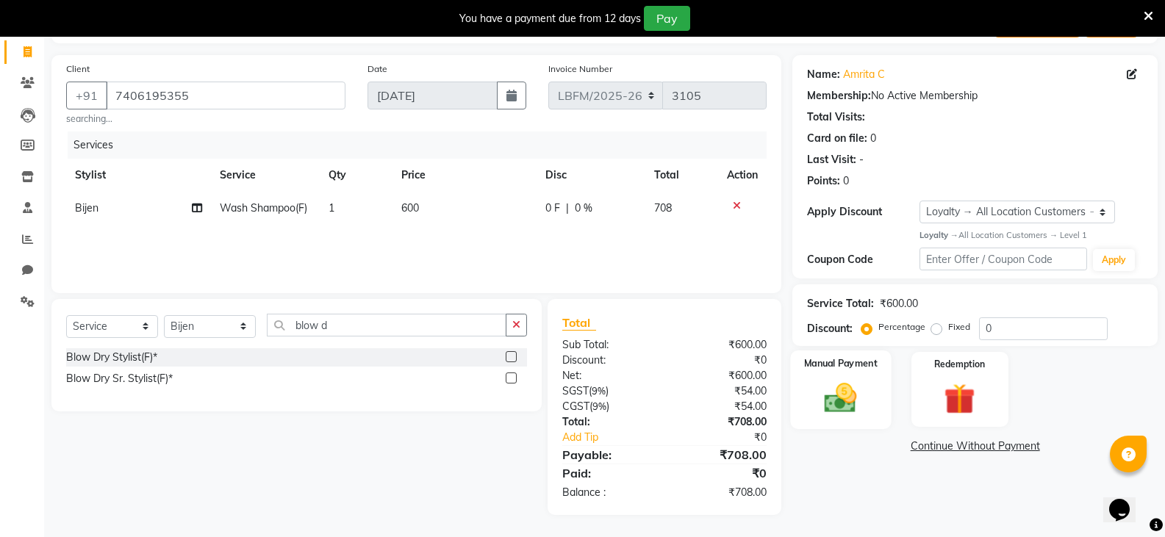
click at [862, 401] on img at bounding box center [841, 397] width 52 height 37
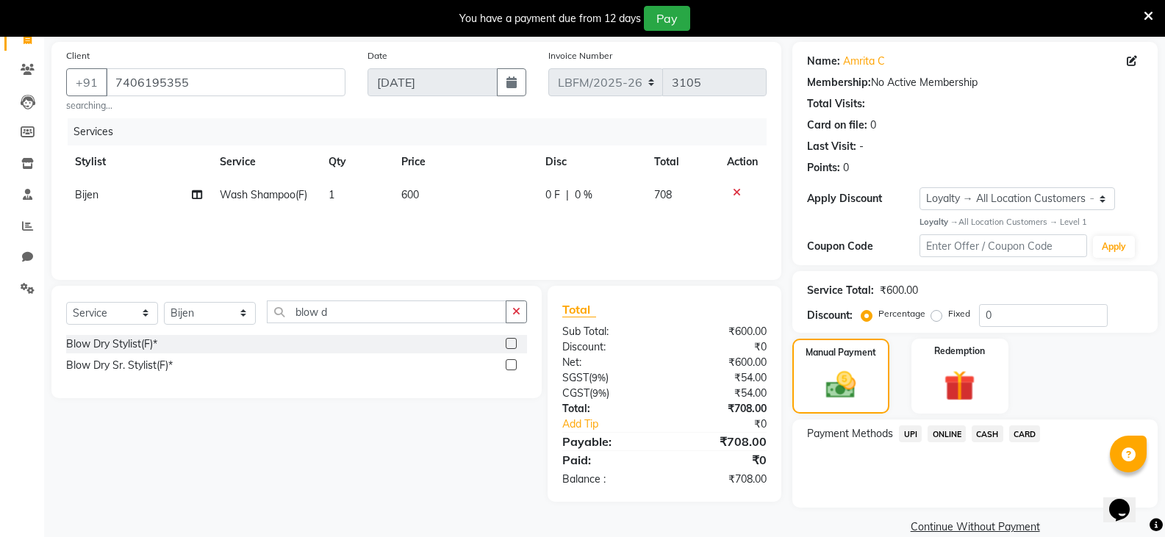
scroll to position [128, 0]
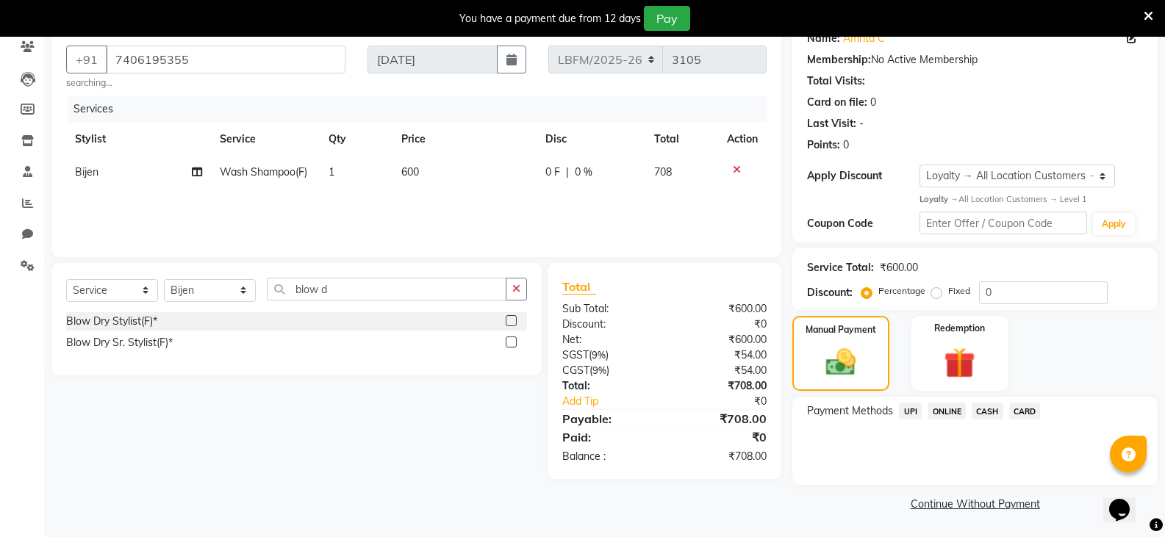
click at [1020, 413] on span "CARD" at bounding box center [1025, 411] width 32 height 17
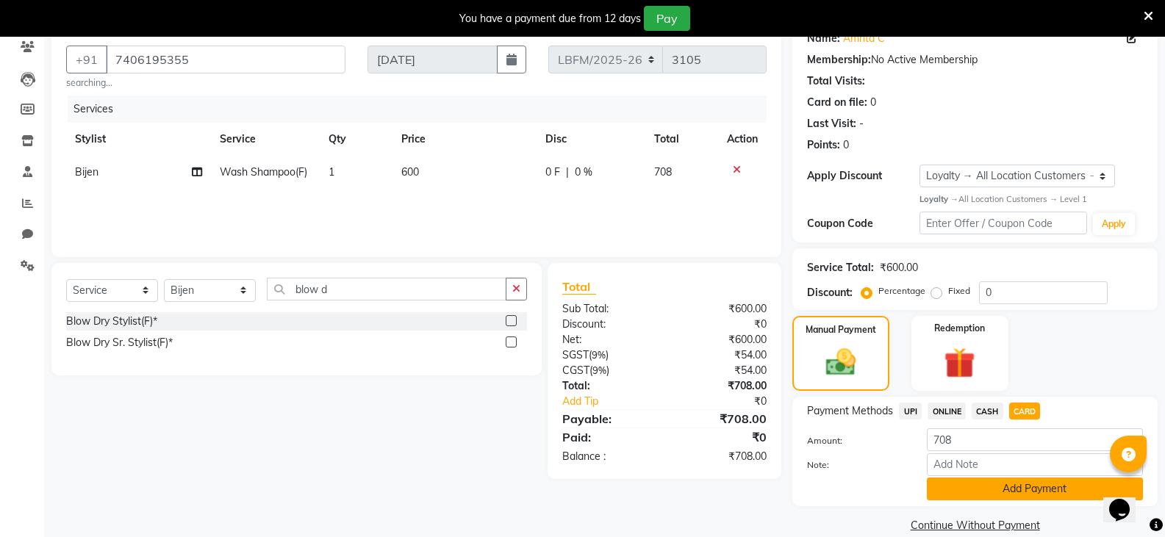
scroll to position [149, 0]
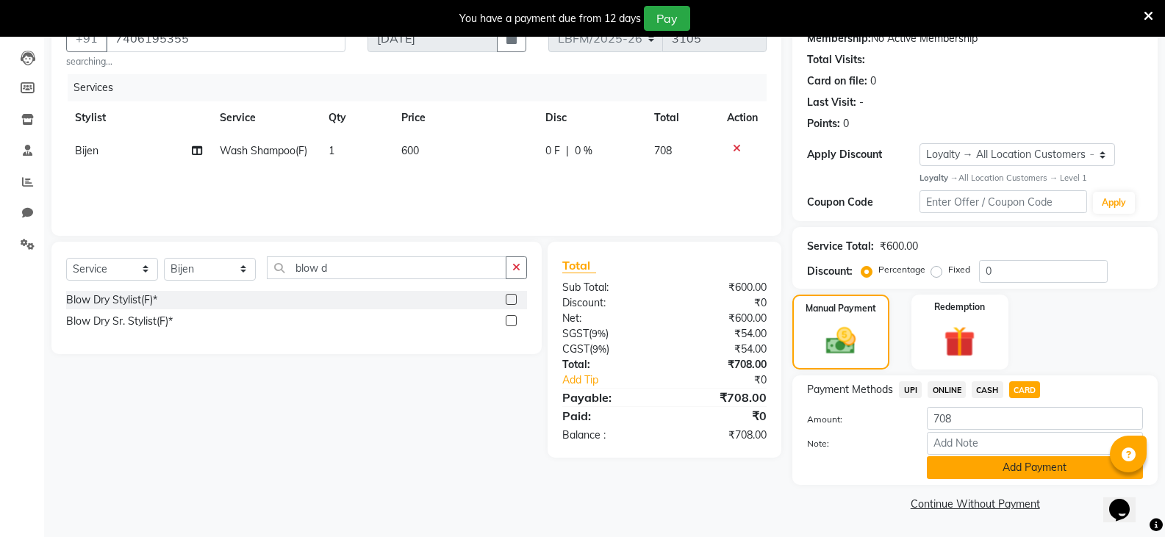
click at [1040, 468] on button "Add Payment" at bounding box center [1035, 468] width 216 height 23
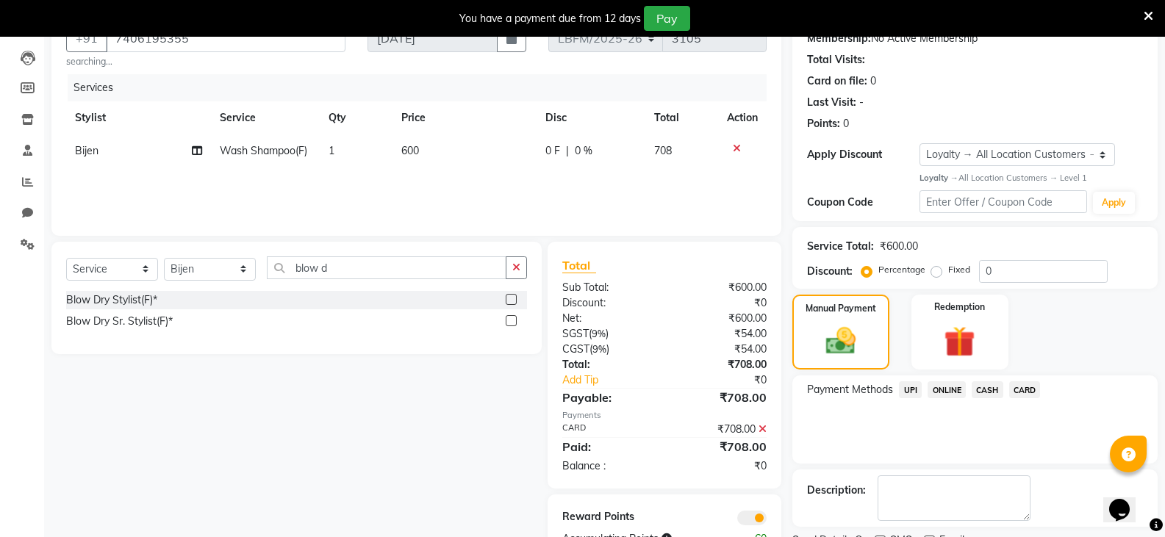
scroll to position [211, 0]
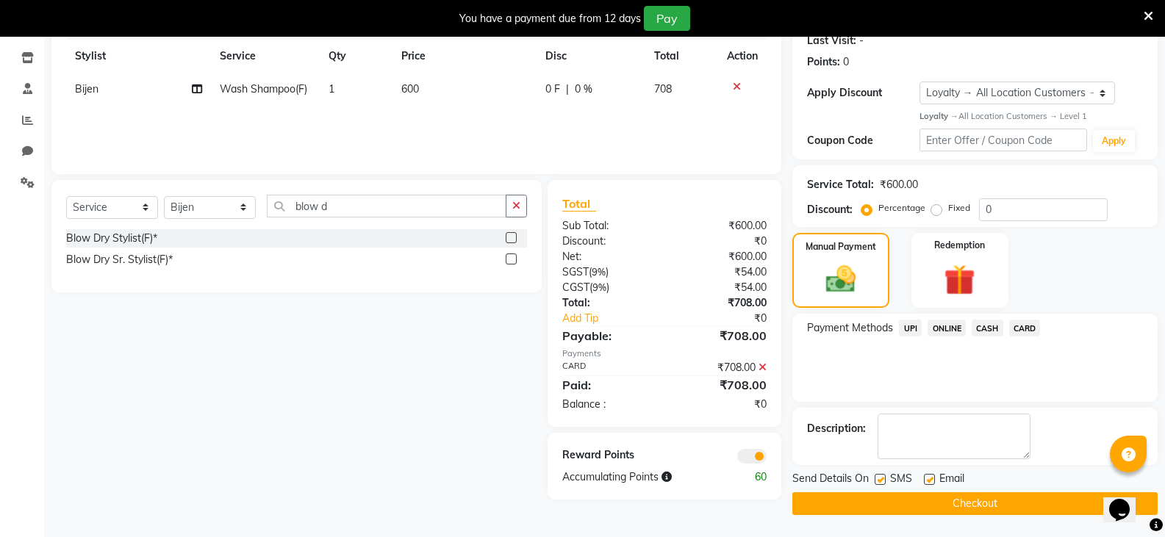
click at [959, 501] on button "Checkout" at bounding box center [974, 504] width 365 height 23
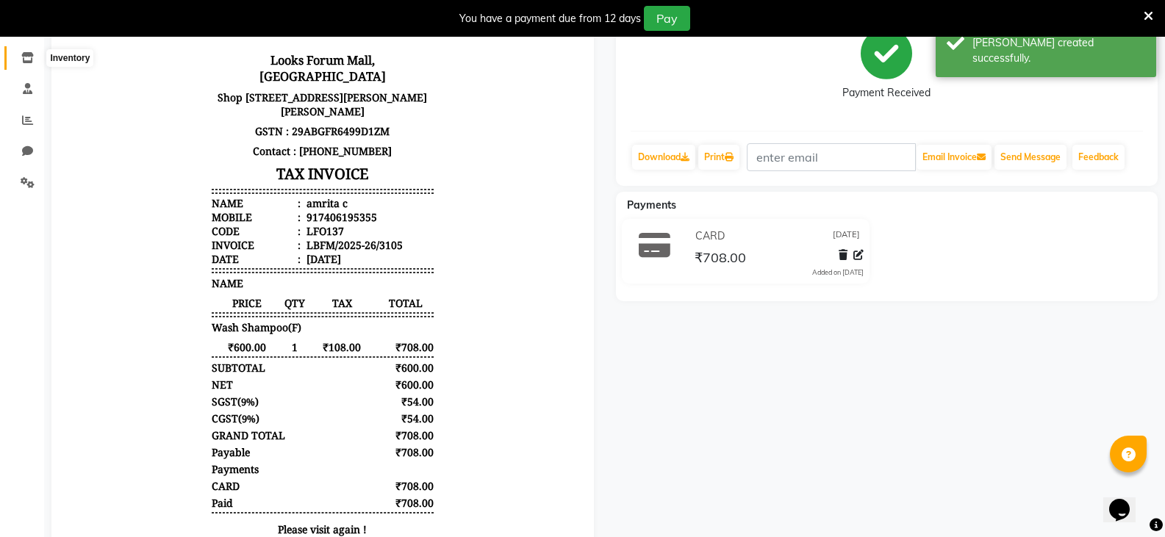
click at [33, 52] on icon at bounding box center [27, 57] width 12 height 11
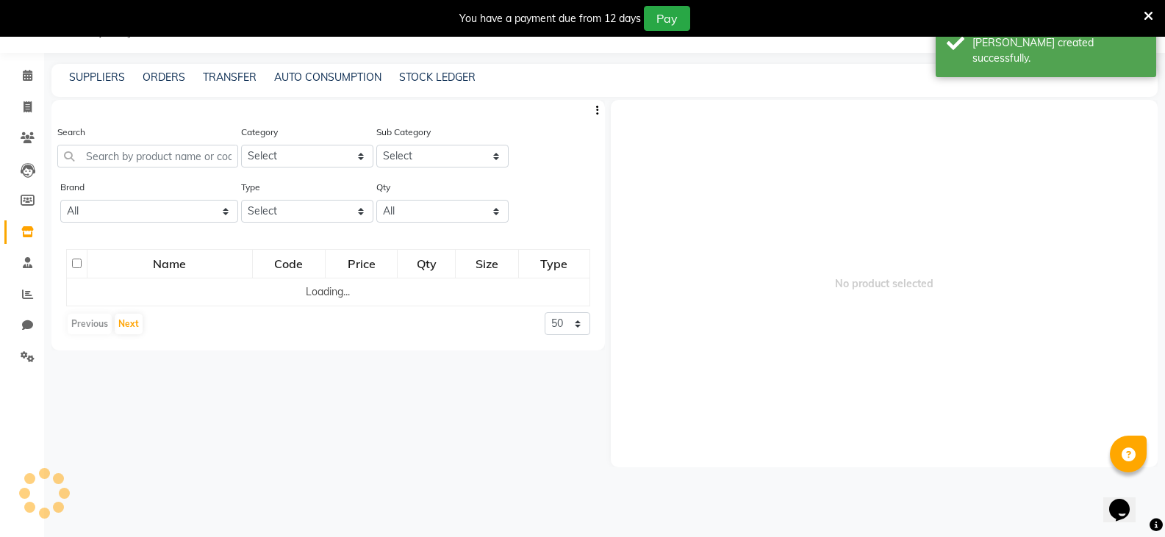
scroll to position [37, 0]
click at [32, 132] on icon at bounding box center [28, 137] width 14 height 11
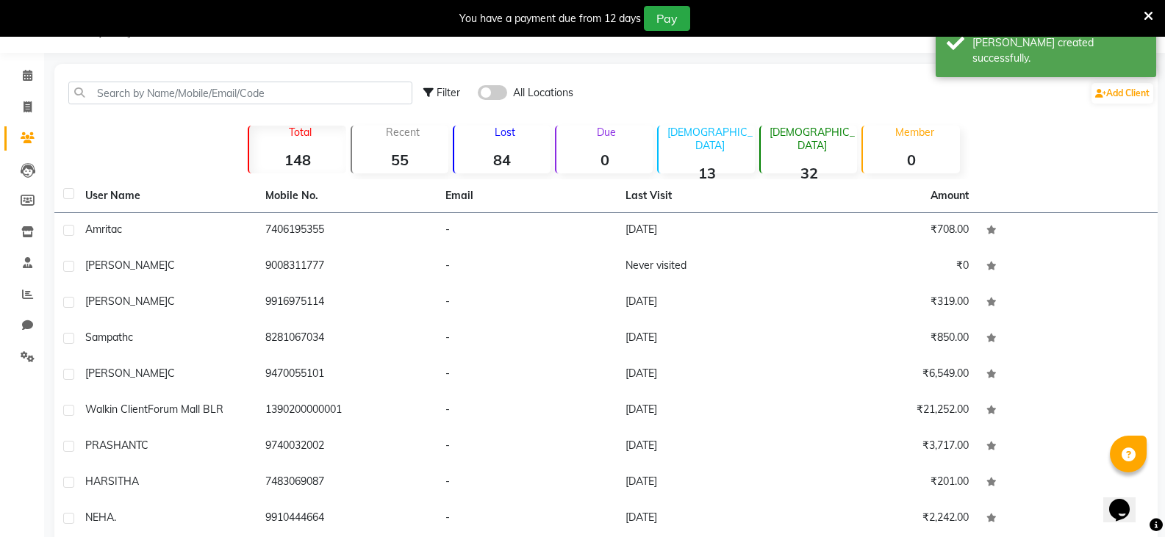
scroll to position [96, 0]
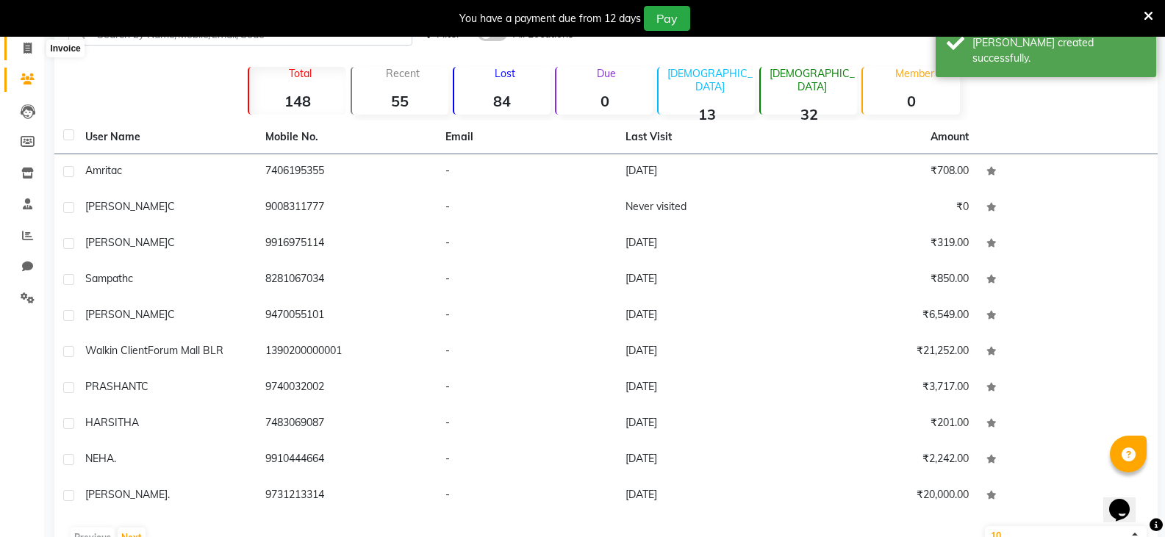
click at [26, 49] on icon at bounding box center [28, 48] width 8 height 11
select select "service"
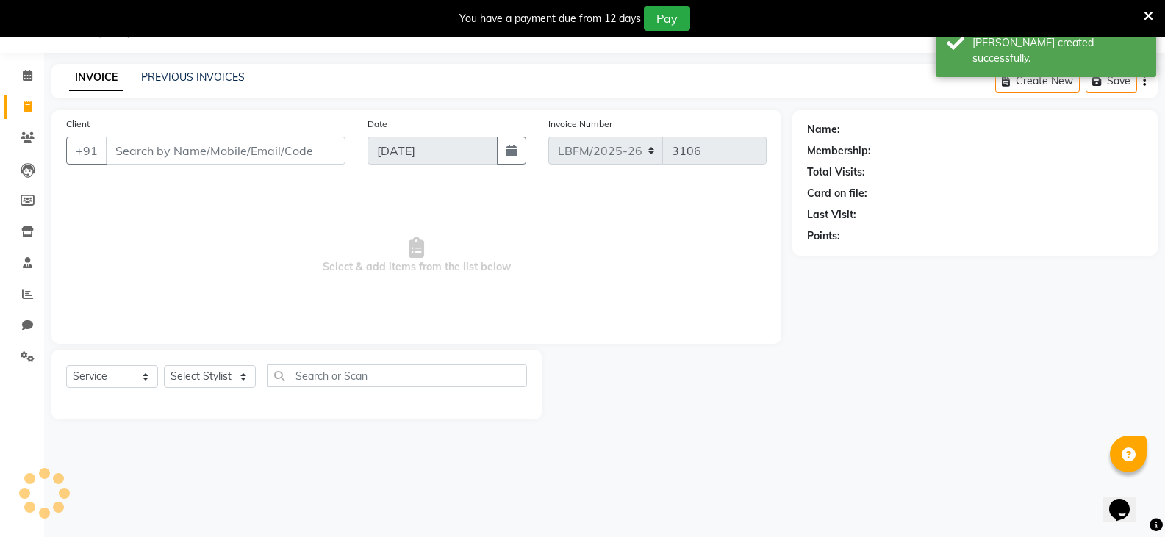
scroll to position [37, 0]
